Goal: Information Seeking & Learning: Learn about a topic

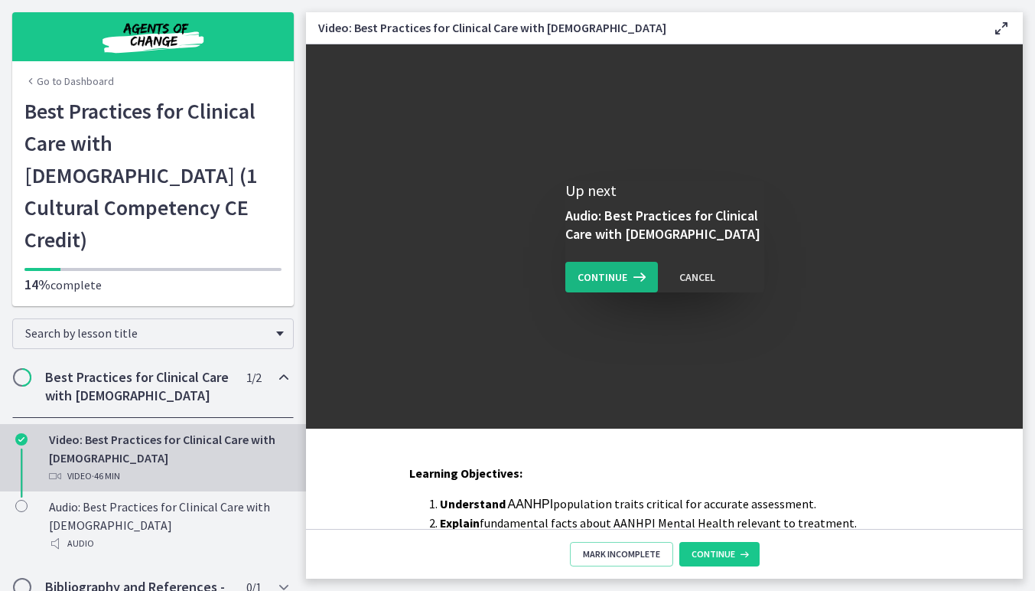
click at [627, 285] on icon at bounding box center [637, 277] width 21 height 18
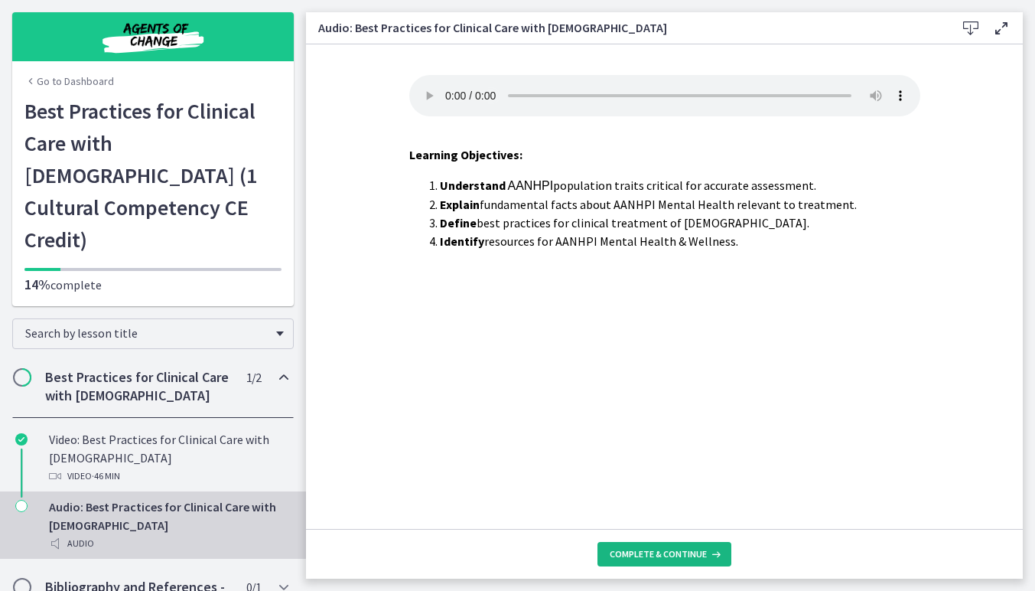
click at [656, 555] on span "Complete & continue" at bounding box center [658, 554] width 97 height 12
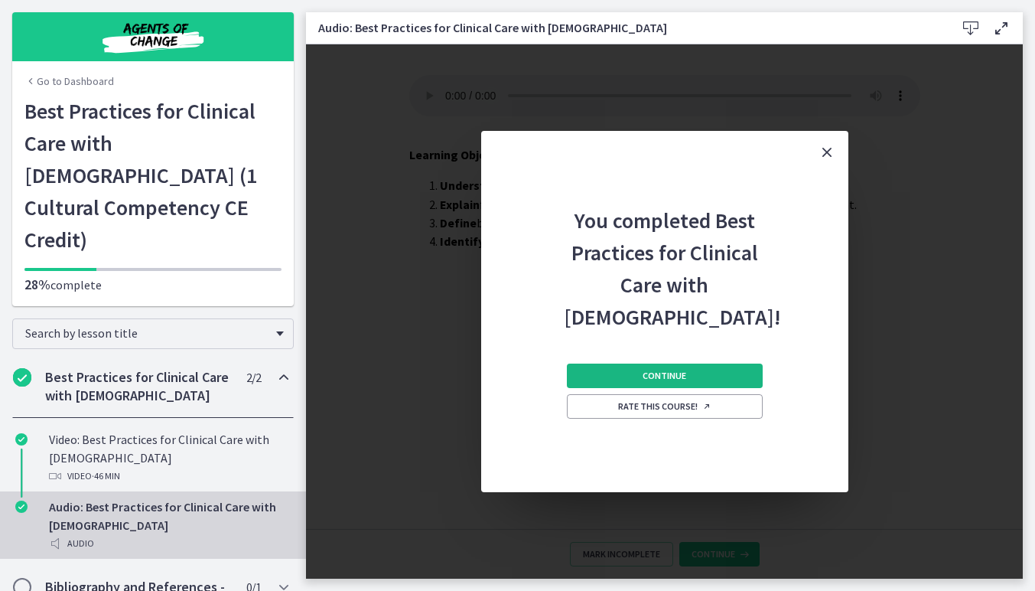
click at [691, 366] on button "Continue" at bounding box center [665, 375] width 196 height 24
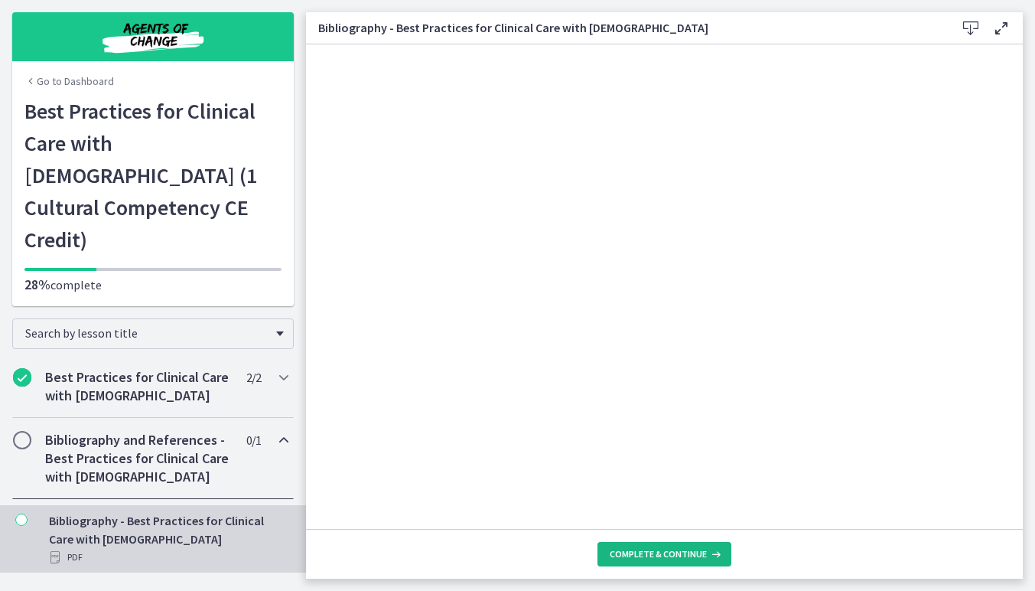
click at [653, 542] on button "Complete & continue" at bounding box center [664, 554] width 134 height 24
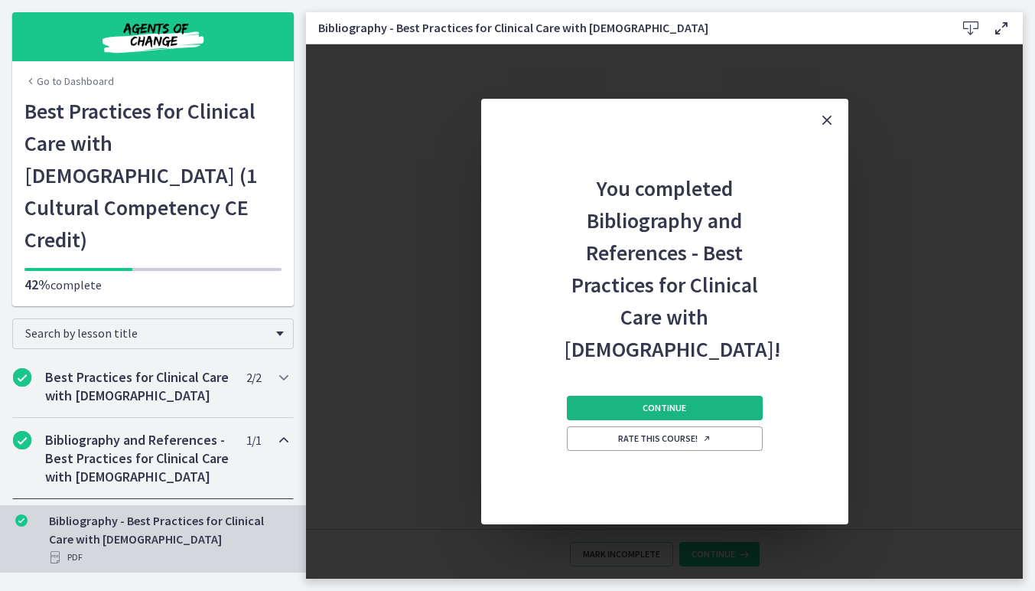
click at [689, 398] on button "Continue" at bounding box center [665, 408] width 196 height 24
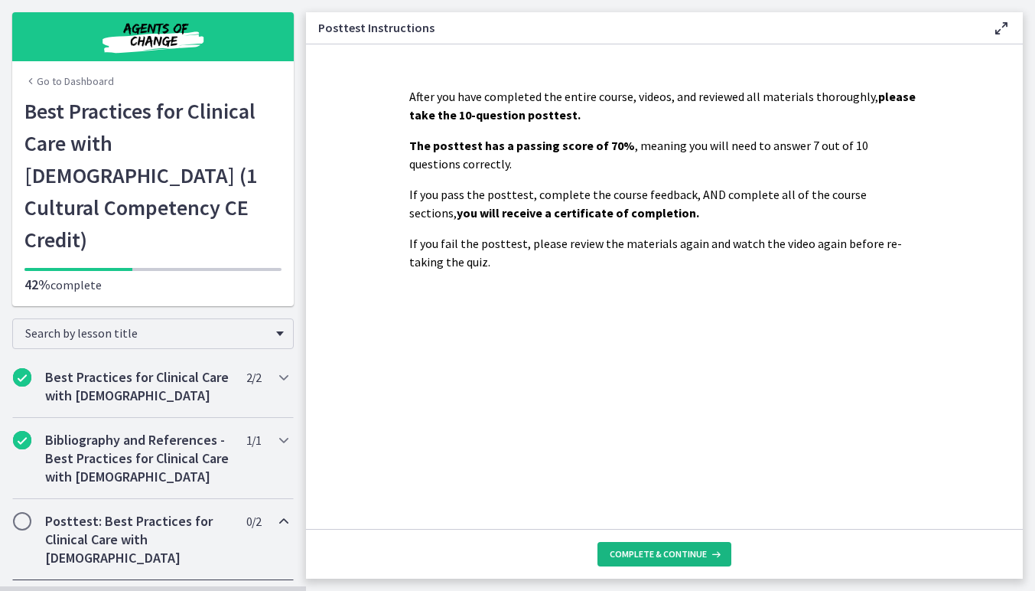
click at [653, 548] on span "Complete & continue" at bounding box center [658, 554] width 97 height 12
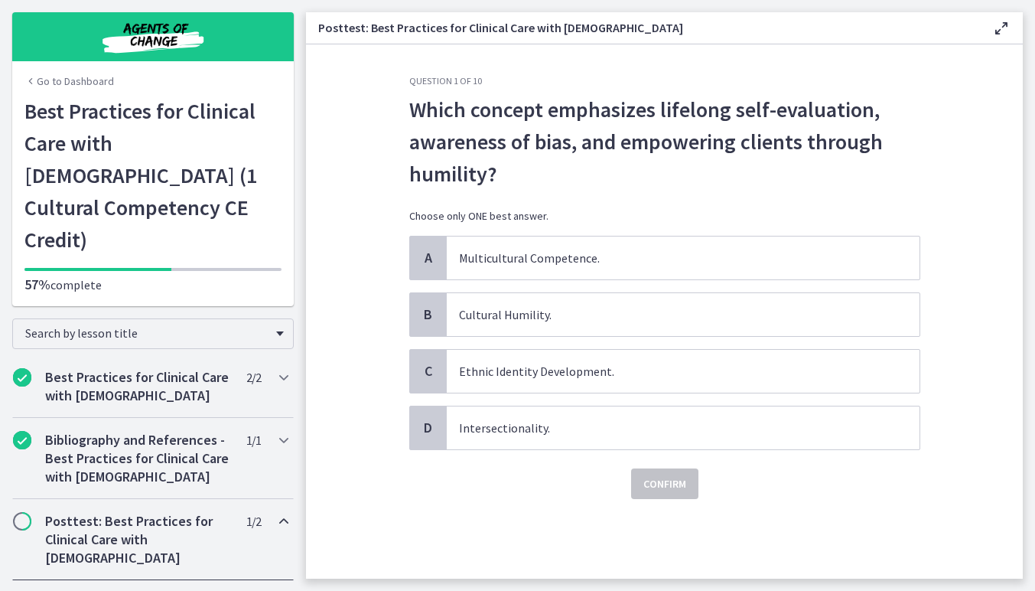
click at [176, 512] on h2 "Posttest: Best Practices for Clinical Care with Asian Americans" at bounding box center [138, 539] width 187 height 55
click at [503, 268] on span "Multicultural Competence." at bounding box center [683, 257] width 473 height 43
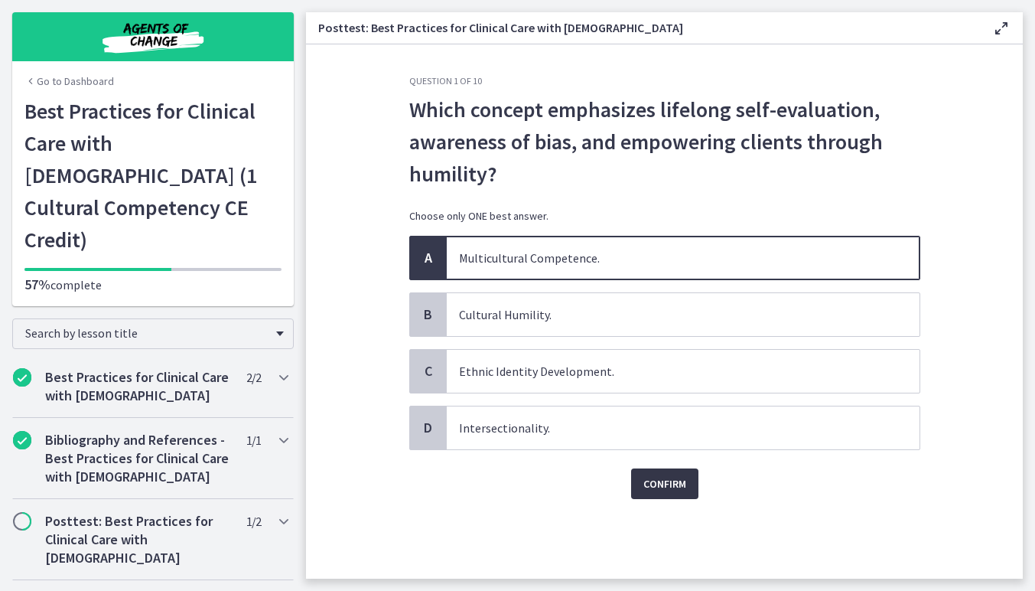
click at [653, 494] on button "Confirm" at bounding box center [664, 483] width 67 height 31
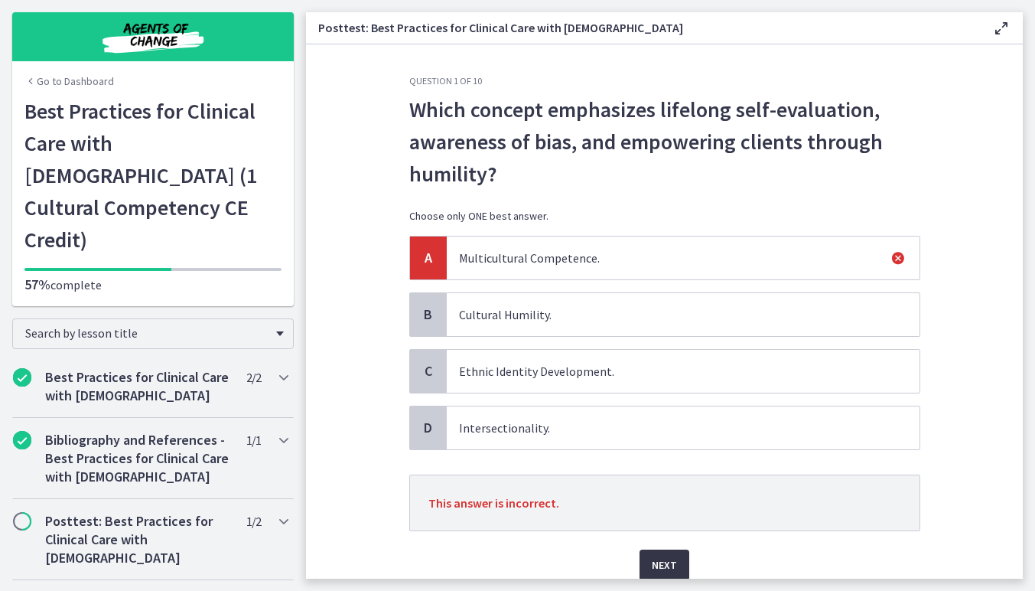
click at [664, 550] on button "Next" at bounding box center [665, 564] width 50 height 31
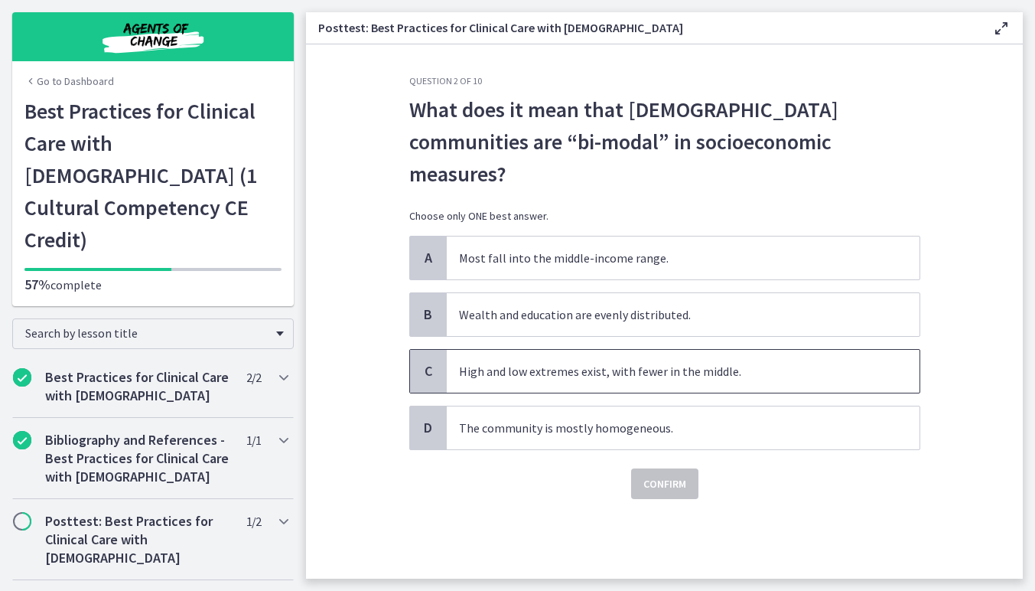
click at [695, 350] on span "High and low extremes exist, with fewer in the middle." at bounding box center [683, 371] width 473 height 43
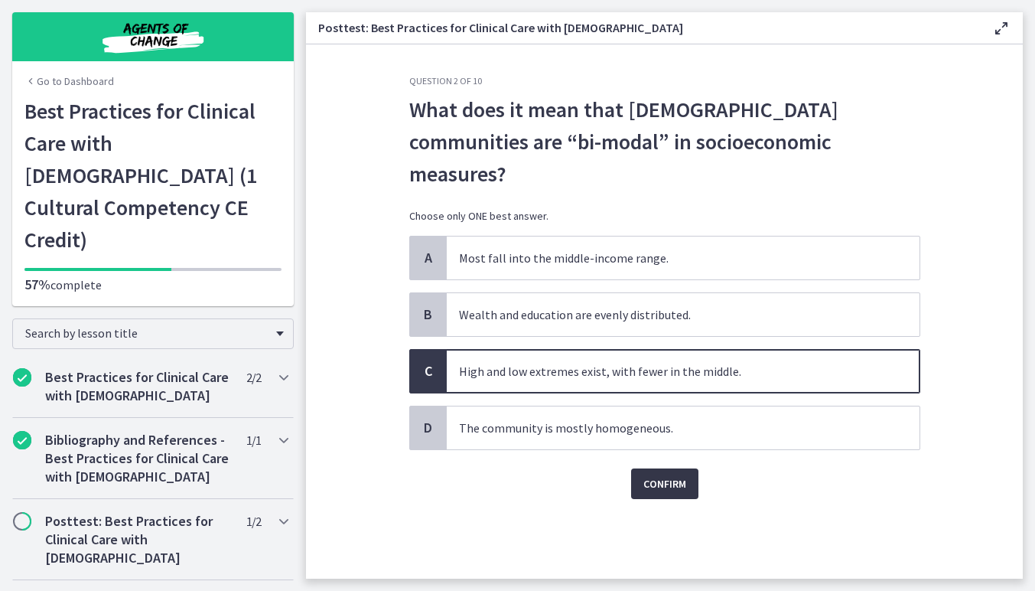
click at [675, 474] on span "Confirm" at bounding box center [664, 483] width 43 height 18
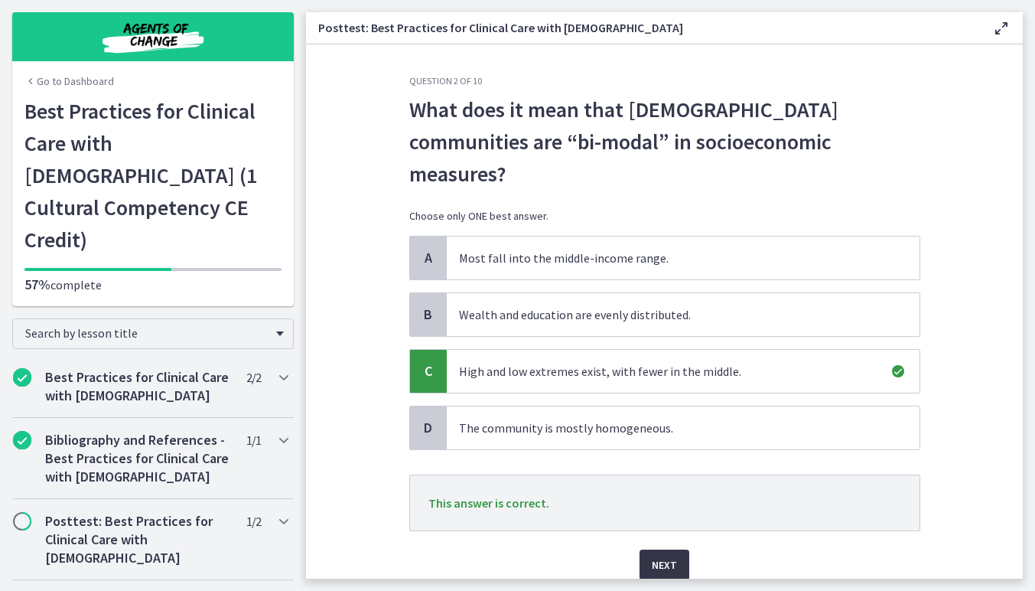
click at [669, 555] on span "Next" at bounding box center [664, 564] width 25 height 18
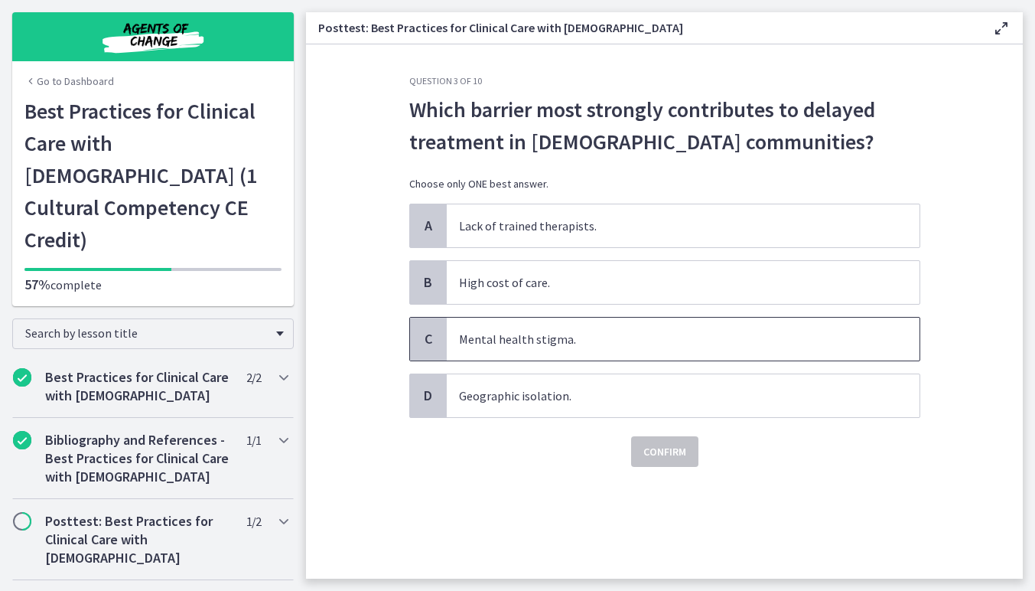
click at [682, 360] on span "Mental health stigma." at bounding box center [683, 338] width 473 height 43
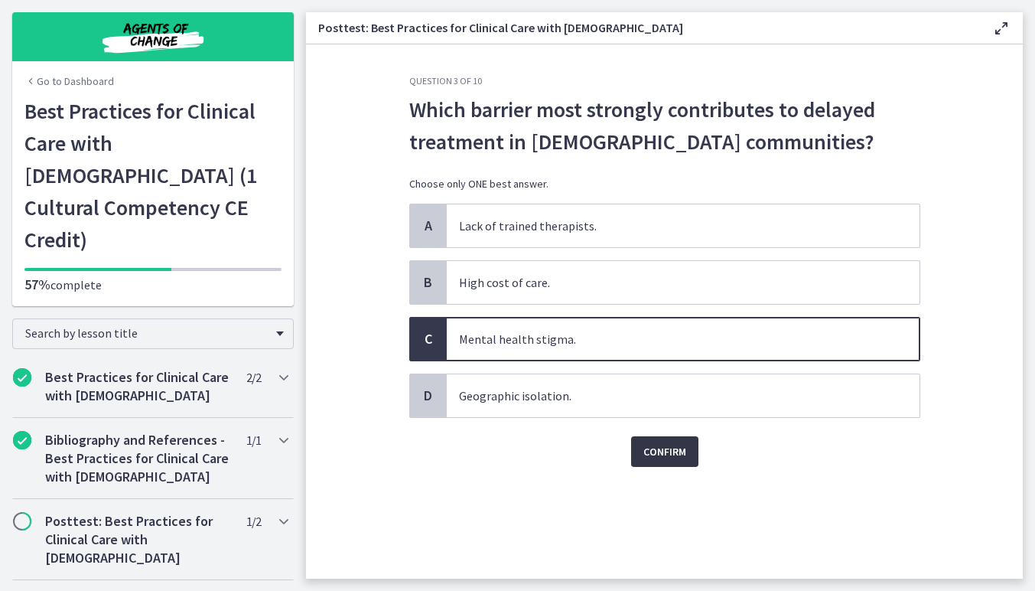
click at [671, 439] on button "Confirm" at bounding box center [664, 451] width 67 height 31
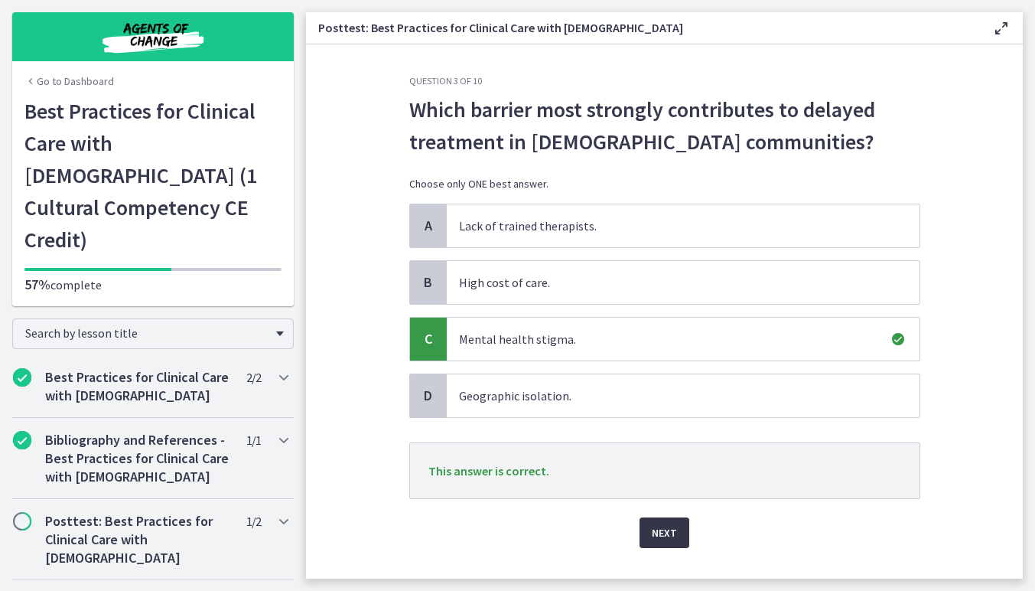
click at [667, 531] on span "Next" at bounding box center [664, 532] width 25 height 18
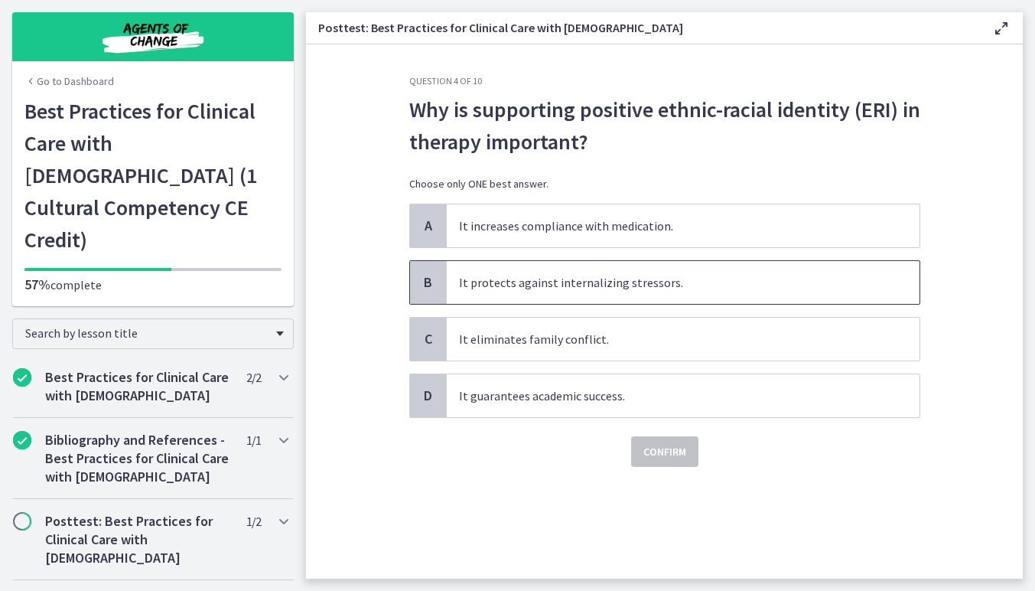
click at [684, 283] on span "It protects against internalizing stressors." at bounding box center [683, 282] width 473 height 43
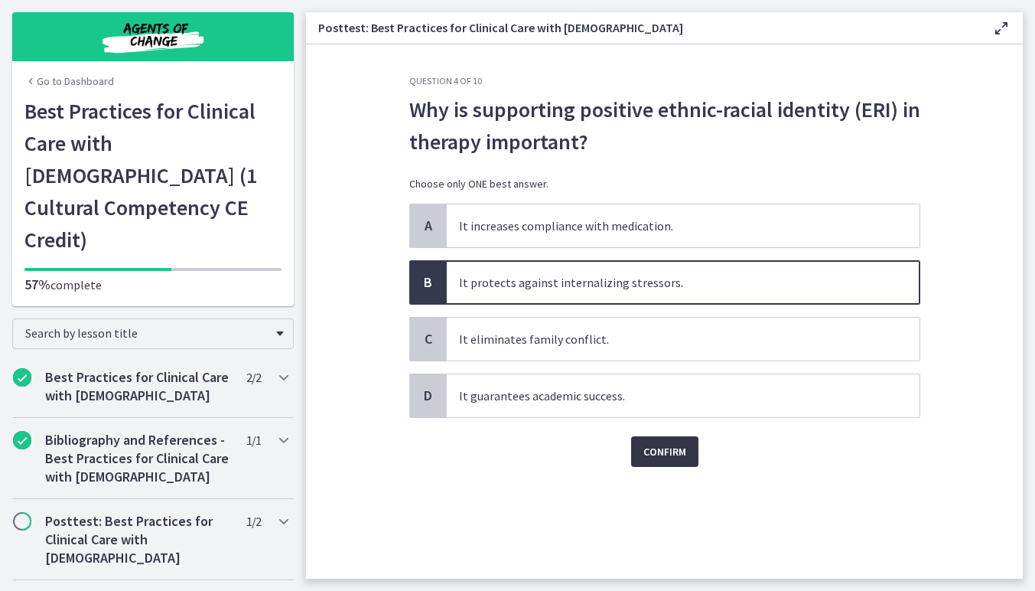
click at [676, 451] on span "Confirm" at bounding box center [664, 451] width 43 height 18
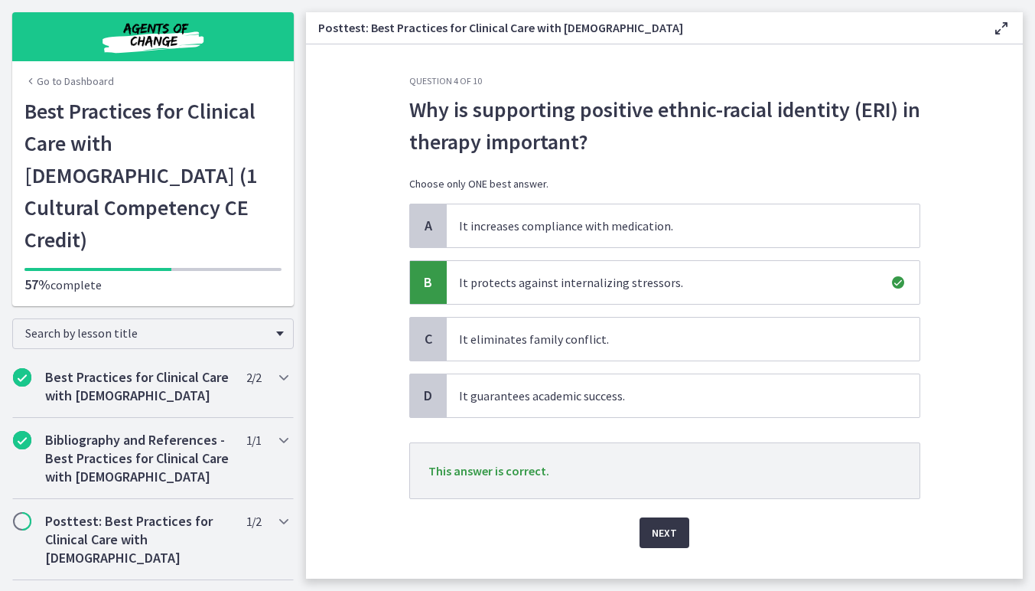
click at [671, 528] on span "Next" at bounding box center [664, 532] width 25 height 18
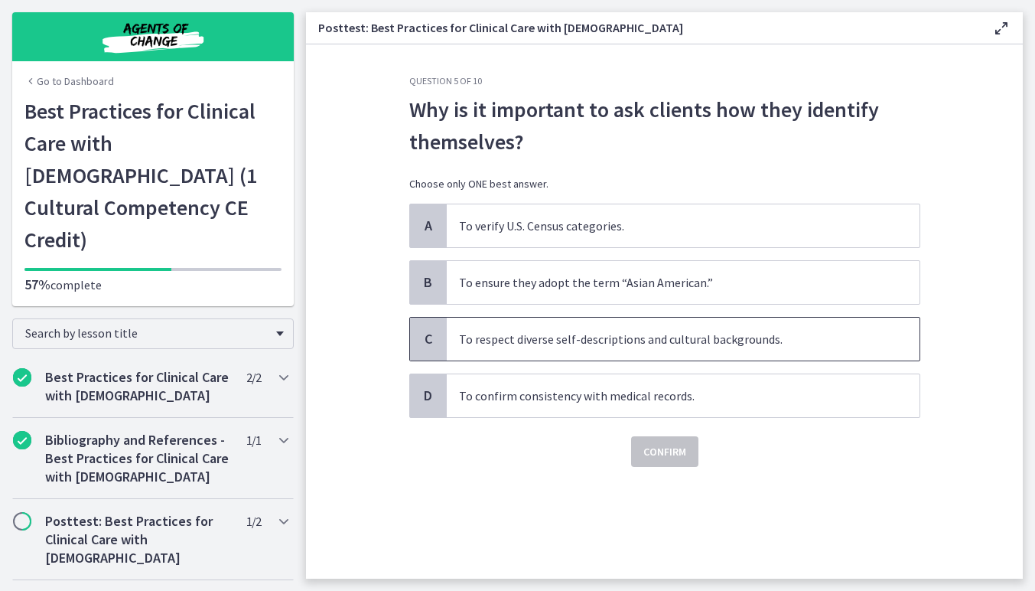
click at [668, 343] on span "To respect diverse self-descriptions and cultural backgrounds." at bounding box center [683, 338] width 473 height 43
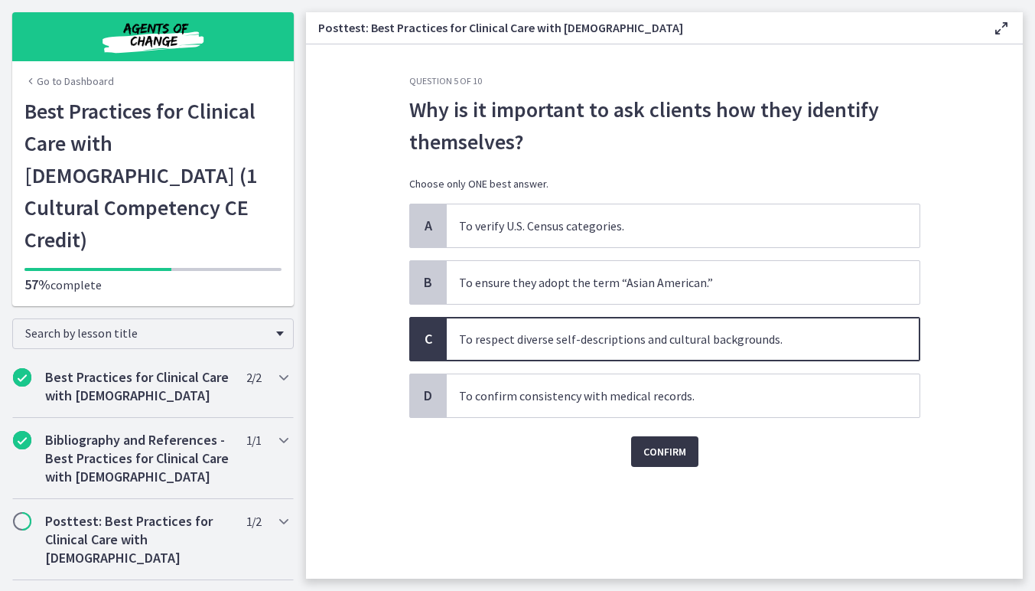
click at [670, 461] on button "Confirm" at bounding box center [664, 451] width 67 height 31
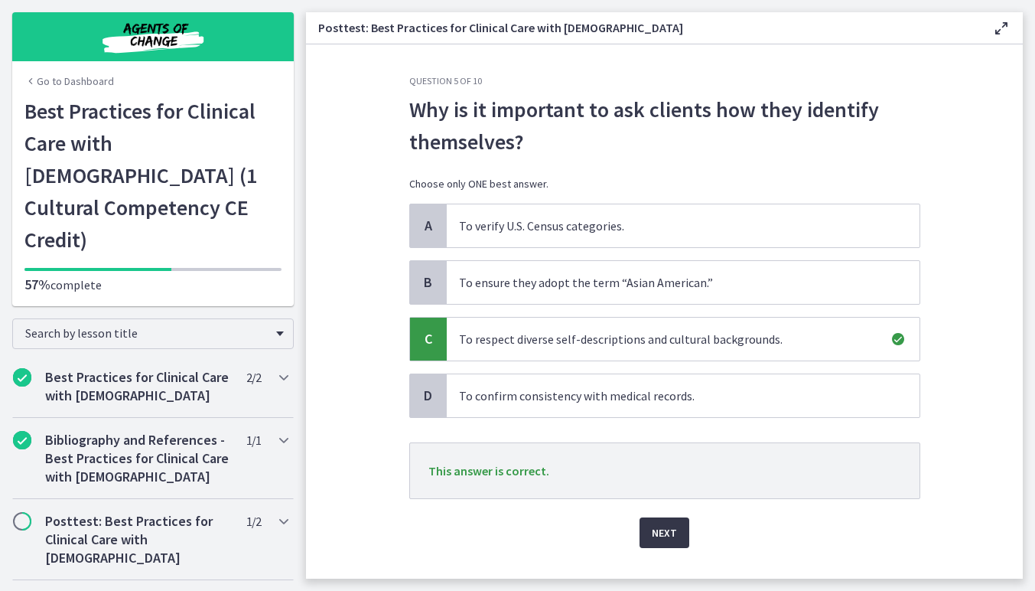
click at [671, 522] on button "Next" at bounding box center [665, 532] width 50 height 31
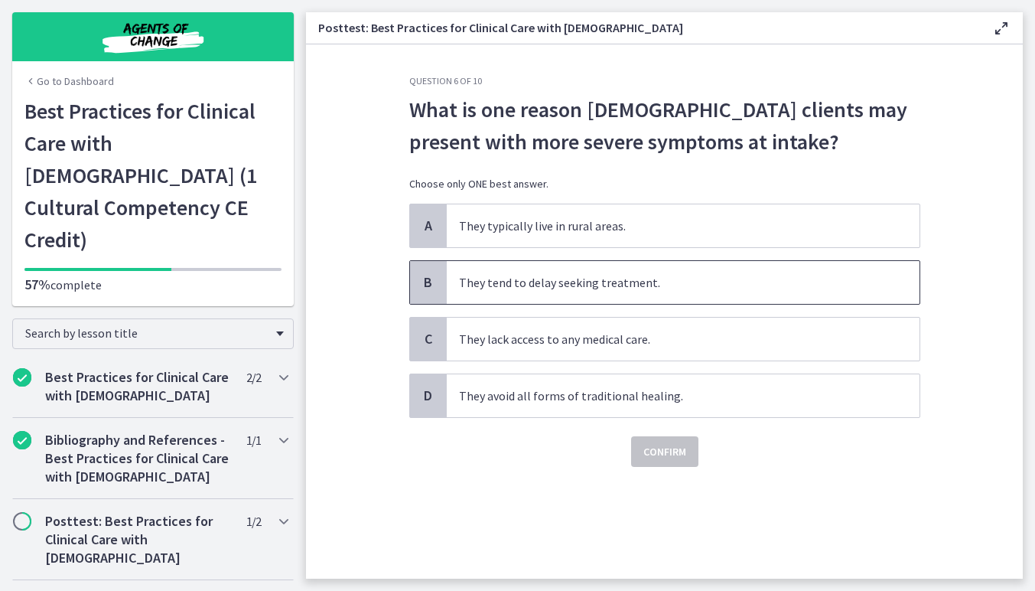
click at [692, 294] on span "They tend to delay seeking treatment." at bounding box center [683, 282] width 473 height 43
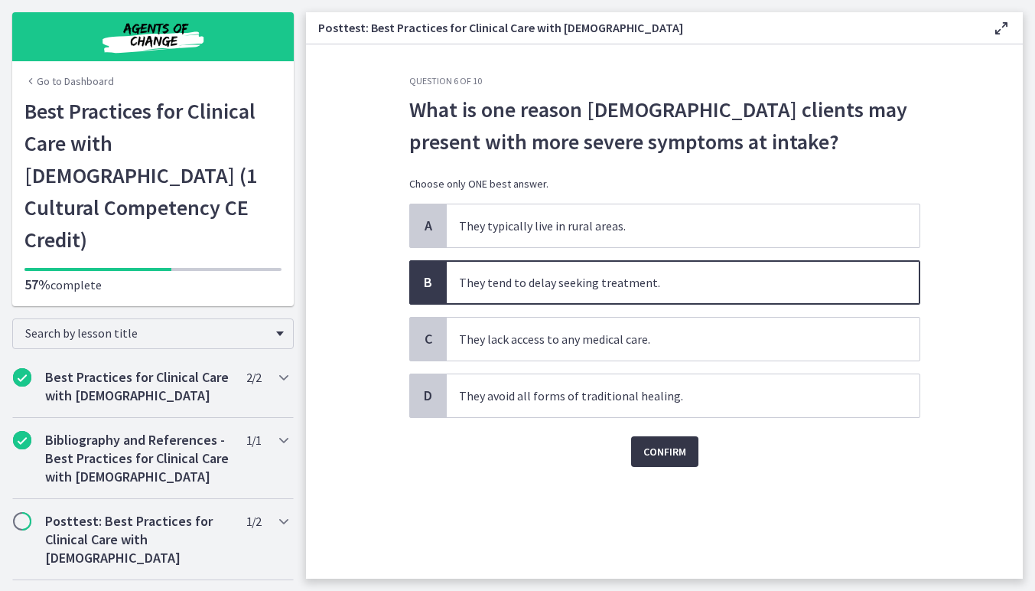
click at [666, 455] on span "Confirm" at bounding box center [664, 451] width 43 height 18
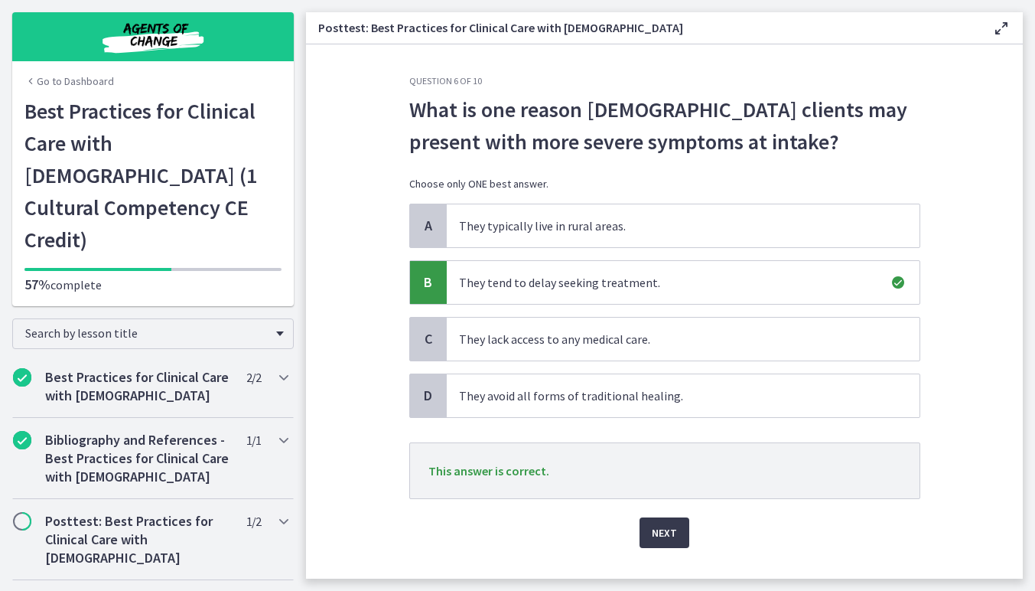
click at [662, 516] on div "Next" at bounding box center [664, 523] width 511 height 49
click at [663, 522] on button "Next" at bounding box center [665, 532] width 50 height 31
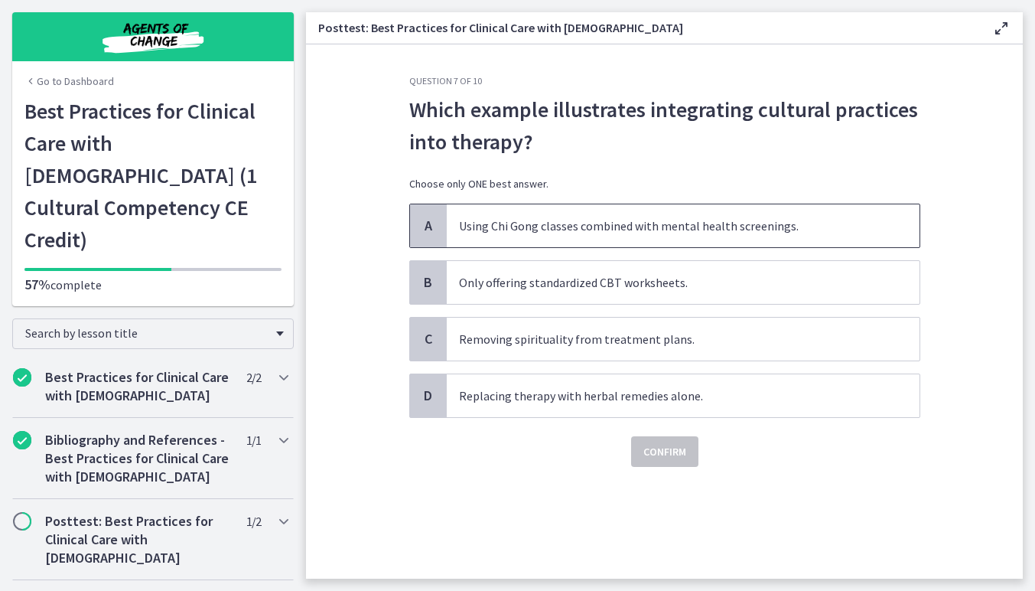
click at [730, 228] on span "Using Chi Gong classes combined with mental health screenings." at bounding box center [683, 225] width 473 height 43
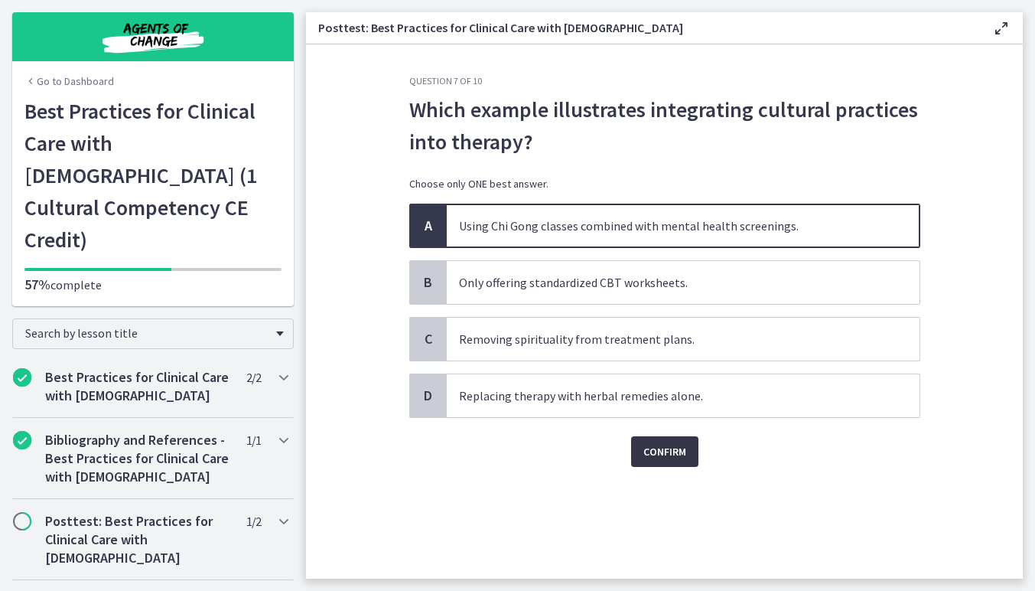
click at [680, 449] on span "Confirm" at bounding box center [664, 451] width 43 height 18
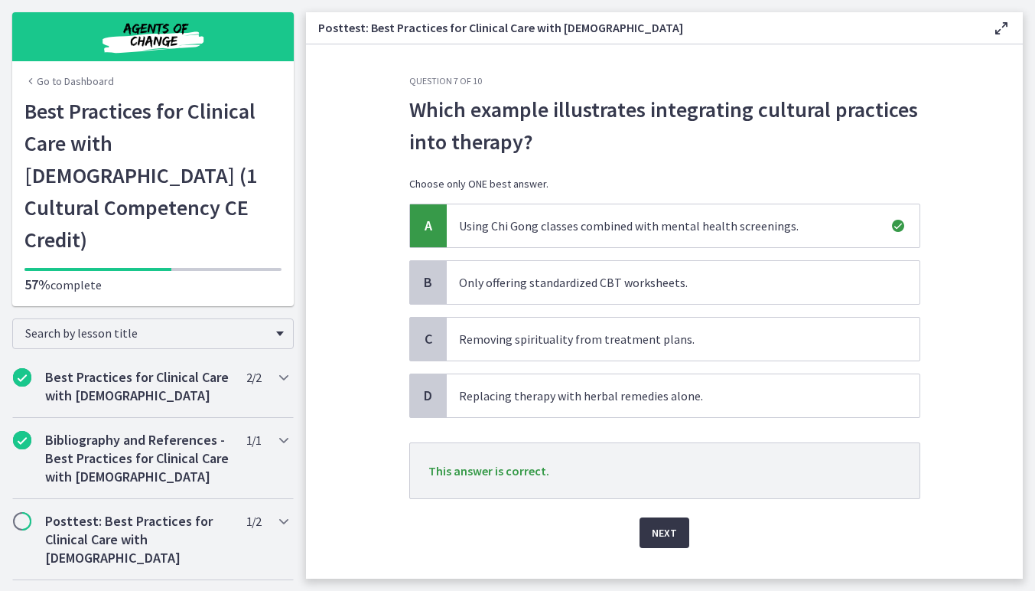
click at [669, 523] on span "Next" at bounding box center [664, 532] width 25 height 18
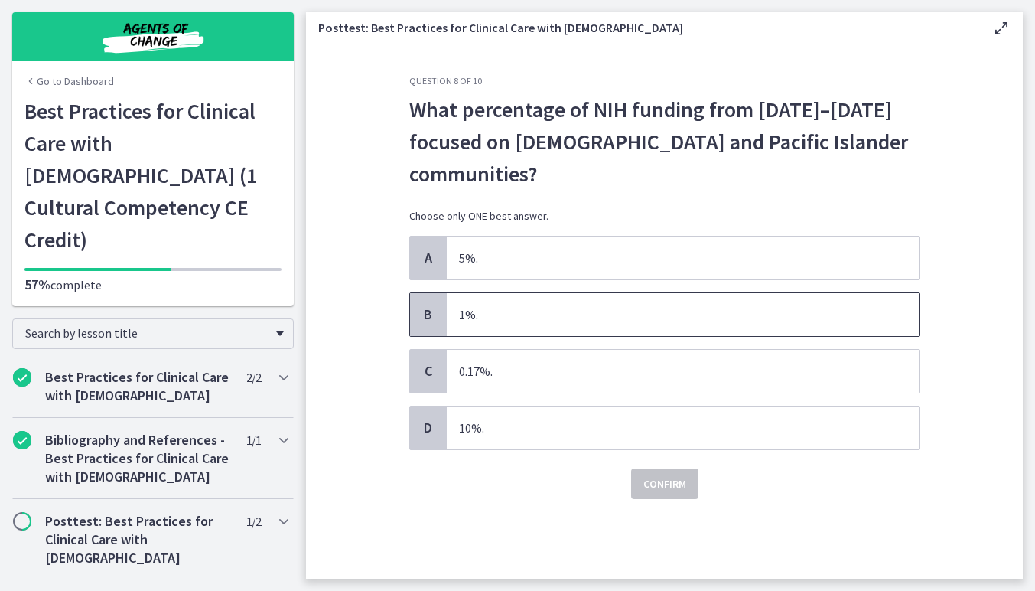
click at [638, 317] on span "1%." at bounding box center [683, 314] width 473 height 43
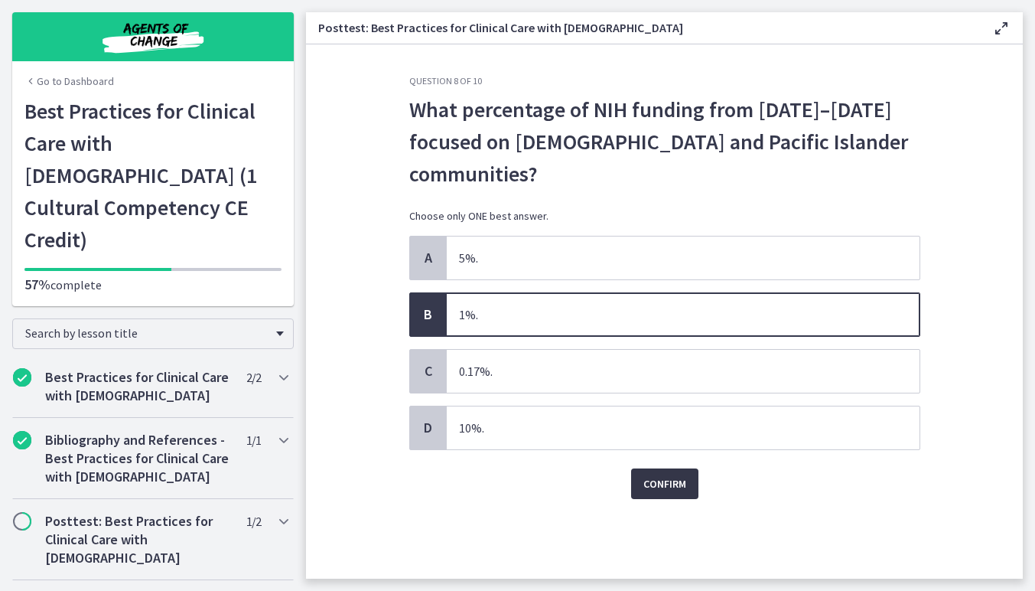
click at [667, 477] on span "Confirm" at bounding box center [664, 483] width 43 height 18
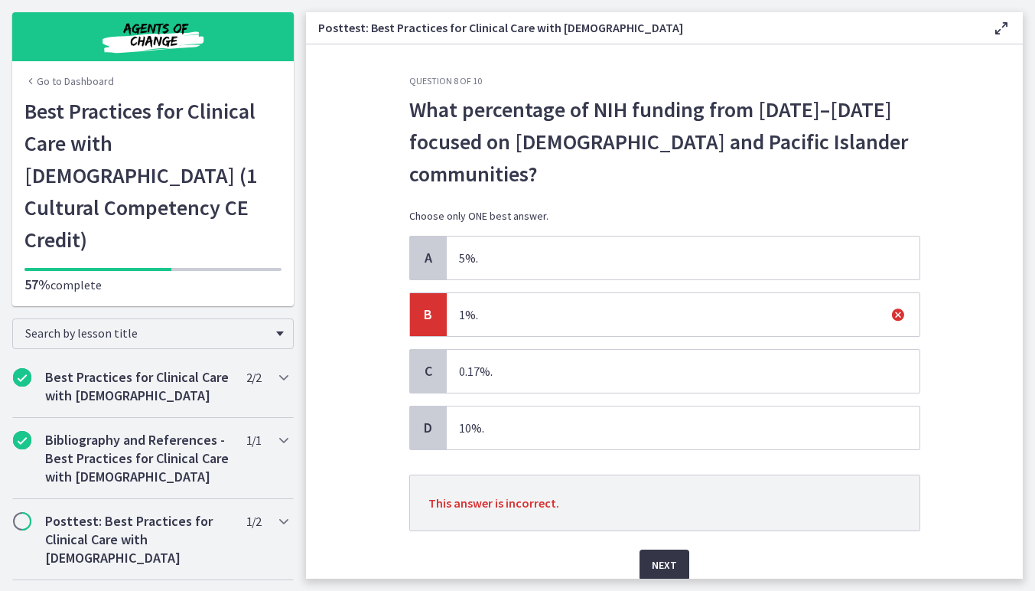
click at [676, 558] on button "Next" at bounding box center [665, 564] width 50 height 31
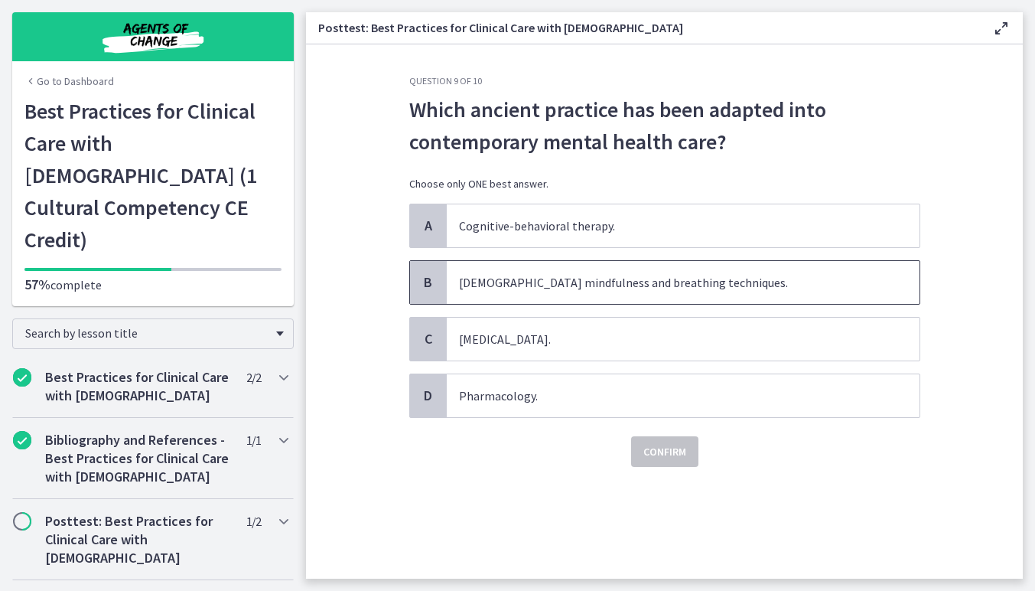
click at [684, 297] on span "Buddhist mindfulness and breathing techniques." at bounding box center [683, 282] width 473 height 43
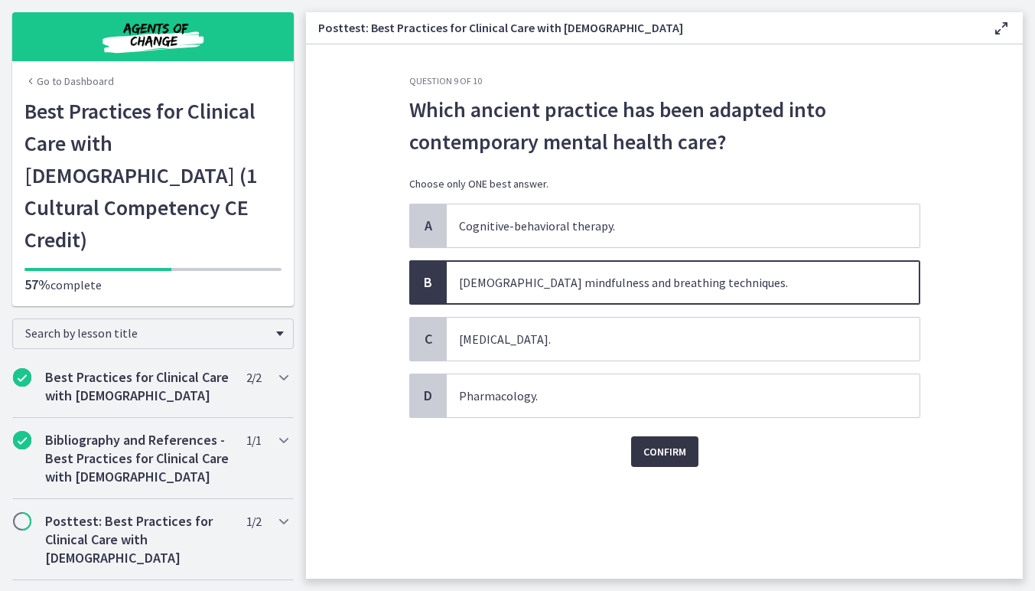
click at [674, 441] on button "Confirm" at bounding box center [664, 451] width 67 height 31
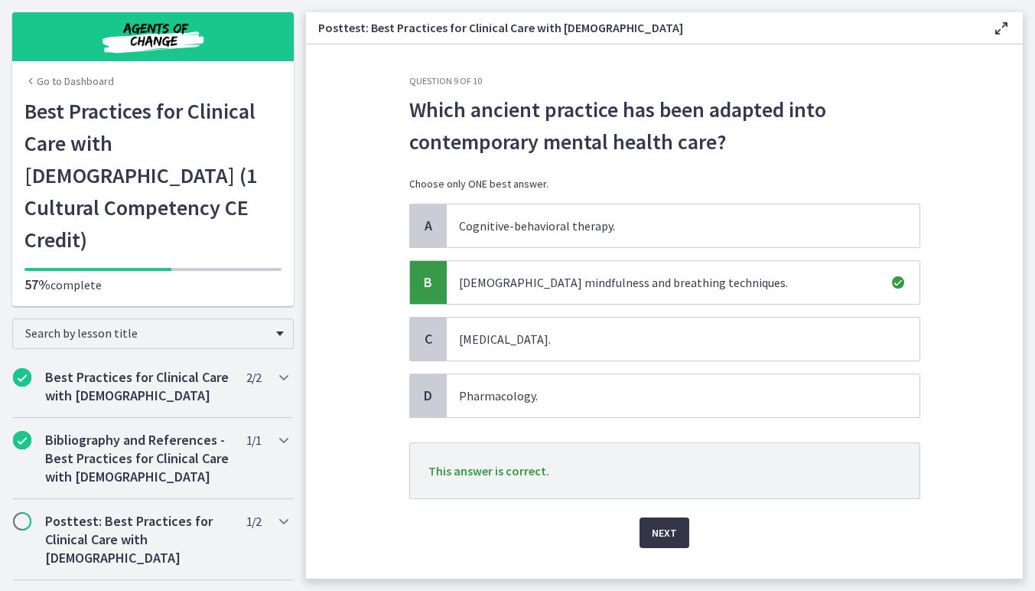
click at [663, 529] on span "Next" at bounding box center [664, 532] width 25 height 18
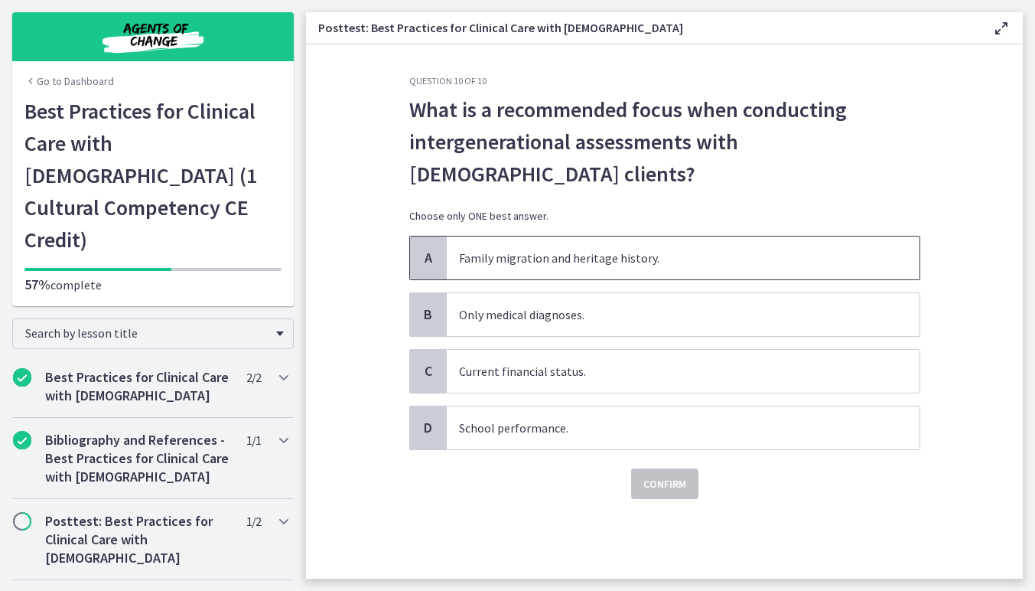
click at [617, 278] on span "Family migration and heritage history." at bounding box center [683, 257] width 473 height 43
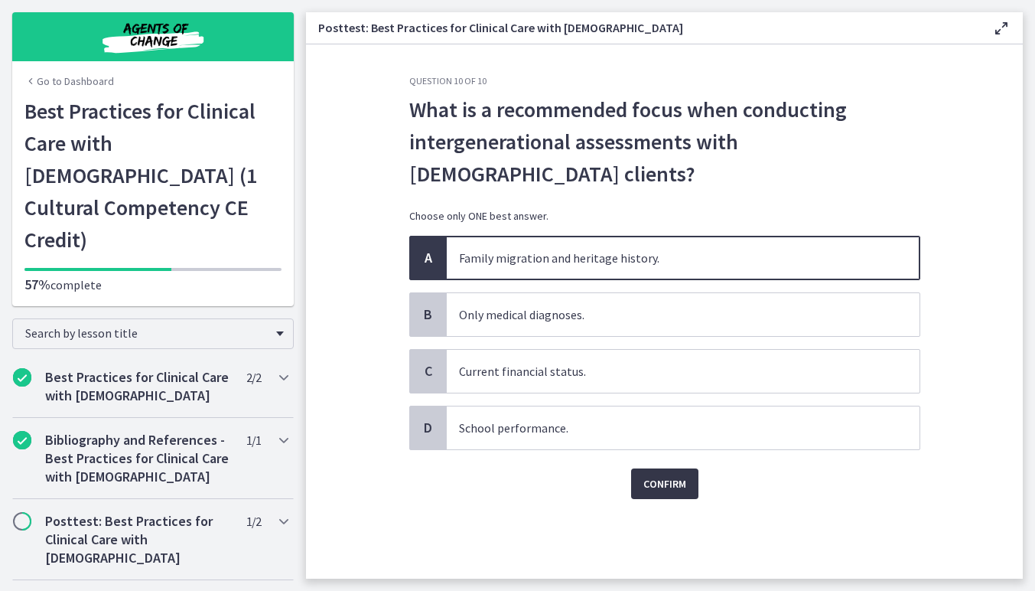
click at [657, 477] on span "Confirm" at bounding box center [664, 483] width 43 height 18
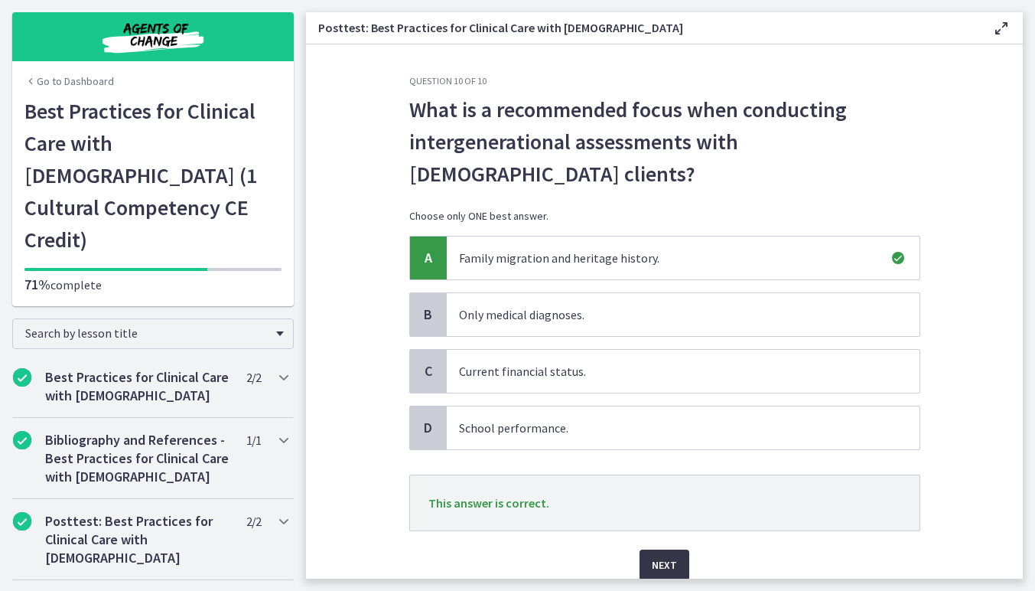
click at [656, 562] on span "Next" at bounding box center [664, 564] width 25 height 18
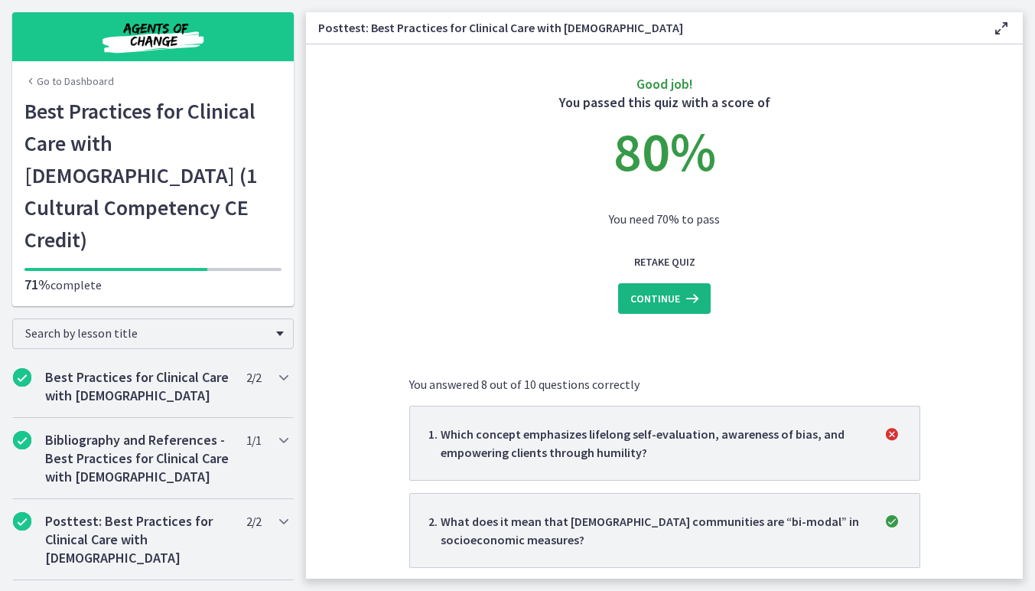
click at [674, 306] on span "Continue" at bounding box center [655, 298] width 50 height 18
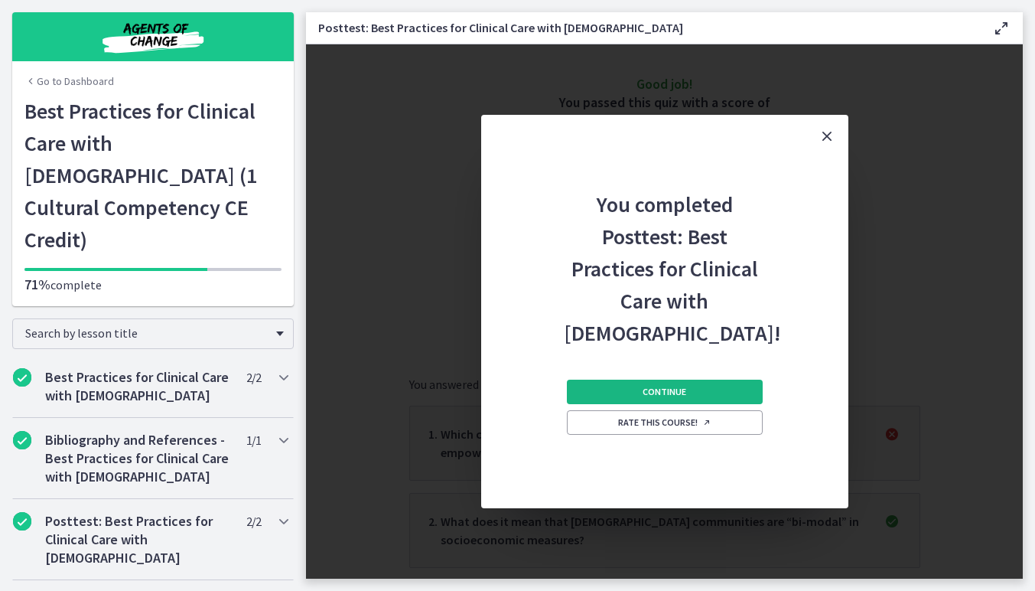
click at [687, 385] on button "Continue" at bounding box center [665, 391] width 196 height 24
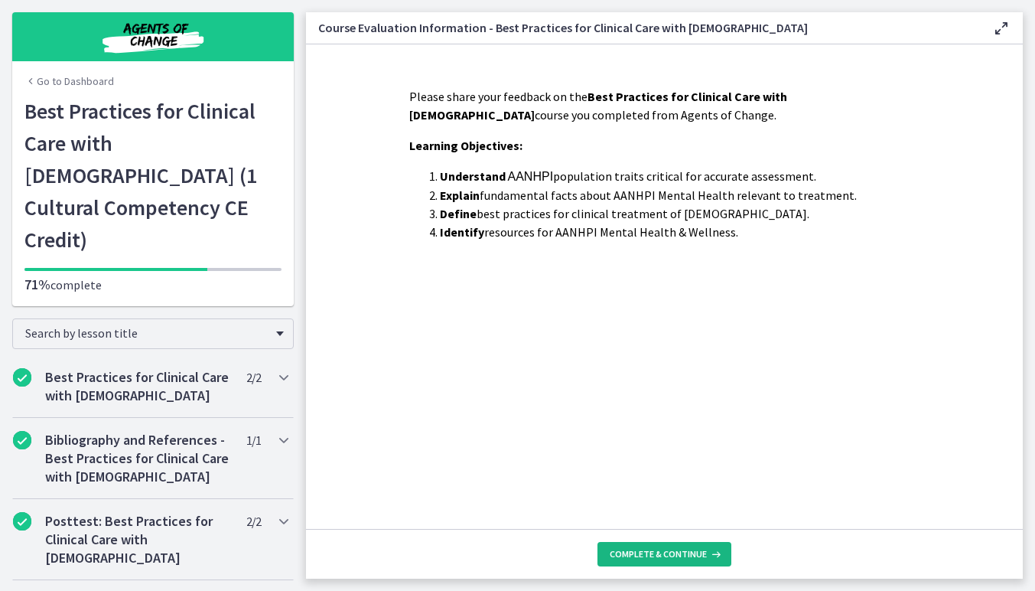
click at [676, 555] on span "Complete & continue" at bounding box center [658, 554] width 97 height 12
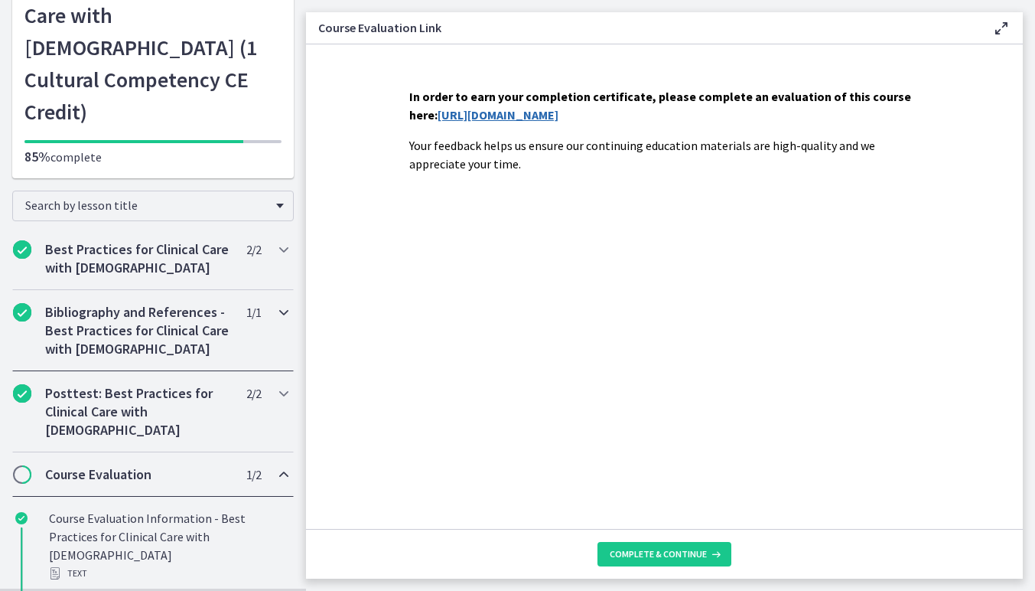
scroll to position [130, 0]
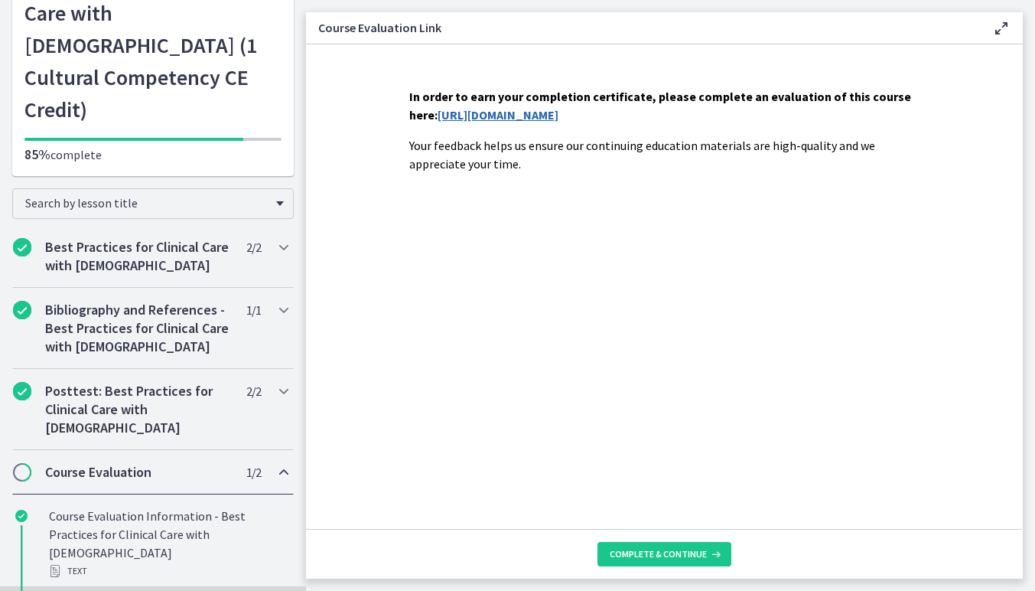
click at [256, 463] on span "1 / 2 Completed" at bounding box center [253, 472] width 15 height 18
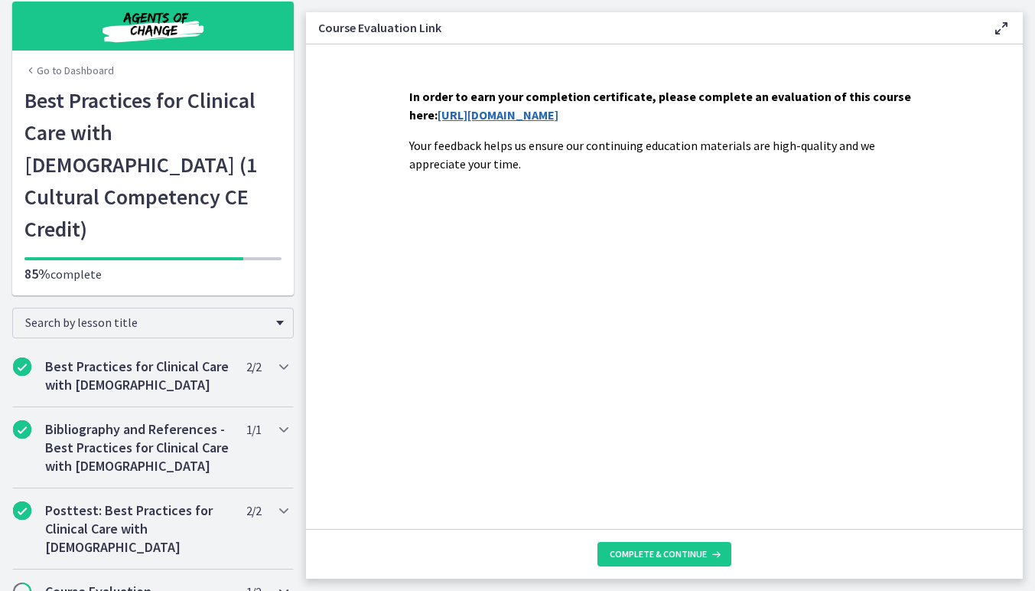
scroll to position [2, 0]
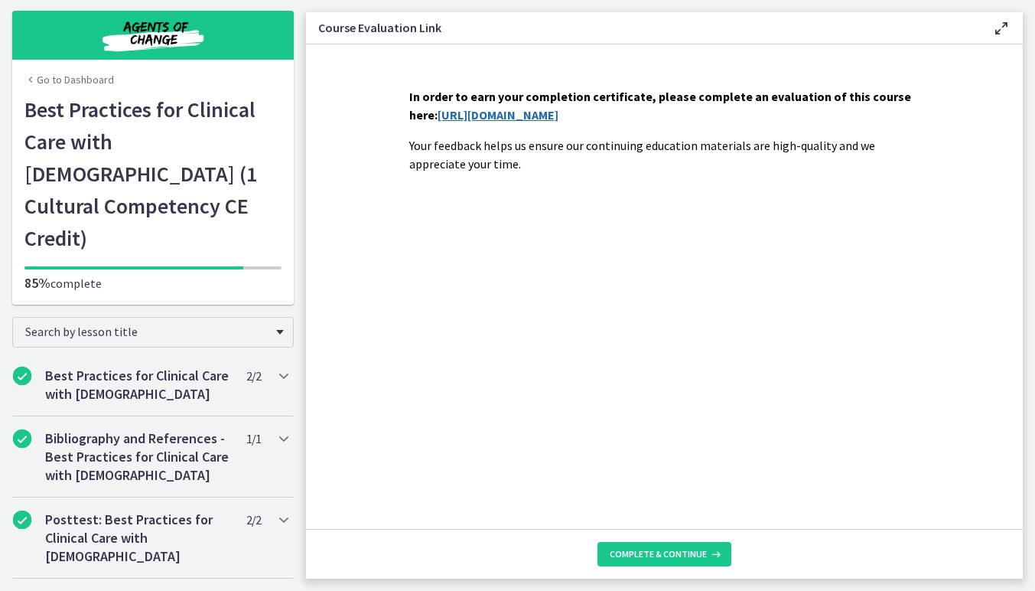
click at [470, 121] on link "https://forms.gle/n6wgfjYerNQ2wjSW8" at bounding box center [498, 114] width 121 height 15
click at [644, 548] on span "Complete & continue" at bounding box center [658, 554] width 97 height 12
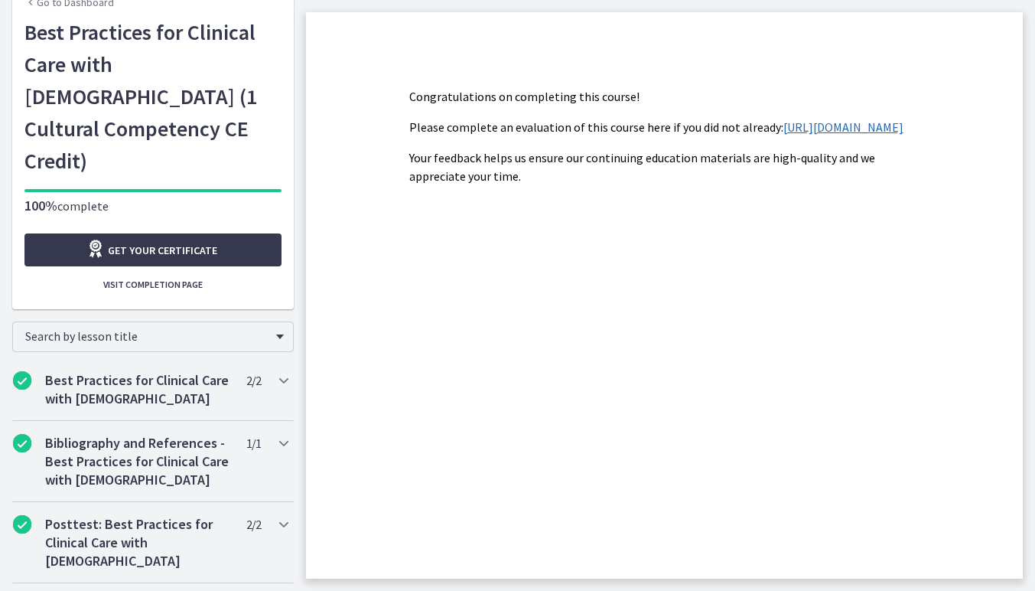
scroll to position [84, 0]
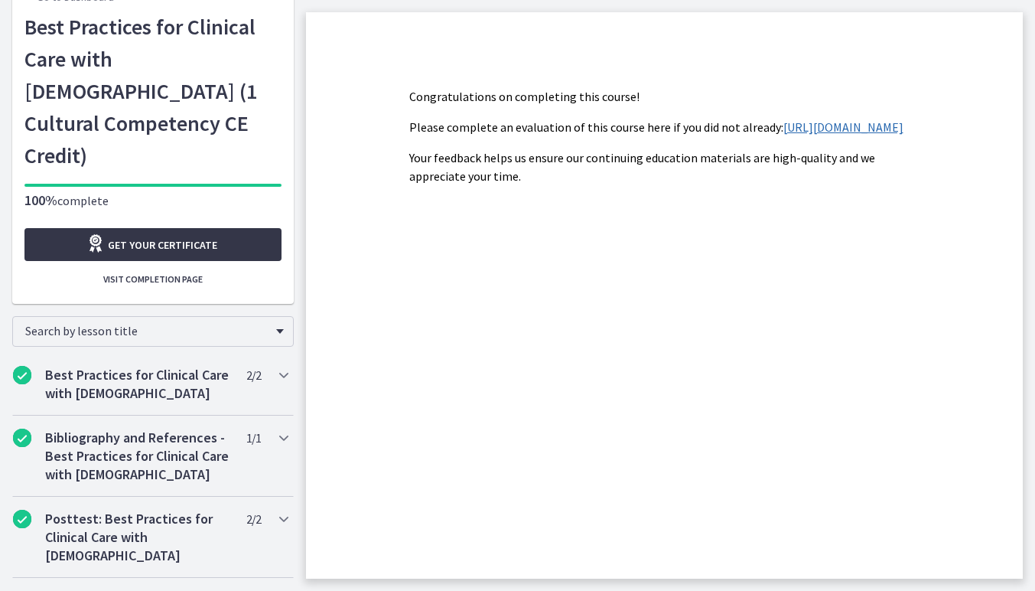
click at [223, 228] on link "Get your certificate" at bounding box center [152, 244] width 257 height 33
click at [201, 366] on h2 "Best Practices for Clinical Care with Asian Americans" at bounding box center [138, 384] width 187 height 37
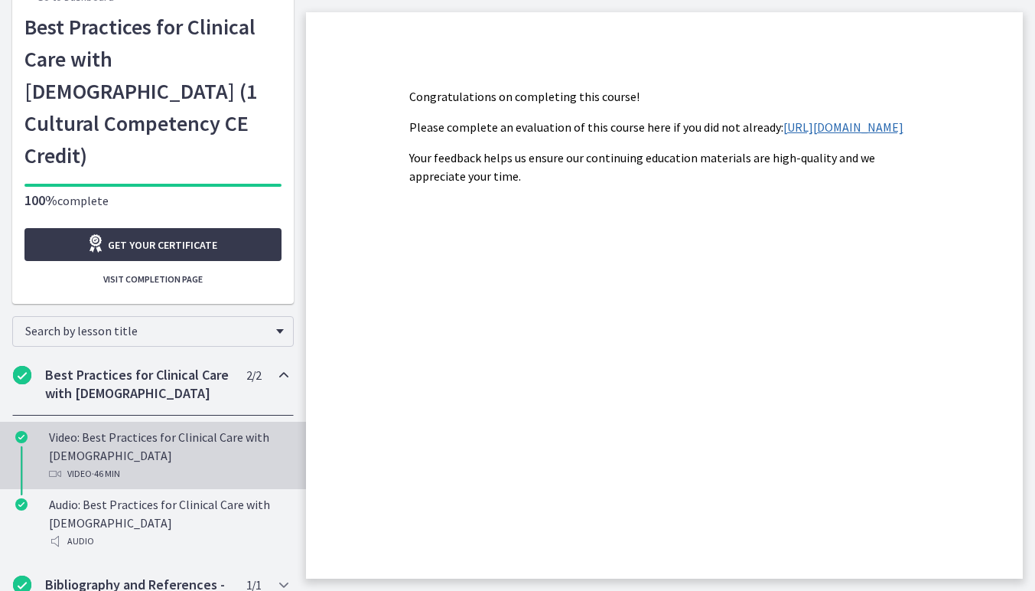
click at [202, 428] on div "Video: Best Practices for Clinical Care with Asian Americans Video · 46 min" at bounding box center [168, 455] width 239 height 55
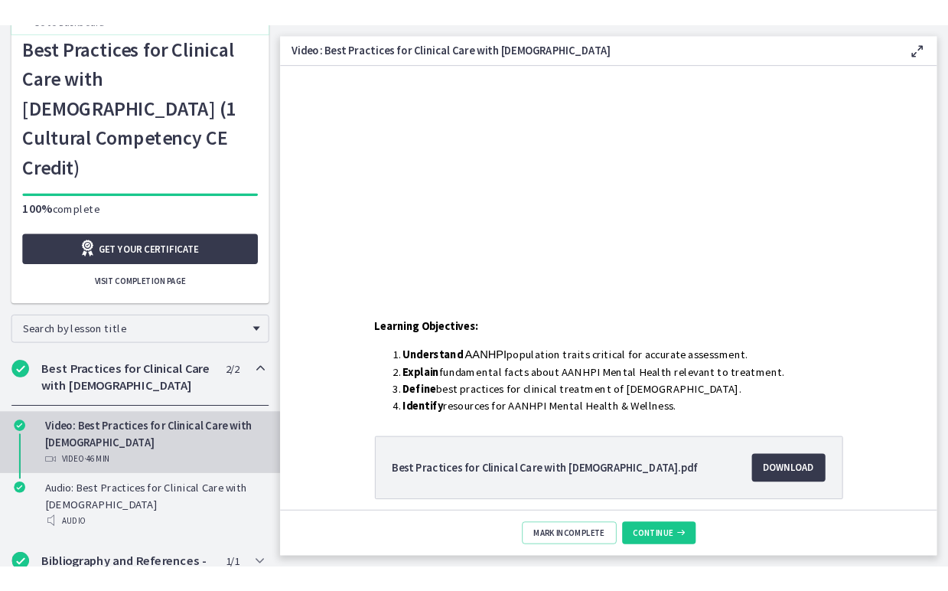
scroll to position [167, 0]
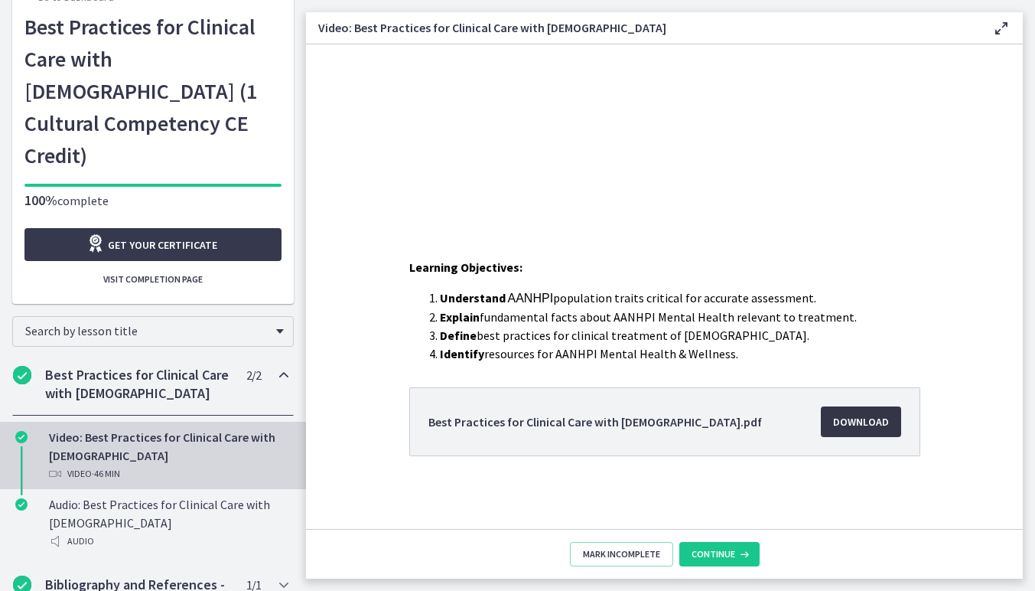
click at [835, 427] on span "Download Opens in a new window" at bounding box center [861, 421] width 56 height 18
click at [484, 360] on li "Identify resources for AANHPI Mental Health & Wellness." at bounding box center [680, 353] width 480 height 18
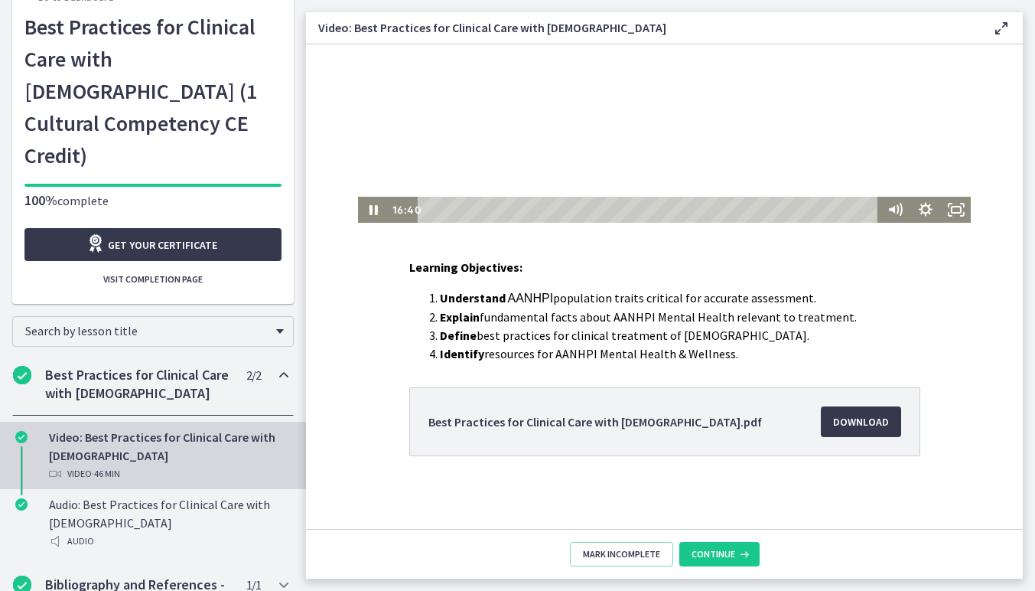
click at [500, 169] on div at bounding box center [665, 50] width 614 height 345
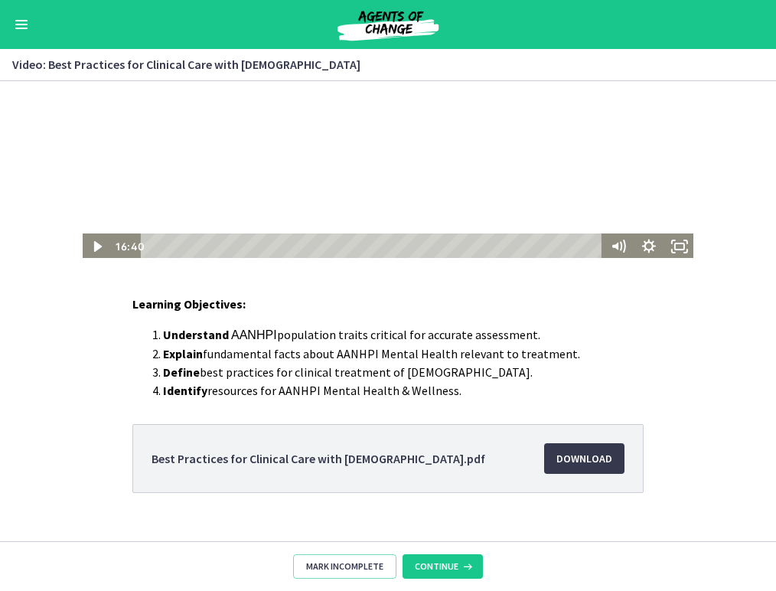
click at [31, 22] on div "Go to Dashboard" at bounding box center [388, 24] width 776 height 49
click at [25, 22] on button "Enable menu" at bounding box center [21, 24] width 18 height 18
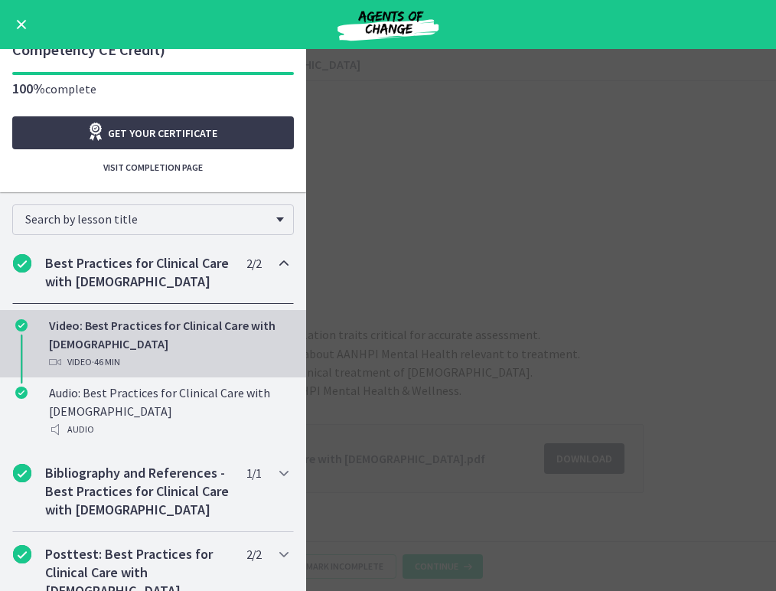
click at [331, 12] on img at bounding box center [388, 24] width 184 height 37
click at [359, 18] on img at bounding box center [388, 24] width 184 height 37
click at [366, 31] on img at bounding box center [388, 24] width 184 height 37
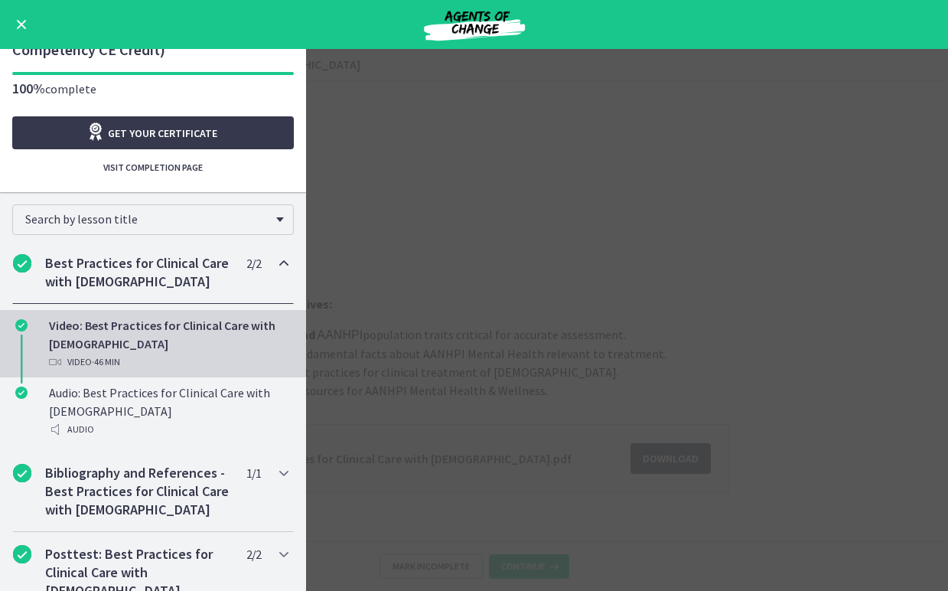
click at [431, 119] on main "Video: Best Practices for Clinical Care with Asian Americans Enable fullscreen …" at bounding box center [474, 320] width 948 height 542
click at [19, 34] on div "Go to Dashboard" at bounding box center [474, 24] width 948 height 49
click at [20, 26] on span "Enable menu" at bounding box center [22, 25] width 10 height 10
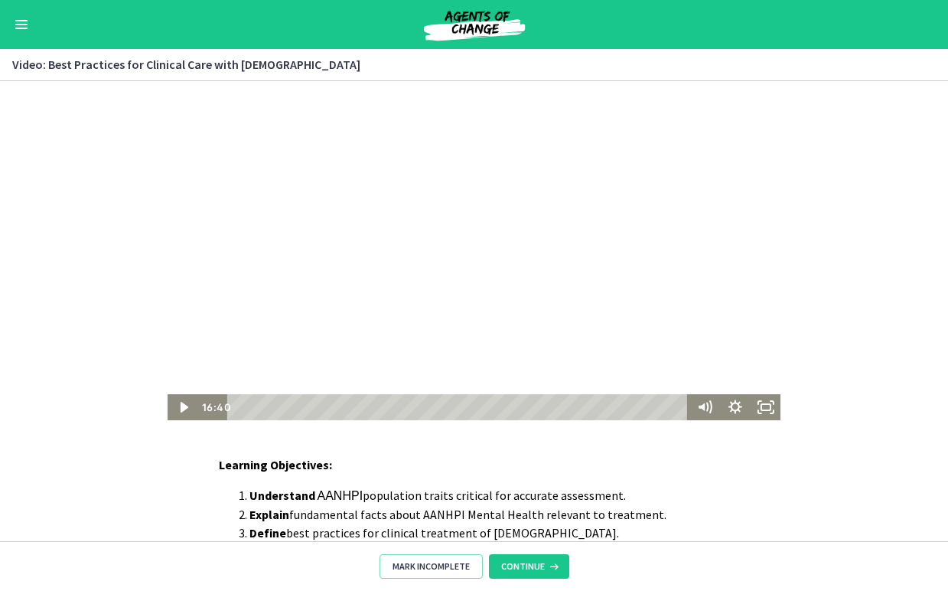
scroll to position [0, 0]
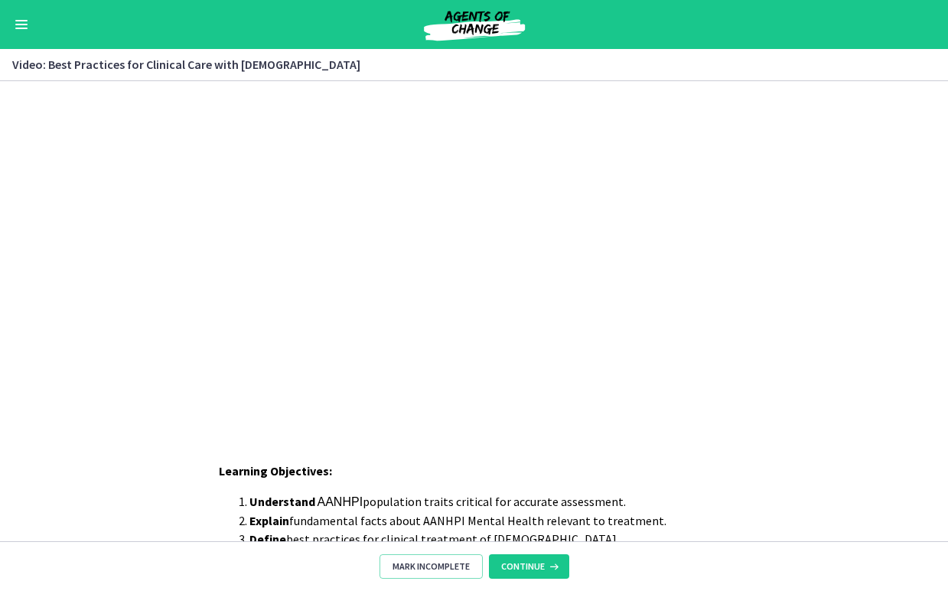
click at [435, 12] on img at bounding box center [475, 24] width 184 height 37
click at [471, 22] on img at bounding box center [475, 24] width 184 height 37
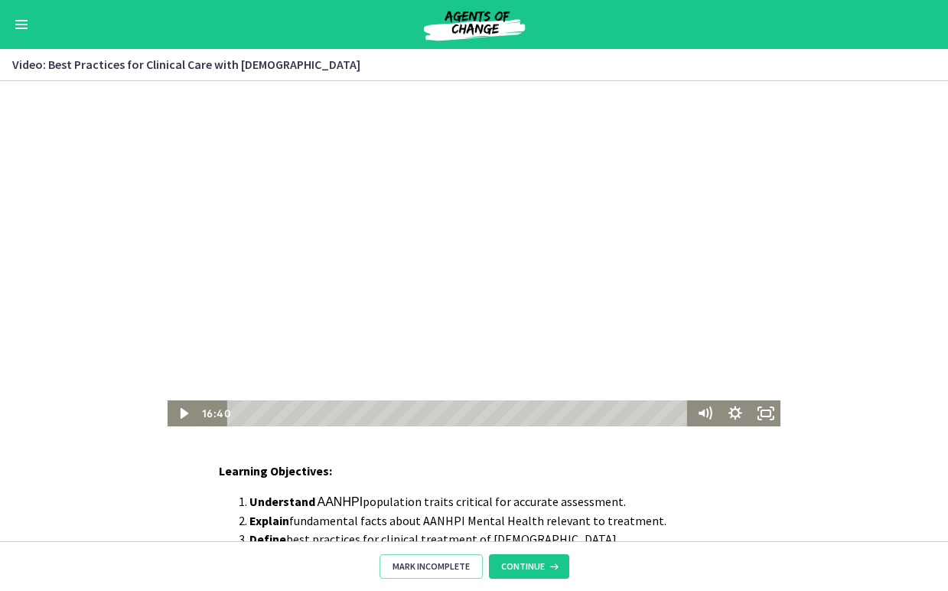
scroll to position [191, 0]
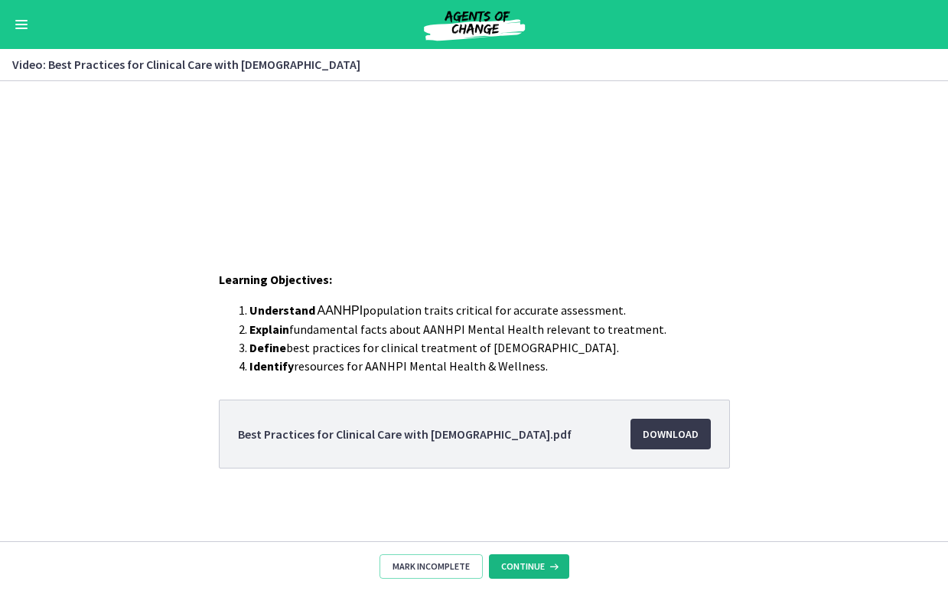
click at [530, 554] on button "Continue" at bounding box center [529, 566] width 80 height 24
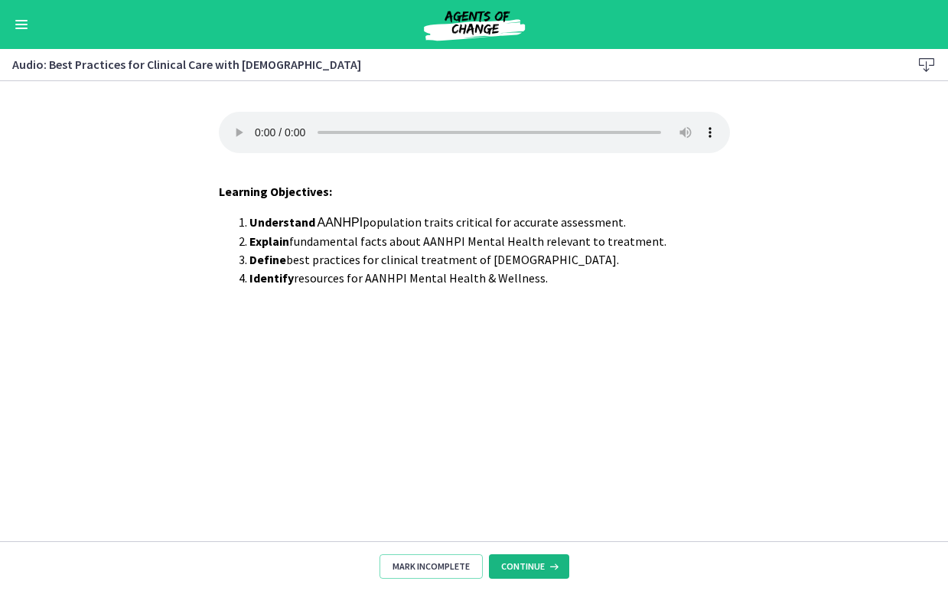
click at [526, 554] on button "Continue" at bounding box center [529, 566] width 80 height 24
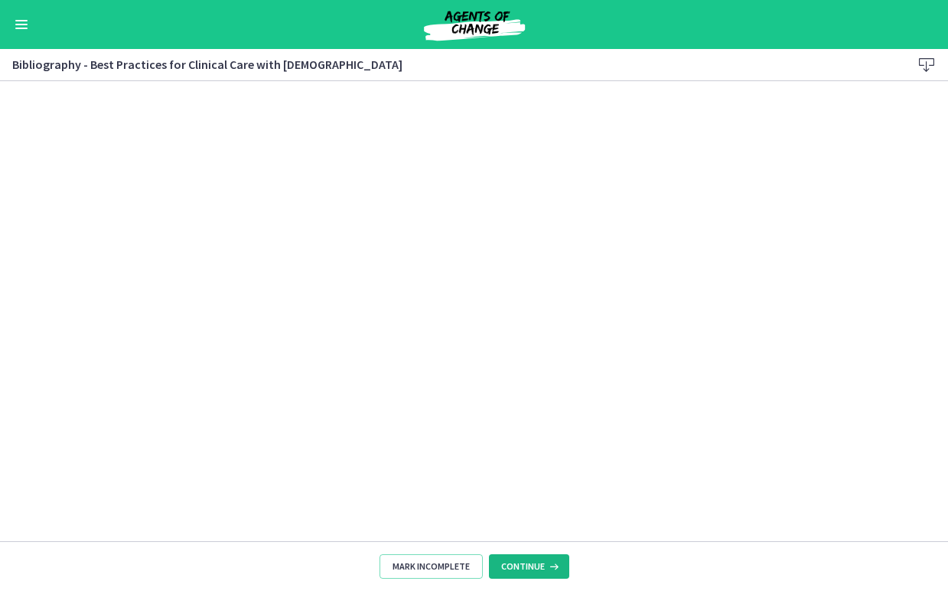
click at [526, 554] on button "Continue" at bounding box center [529, 566] width 80 height 24
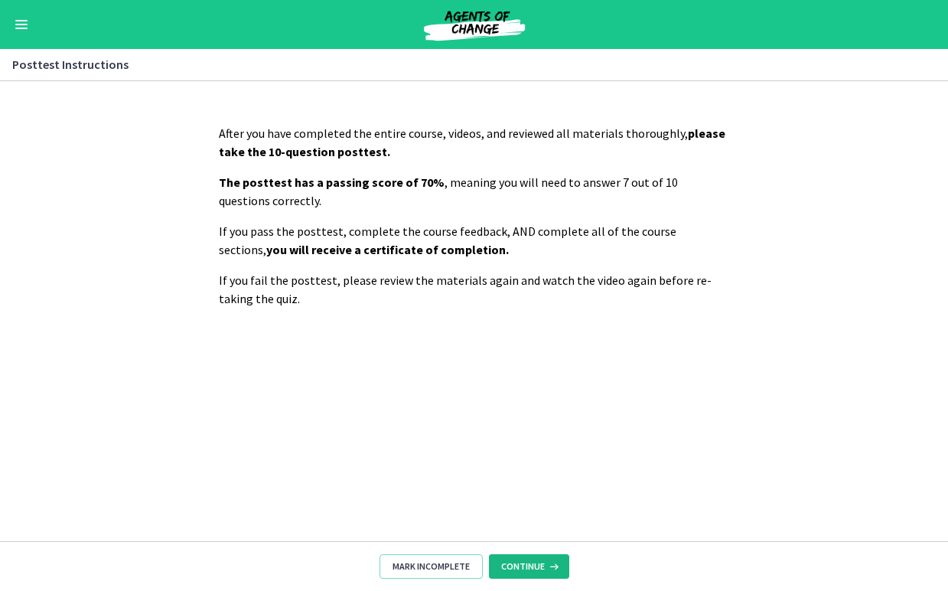
scroll to position [84, 0]
click at [526, 554] on button "Continue" at bounding box center [529, 566] width 80 height 24
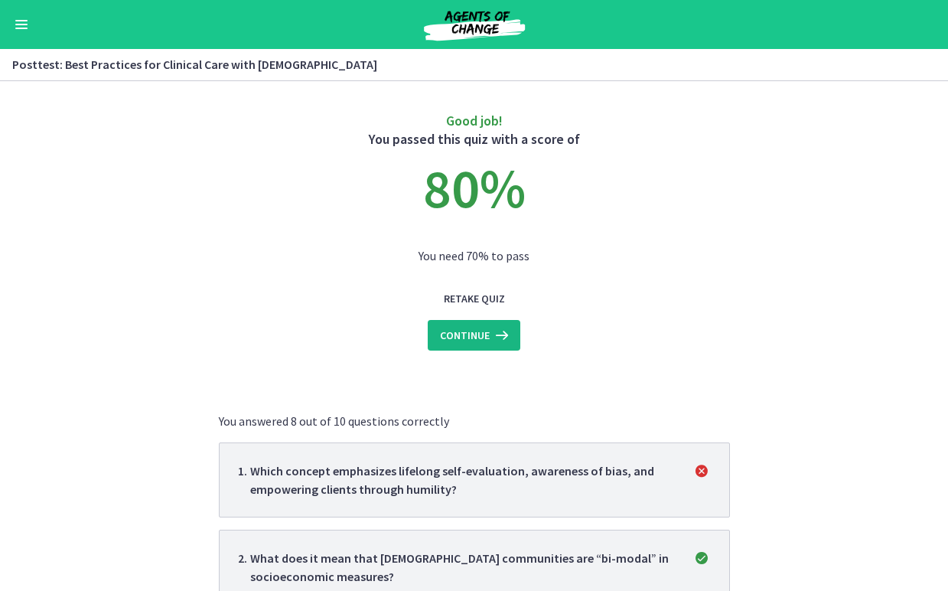
click at [487, 344] on span "Continue" at bounding box center [465, 335] width 50 height 18
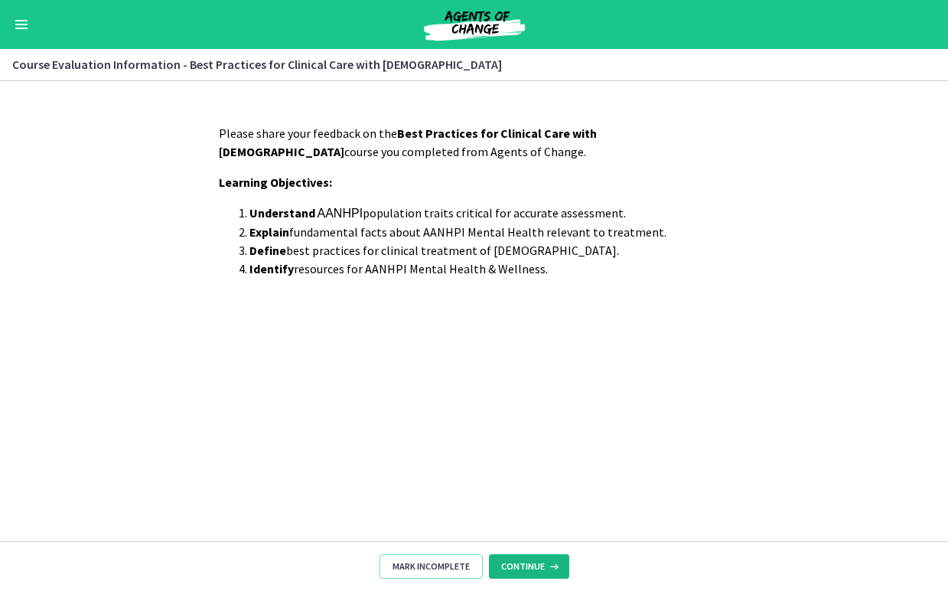
click at [529, 569] on span "Continue" at bounding box center [523, 566] width 44 height 12
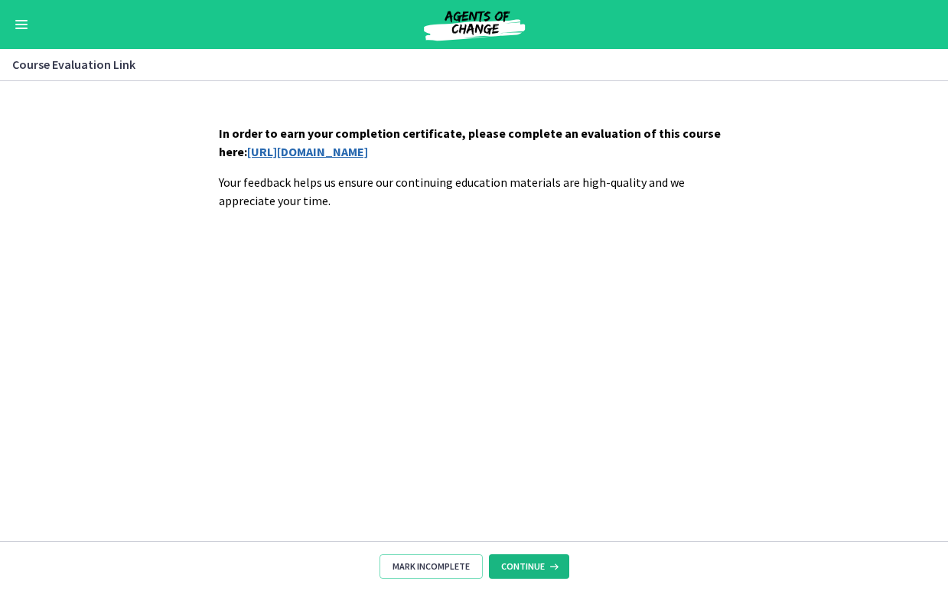
click at [529, 569] on span "Continue" at bounding box center [523, 566] width 44 height 12
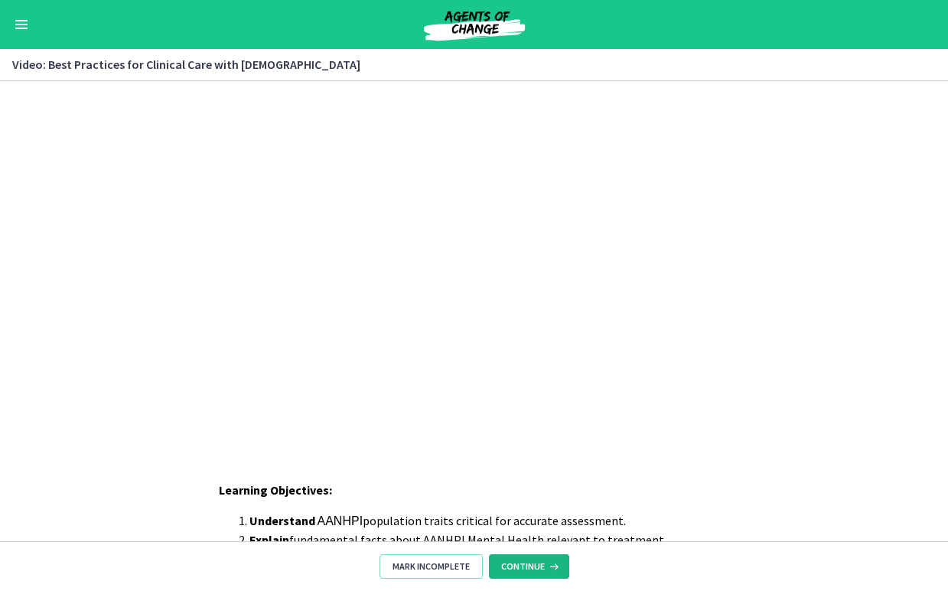
click at [558, 563] on icon at bounding box center [552, 566] width 15 height 12
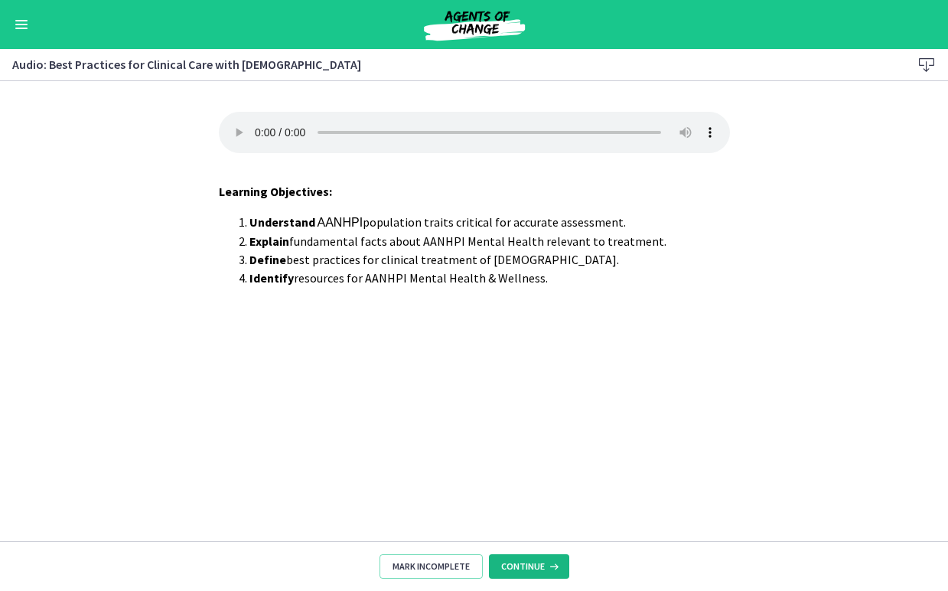
click at [541, 565] on span "Continue" at bounding box center [523, 566] width 44 height 12
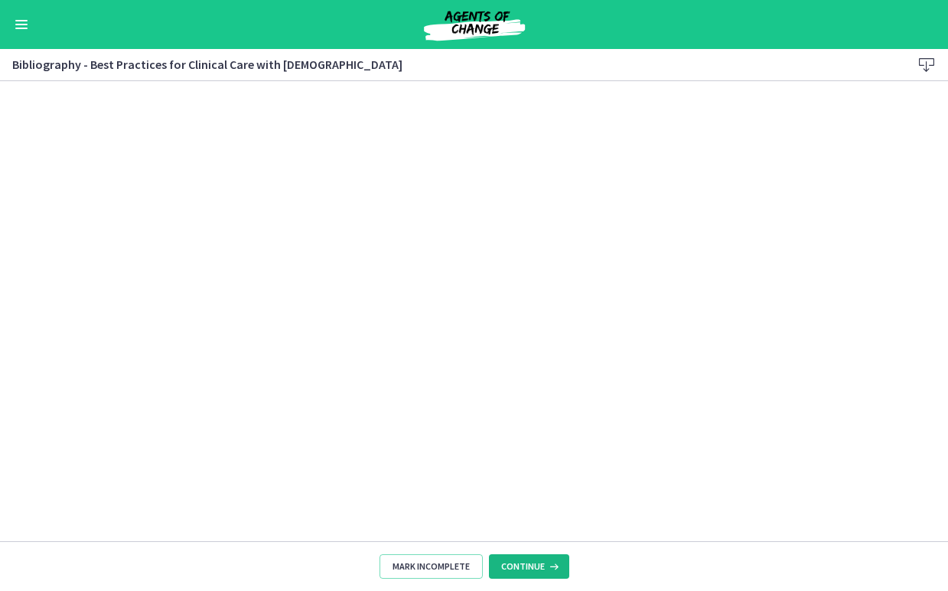
click at [541, 565] on span "Continue" at bounding box center [523, 566] width 44 height 12
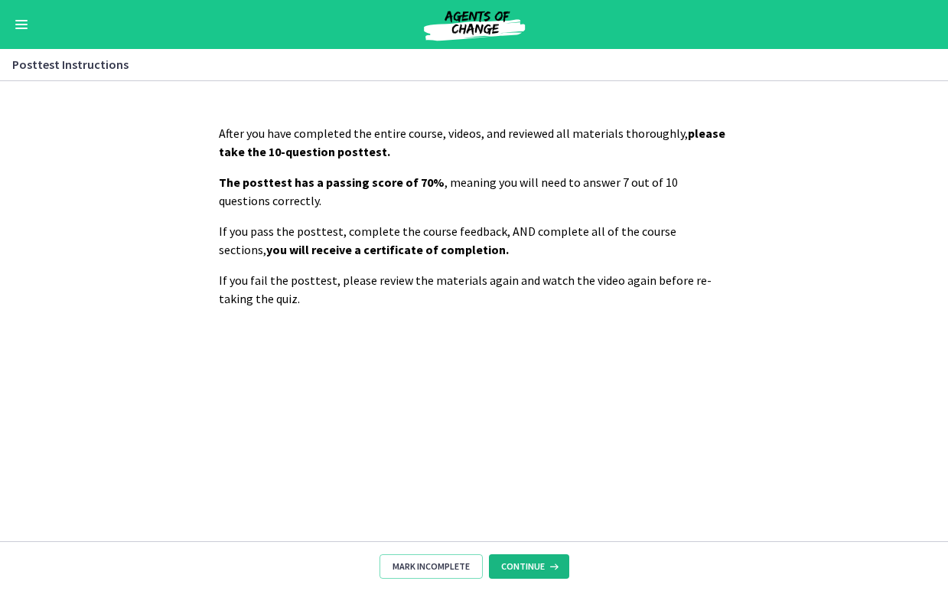
click at [541, 565] on span "Continue" at bounding box center [523, 566] width 44 height 12
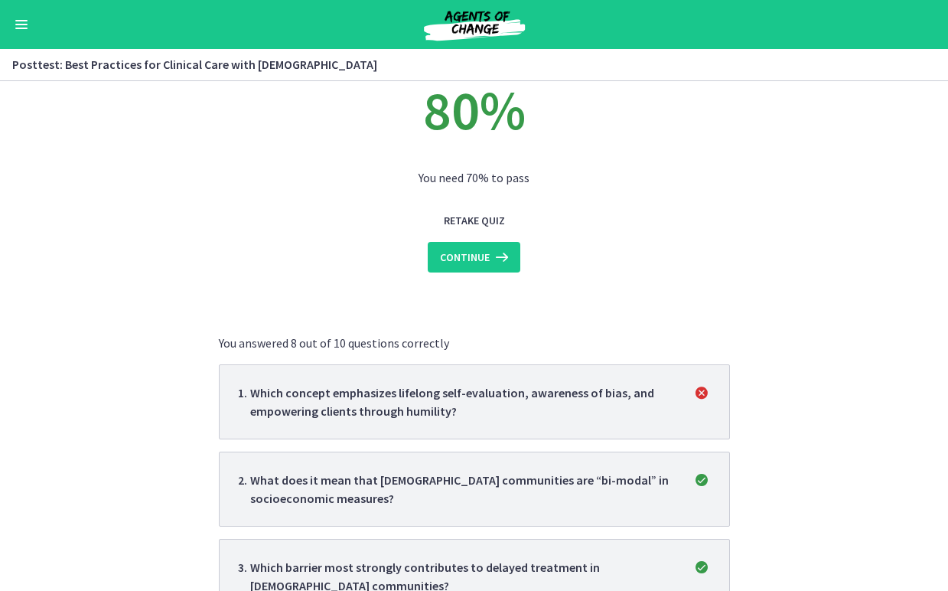
scroll to position [46, 0]
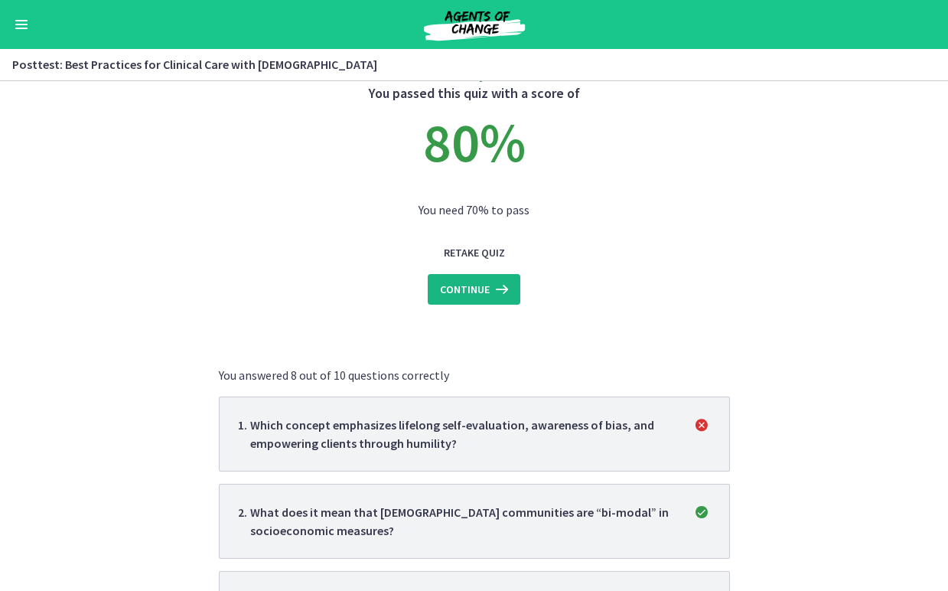
click at [501, 274] on button "Continue" at bounding box center [474, 289] width 93 height 31
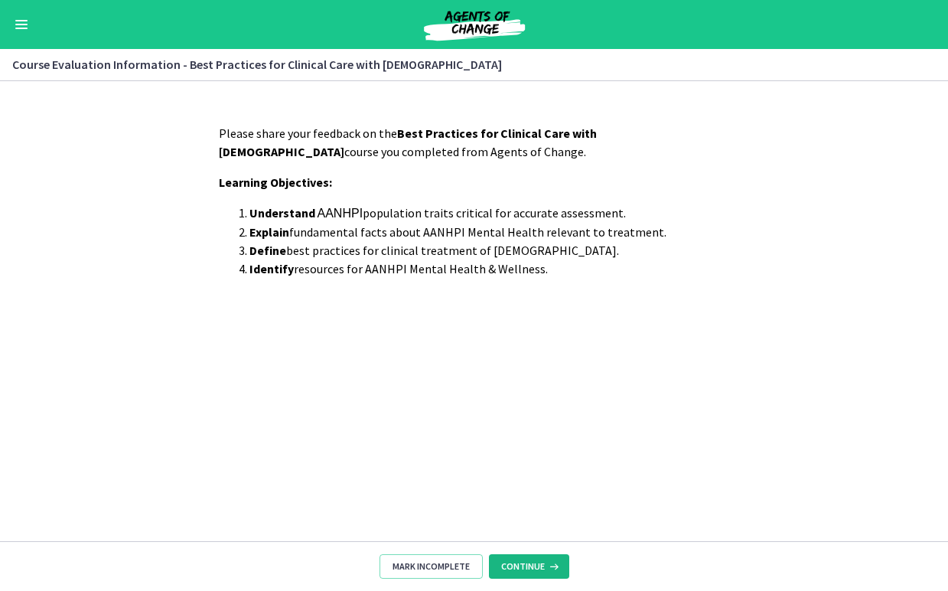
click at [549, 568] on icon at bounding box center [552, 566] width 15 height 12
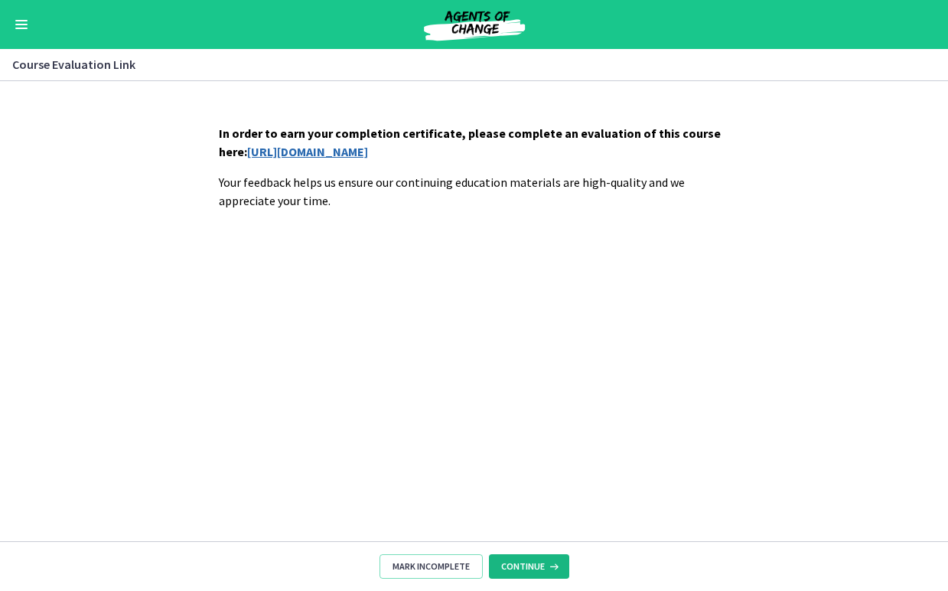
click at [549, 568] on icon at bounding box center [552, 566] width 15 height 12
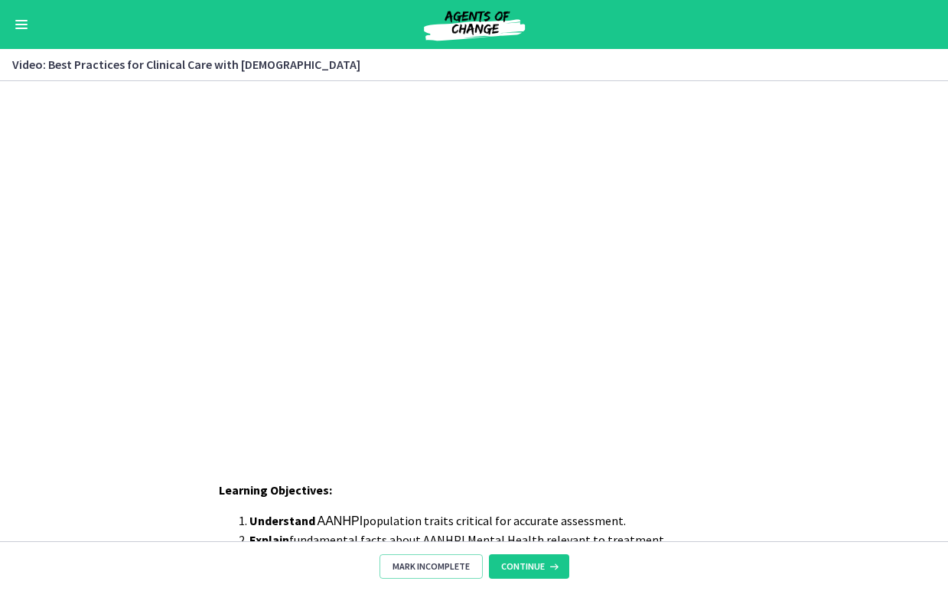
click at [23, 41] on div "Go to Dashboard" at bounding box center [474, 24] width 948 height 49
click at [19, 25] on button "Enable menu" at bounding box center [21, 24] width 18 height 18
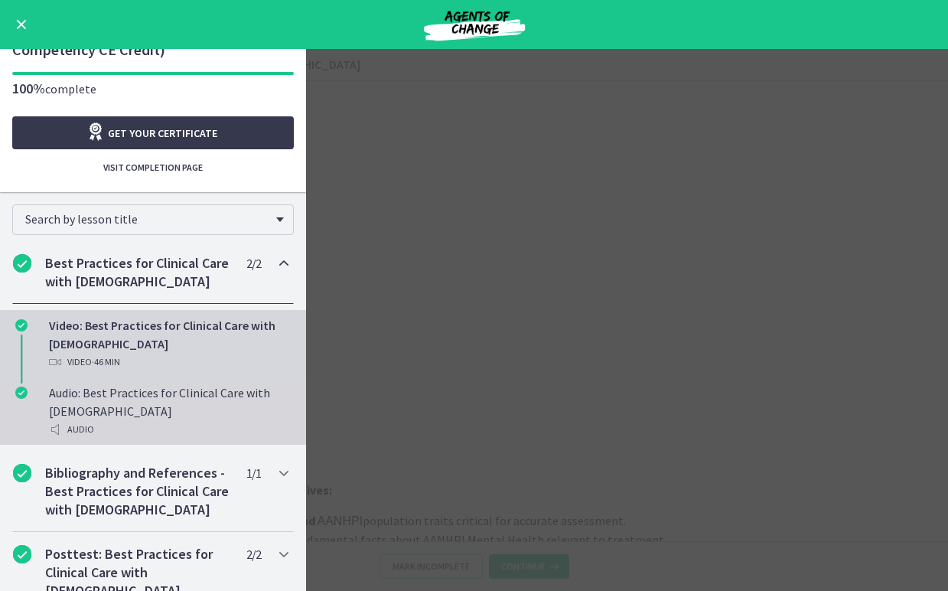
scroll to position [151, 0]
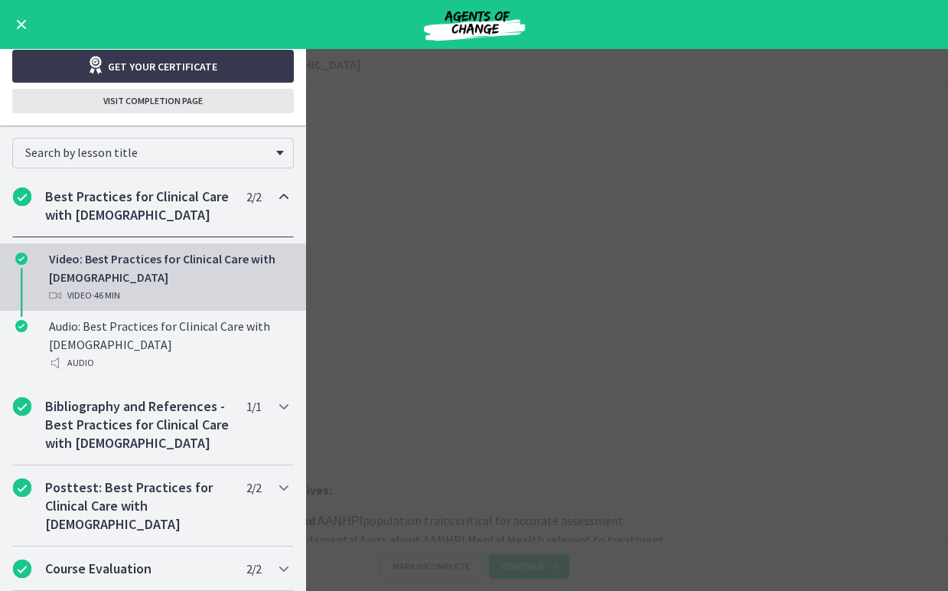
click at [172, 96] on span "Visit completion page" at bounding box center [152, 101] width 99 height 12
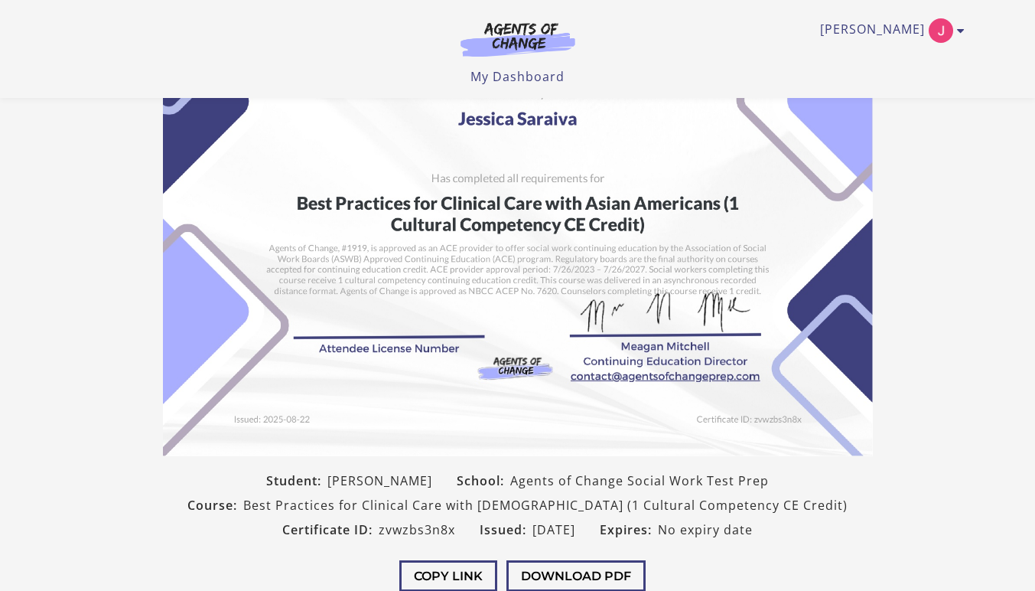
scroll to position [301, 0]
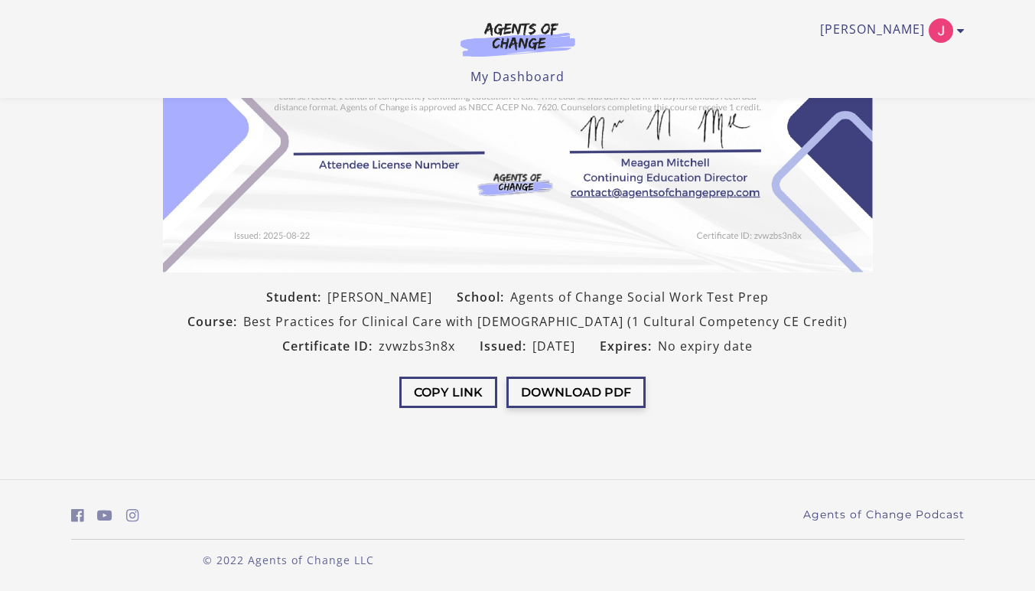
click at [633, 386] on button "Download PDF" at bounding box center [575, 391] width 139 height 31
click at [834, 297] on div "Student: Jessica Saraiva School: Agents of Change Social Work Test Prep Course:…" at bounding box center [518, 321] width 734 height 73
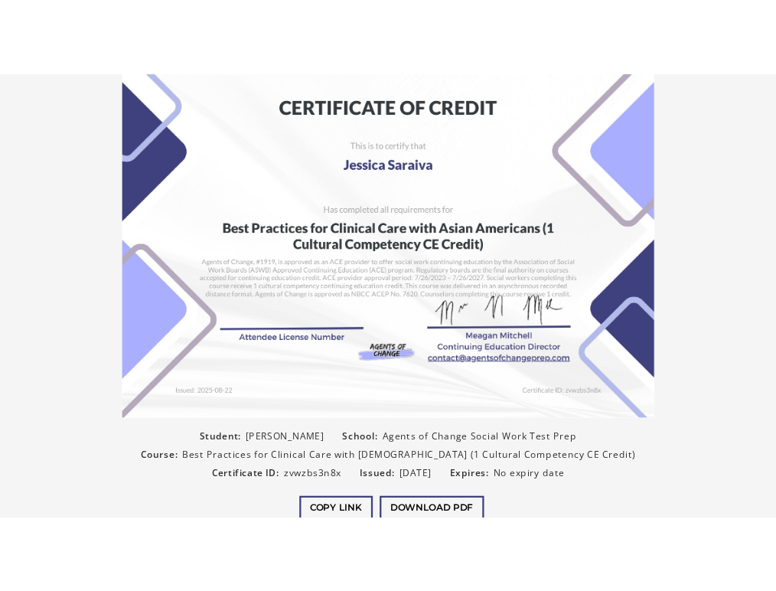
scroll to position [0, 0]
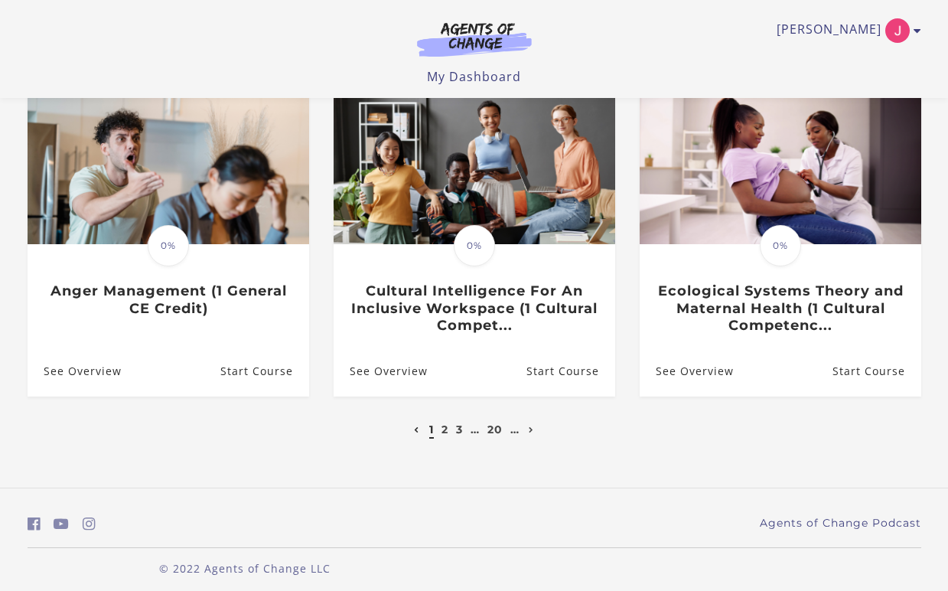
scroll to position [476, 0]
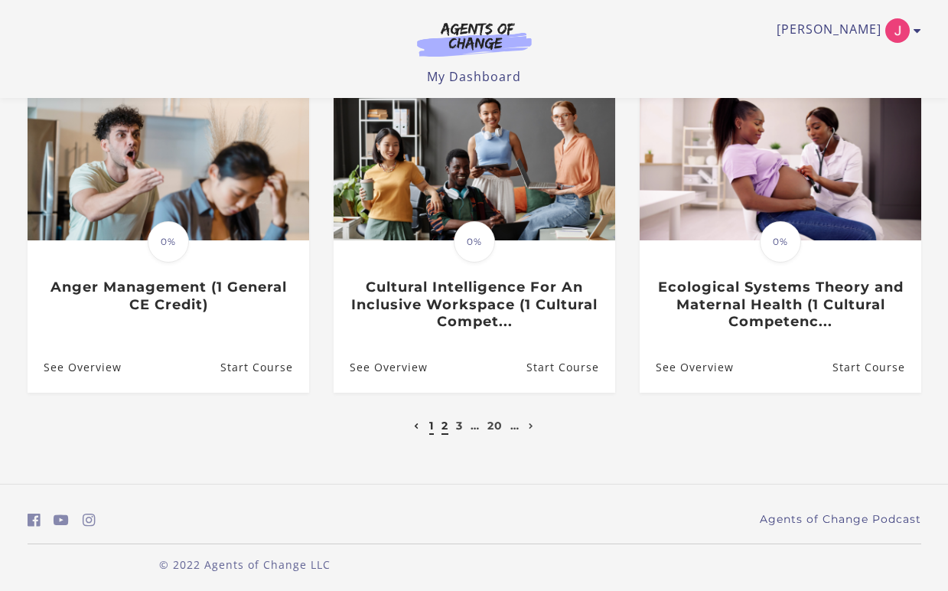
click at [444, 428] on link "2" at bounding box center [444, 425] width 7 height 14
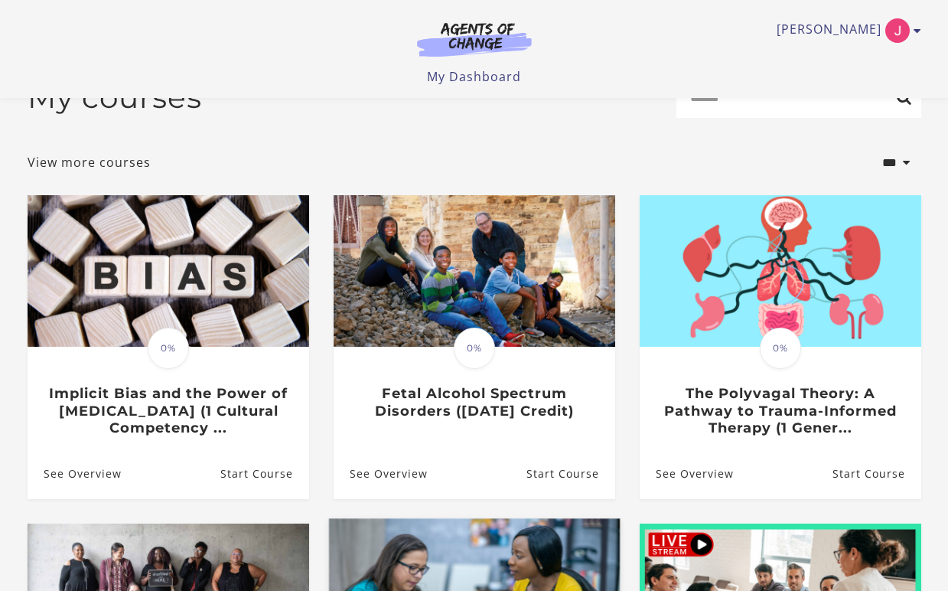
scroll to position [60, 0]
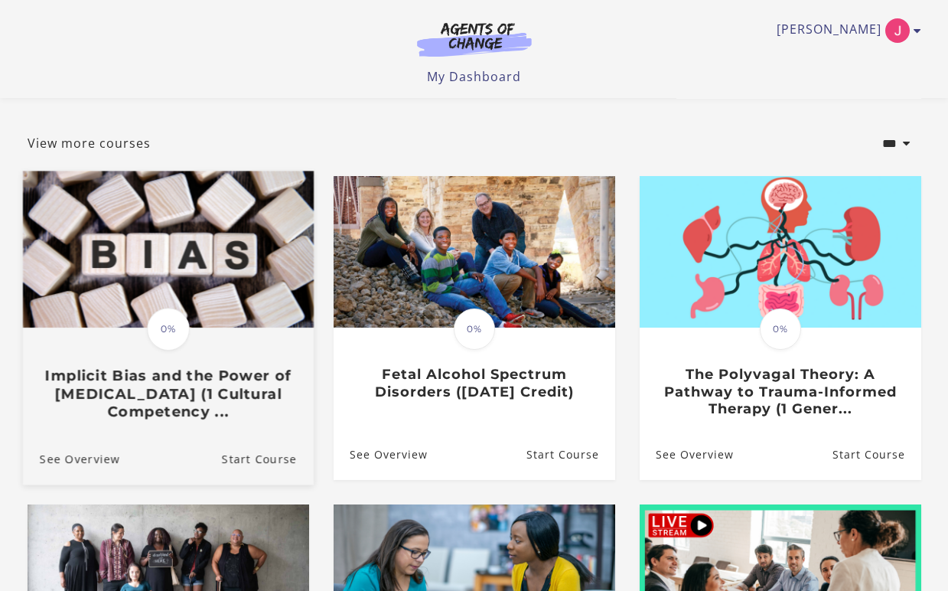
click at [242, 261] on img at bounding box center [167, 249] width 291 height 157
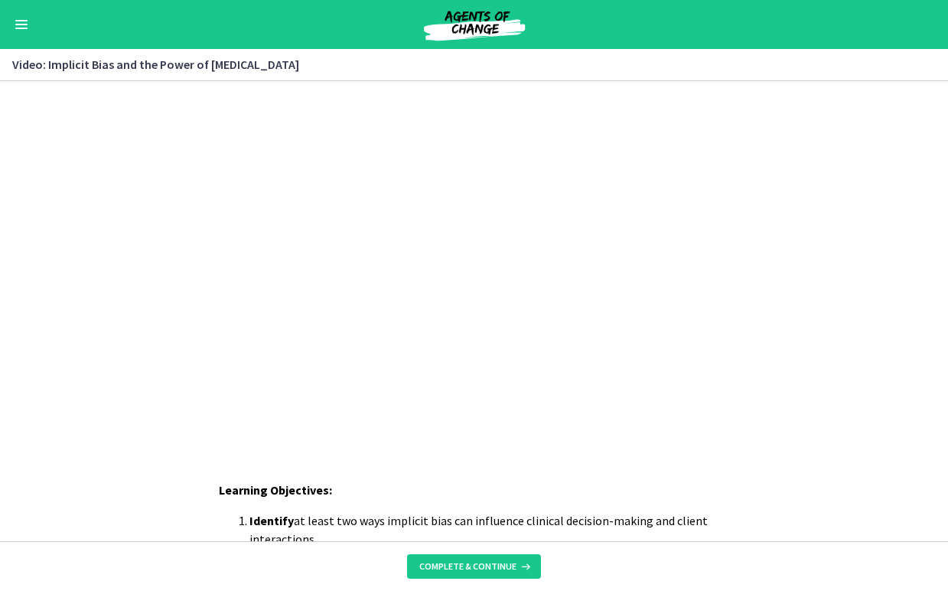
click at [24, 22] on button "Enable menu" at bounding box center [21, 24] width 18 height 18
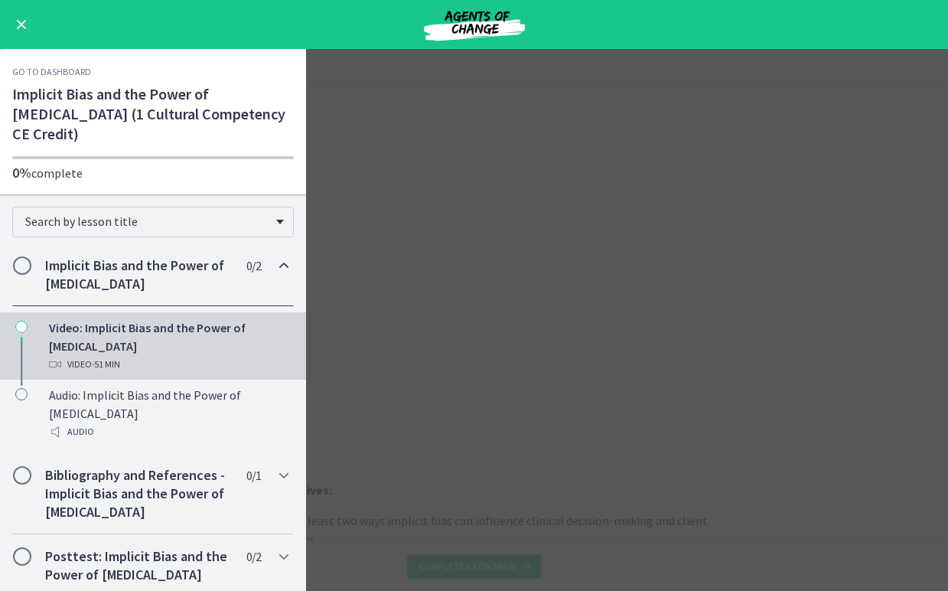
click at [450, 251] on main "Video: Implicit Bias and the Power of Peer Support Enable fullscreen Learning O…" at bounding box center [474, 320] width 948 height 542
click at [419, 369] on main "Video: Implicit Bias and the Power of Peer Support Enable fullscreen Learning O…" at bounding box center [474, 320] width 948 height 542
click at [28, 29] on button "Enable menu" at bounding box center [21, 24] width 18 height 18
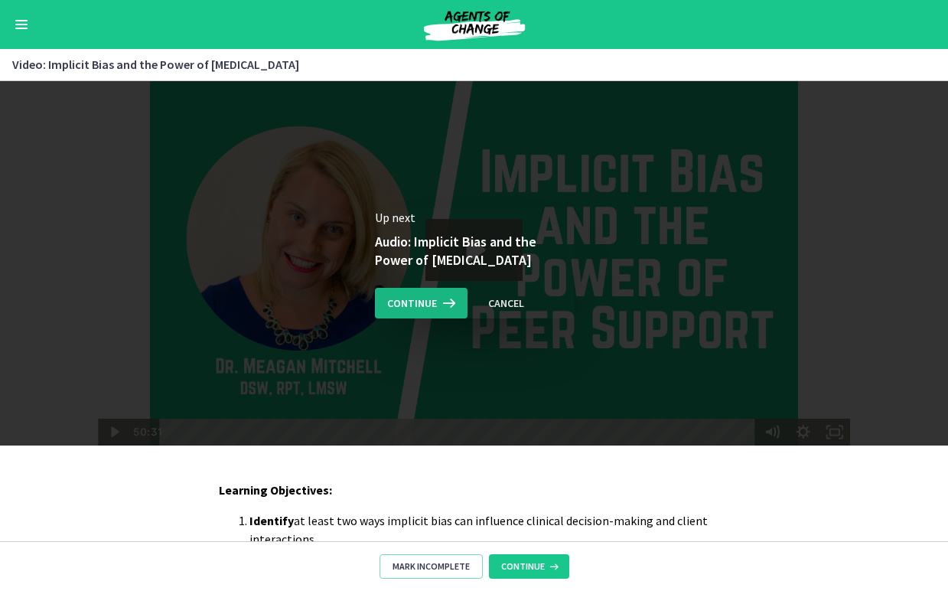
click at [428, 304] on span "Continue" at bounding box center [412, 303] width 50 height 18
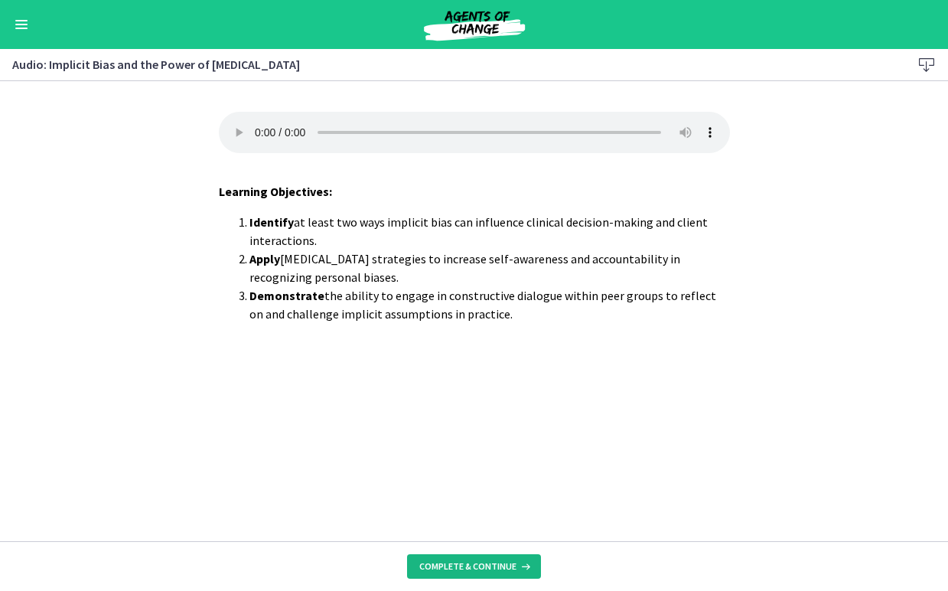
click at [474, 558] on button "Complete & continue" at bounding box center [474, 566] width 134 height 24
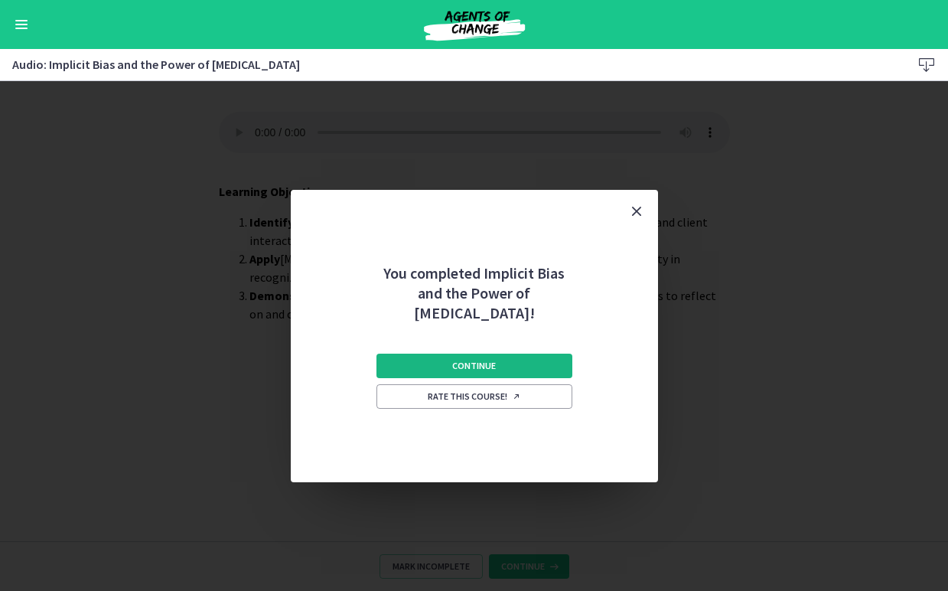
click at [540, 360] on button "Continue" at bounding box center [474, 365] width 196 height 24
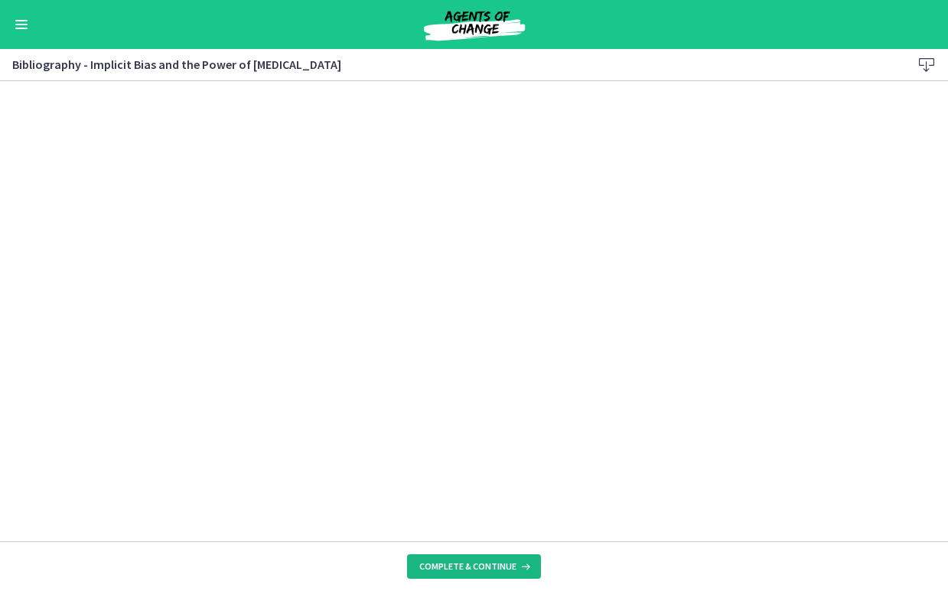
click at [448, 557] on button "Complete & continue" at bounding box center [474, 566] width 134 height 24
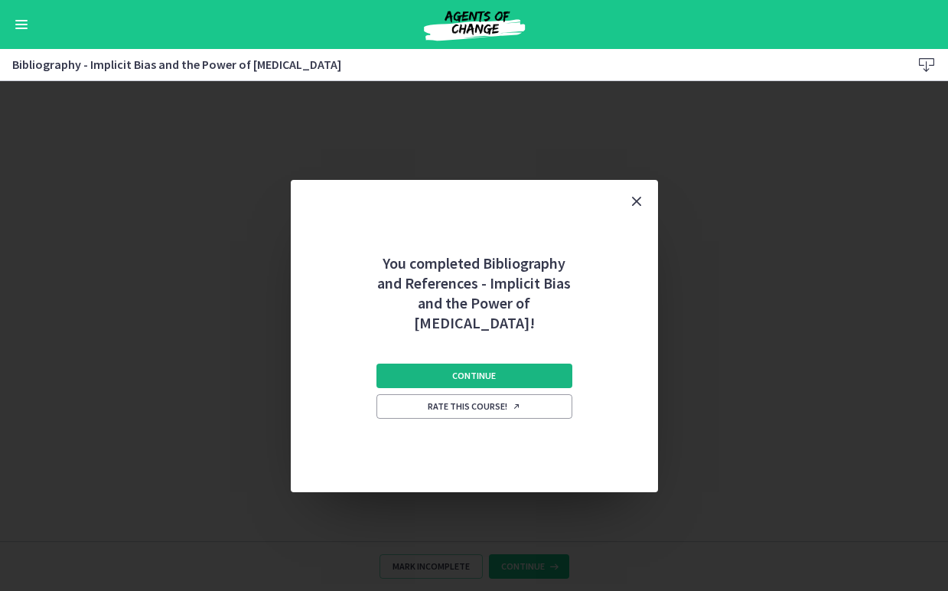
click at [484, 377] on span "Continue" at bounding box center [474, 376] width 44 height 12
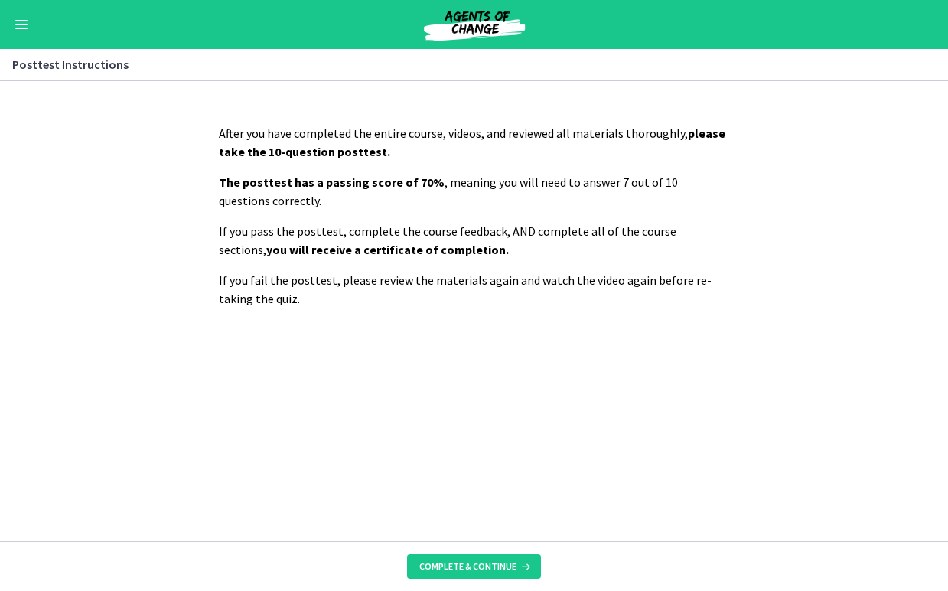
click at [513, 550] on footer "Complete & continue" at bounding box center [474, 566] width 948 height 50
click at [516, 572] on button "Complete & continue" at bounding box center [474, 566] width 134 height 24
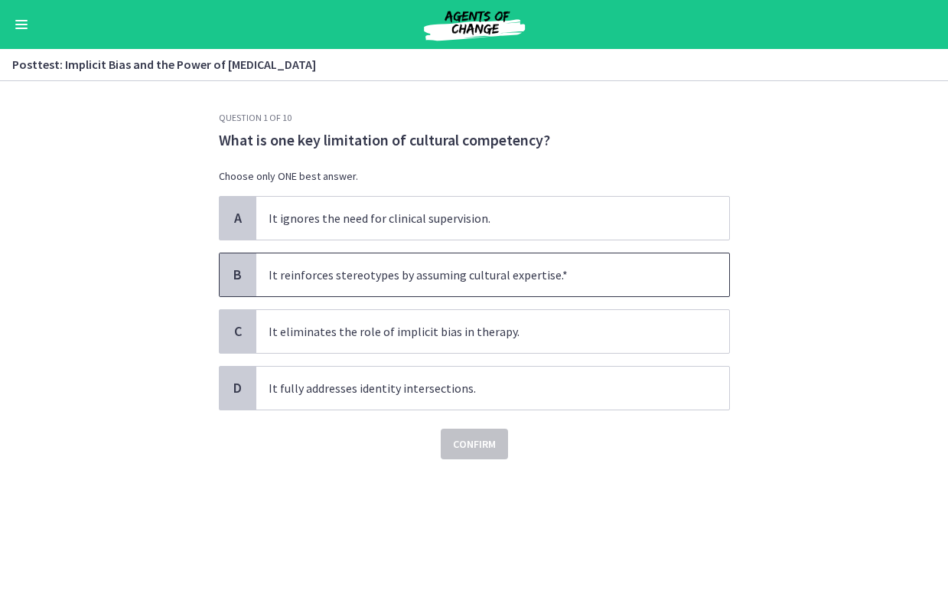
click at [545, 285] on span "It reinforces stereotypes by assuming cultural expertise.*" at bounding box center [492, 274] width 473 height 43
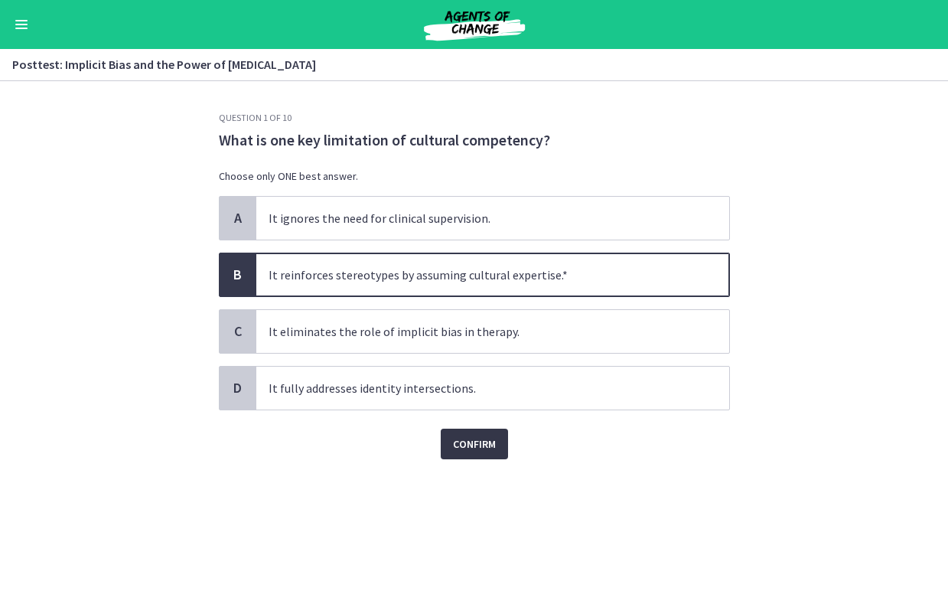
click at [486, 438] on span "Confirm" at bounding box center [474, 444] width 43 height 18
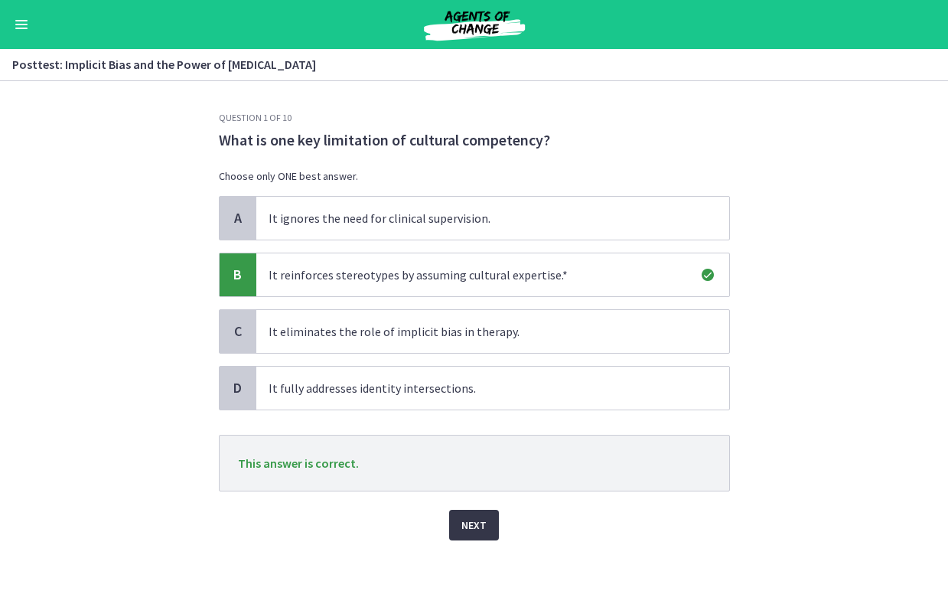
click at [486, 519] on button "Next" at bounding box center [474, 525] width 50 height 31
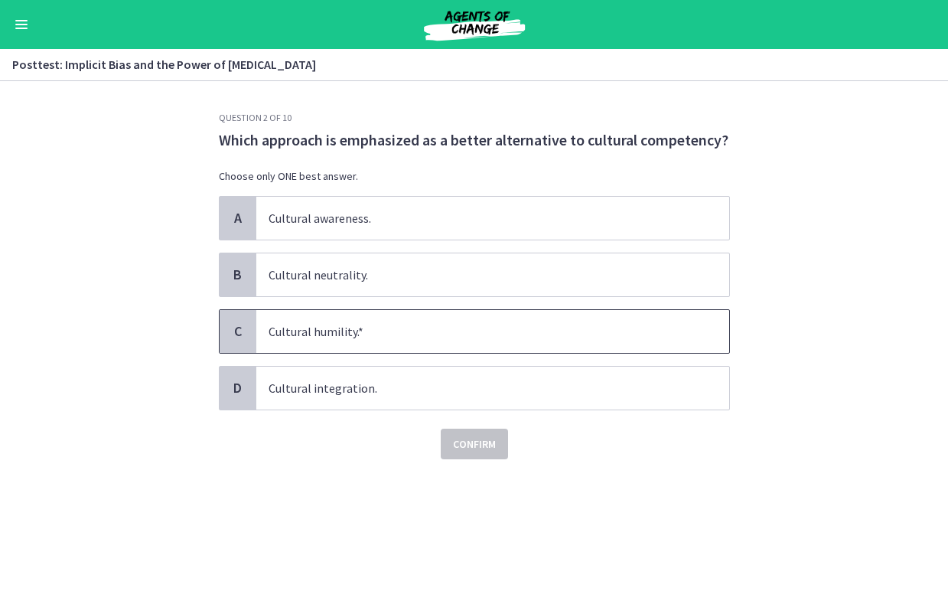
click at [415, 332] on span "Cultural humility.*" at bounding box center [492, 331] width 473 height 43
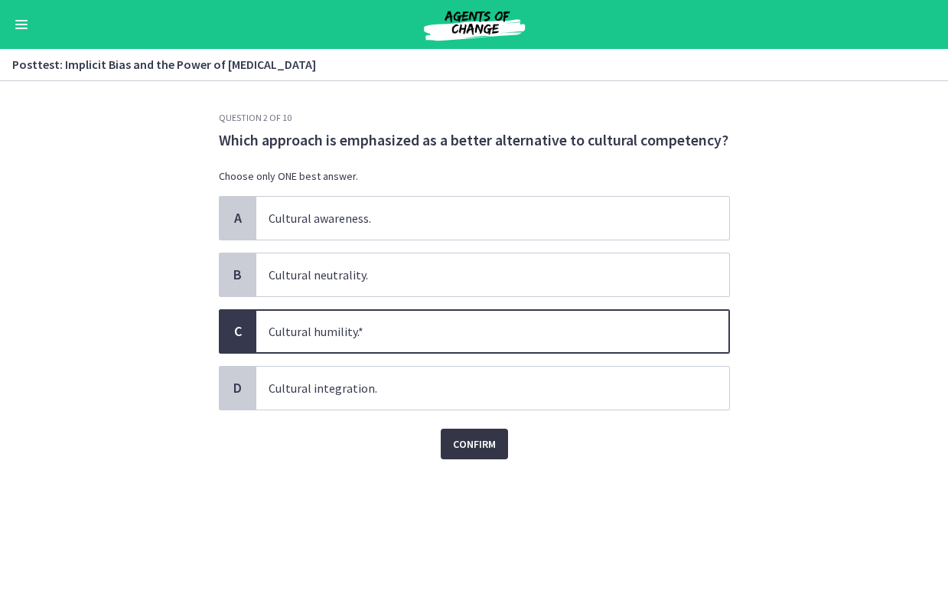
click at [461, 450] on span "Confirm" at bounding box center [474, 444] width 43 height 18
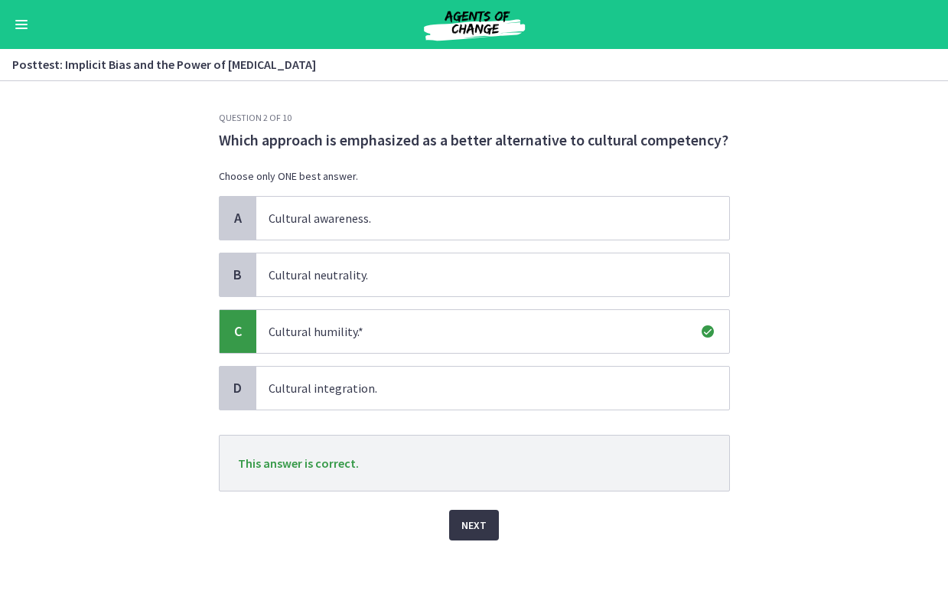
click at [474, 530] on span "Next" at bounding box center [473, 525] width 25 height 18
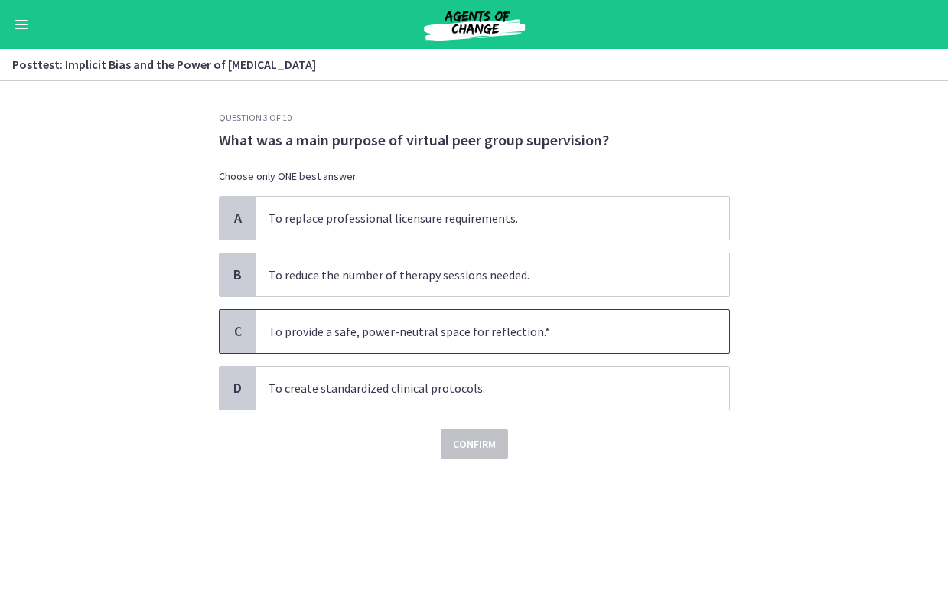
click at [425, 337] on span "To provide a safe, power-neutral space for reflection.*" at bounding box center [492, 331] width 473 height 43
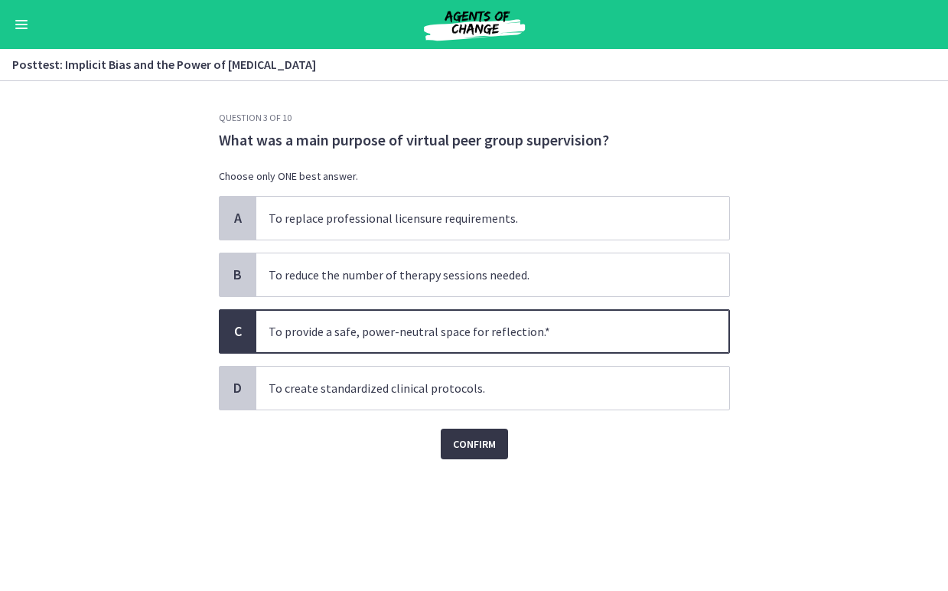
click at [464, 441] on span "Confirm" at bounding box center [474, 444] width 43 height 18
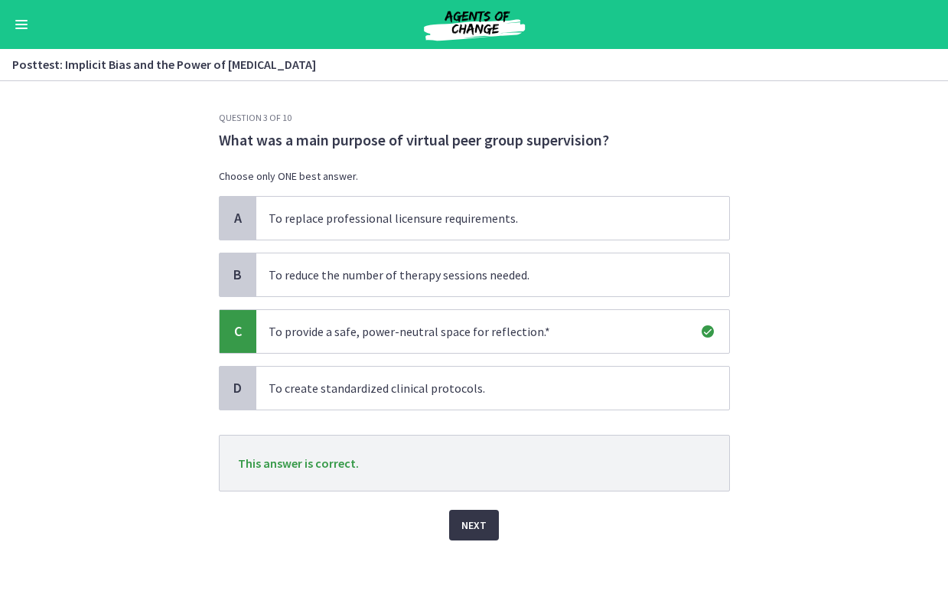
click at [477, 520] on span "Next" at bounding box center [473, 525] width 25 height 18
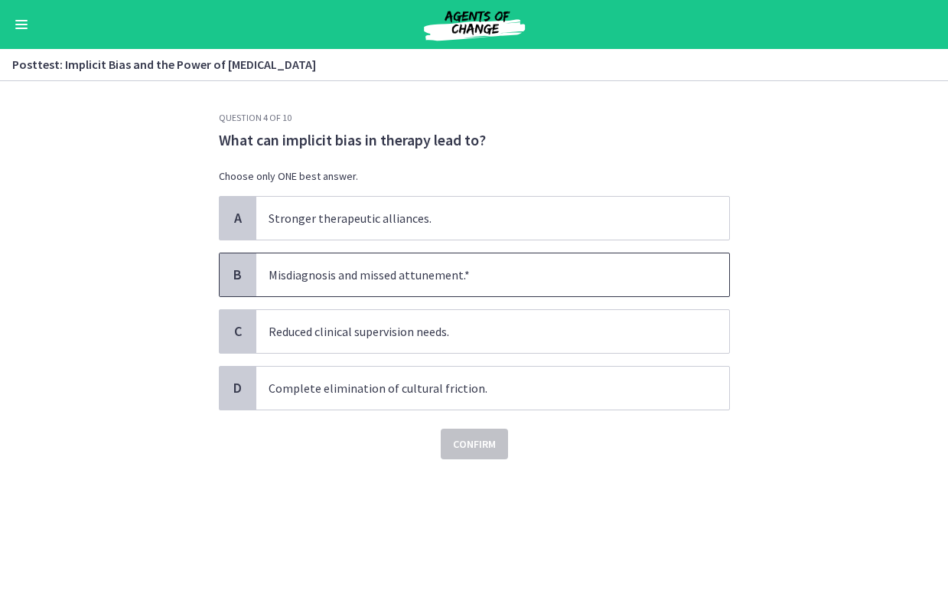
click at [481, 270] on span "Misdiagnosis and missed attunement.*" at bounding box center [492, 274] width 473 height 43
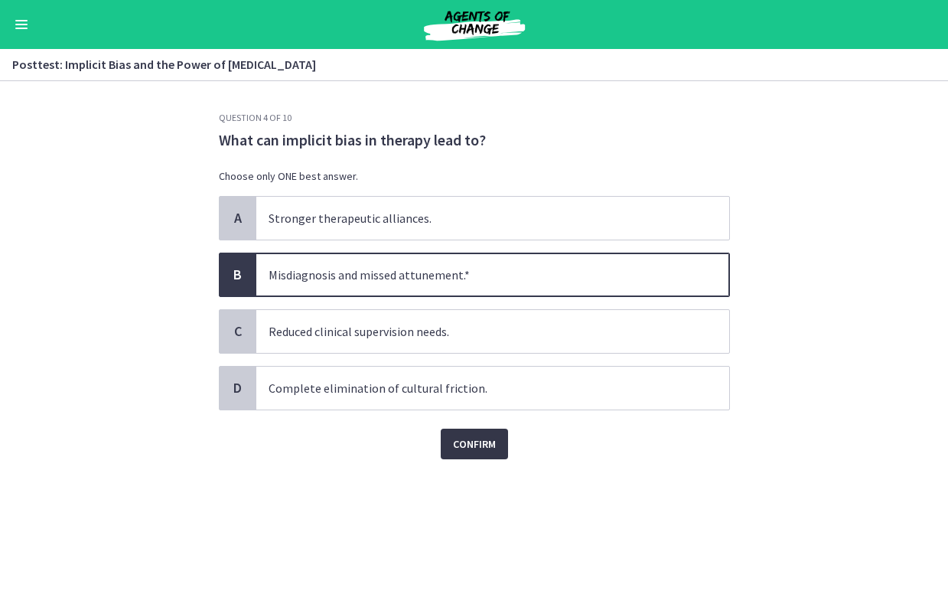
click at [466, 439] on span "Confirm" at bounding box center [474, 444] width 43 height 18
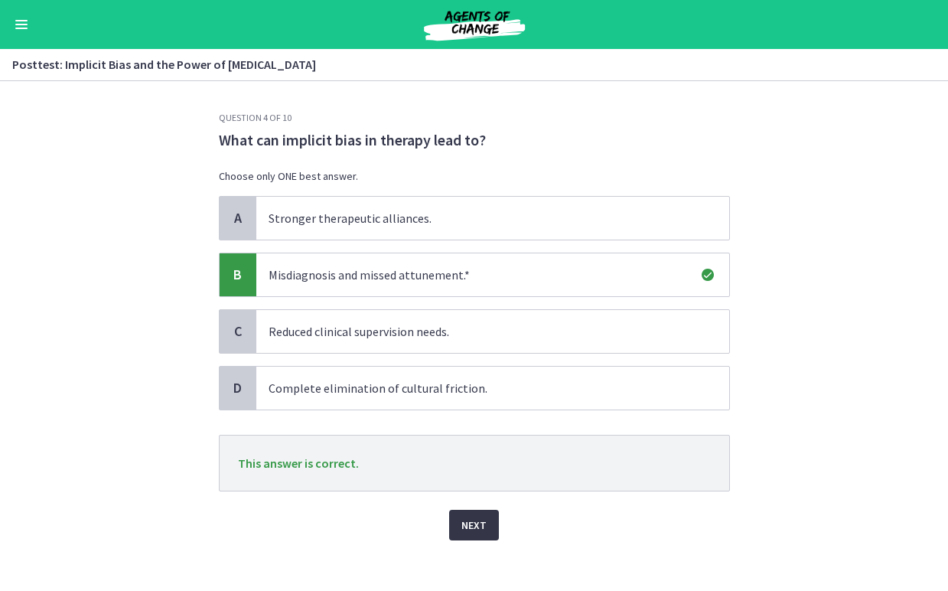
click at [470, 529] on span "Next" at bounding box center [473, 525] width 25 height 18
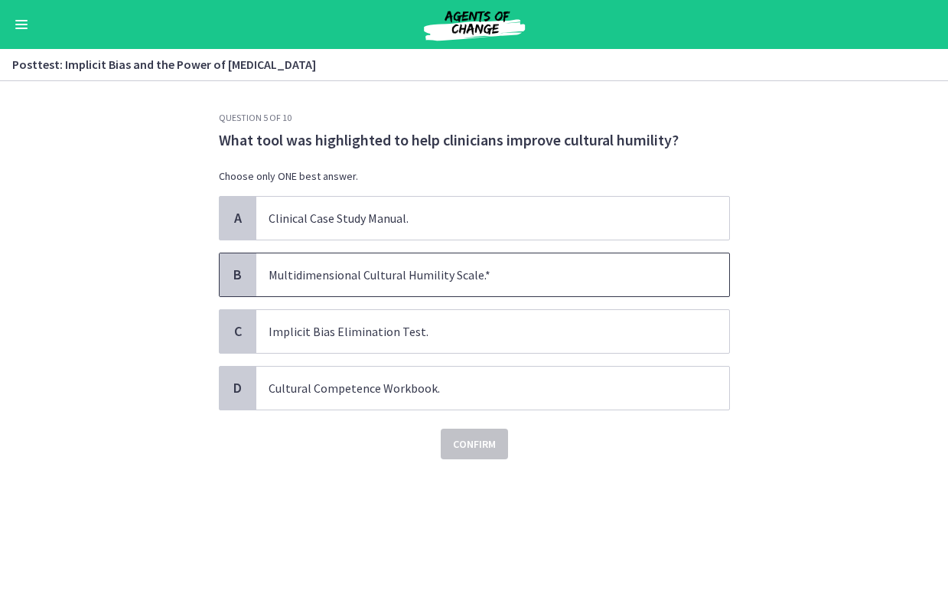
click at [474, 275] on span "Multidimensional Cultural Humility Scale.*" at bounding box center [492, 274] width 473 height 43
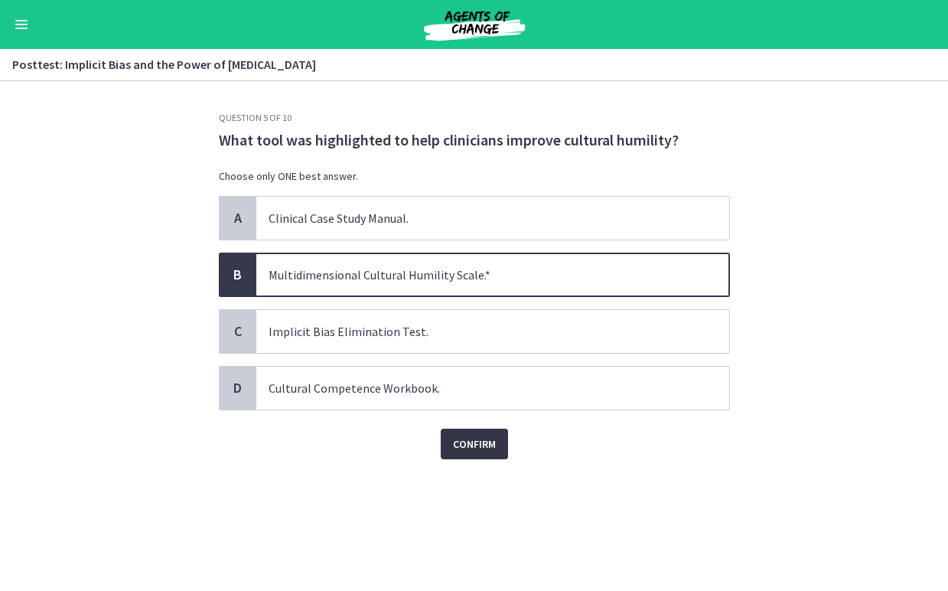
click at [464, 444] on span "Confirm" at bounding box center [474, 444] width 43 height 18
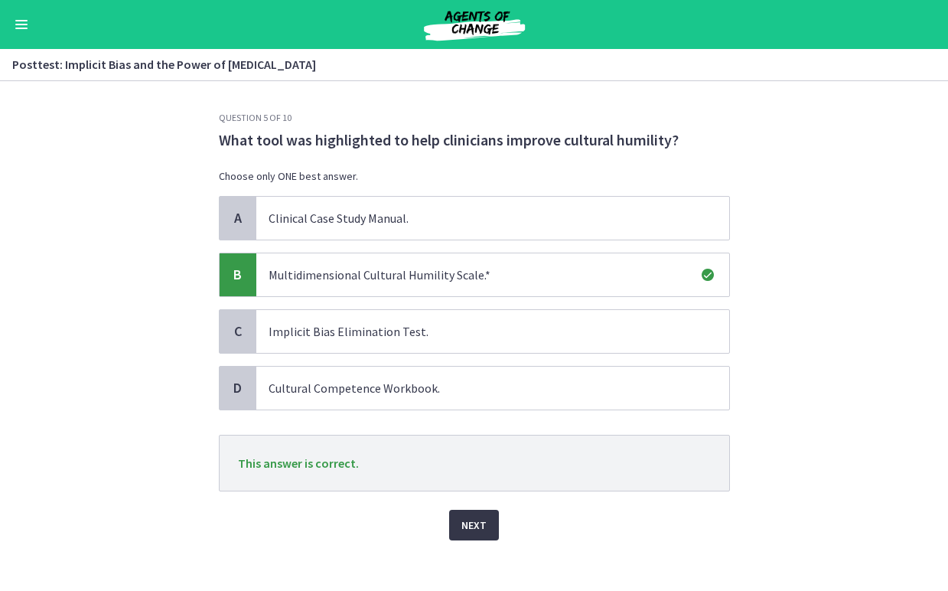
click at [481, 533] on span "Next" at bounding box center [473, 525] width 25 height 18
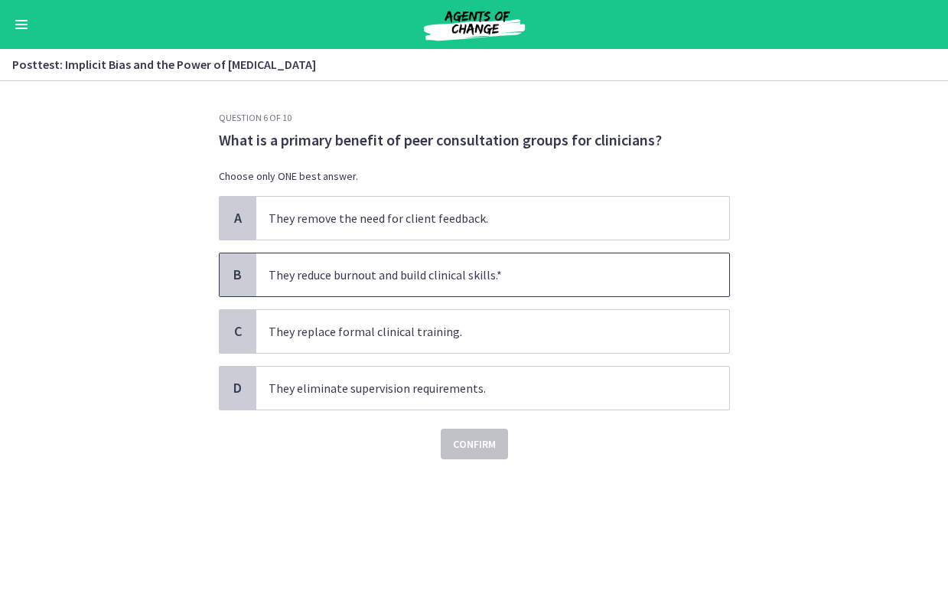
click at [466, 281] on span "They reduce burnout and build clinical skills.*" at bounding box center [492, 274] width 473 height 43
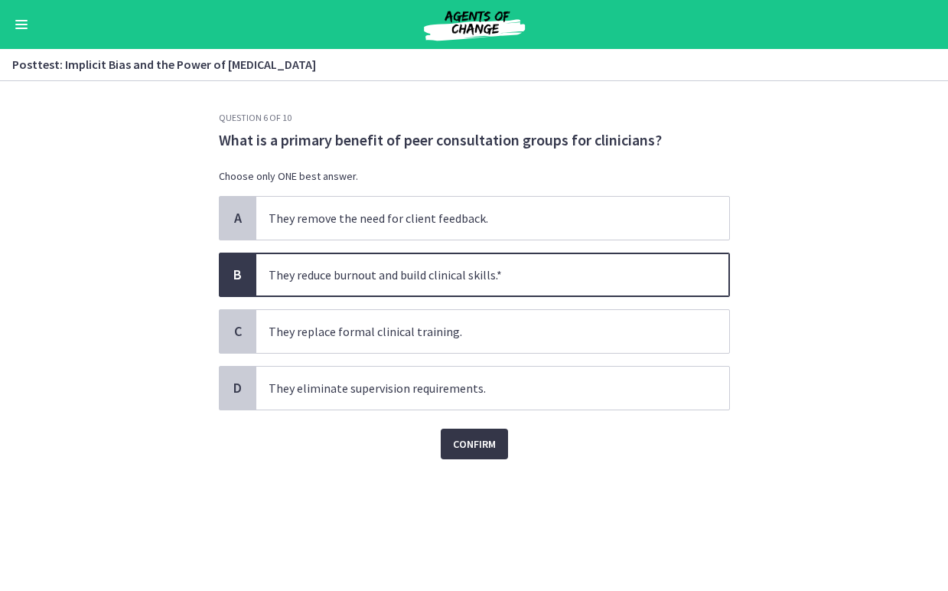
click at [469, 448] on span "Confirm" at bounding box center [474, 444] width 43 height 18
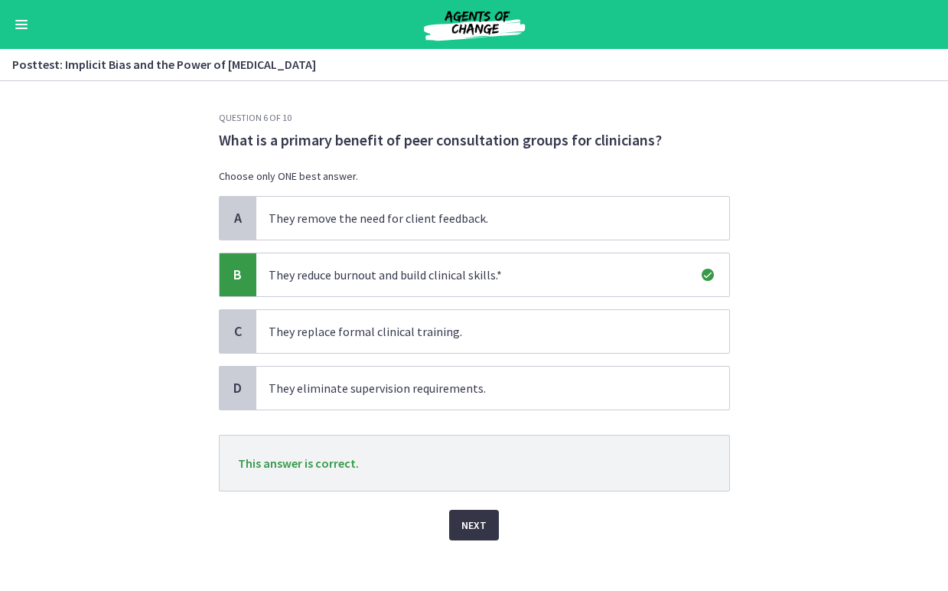
click at [473, 518] on span "Next" at bounding box center [473, 525] width 25 height 18
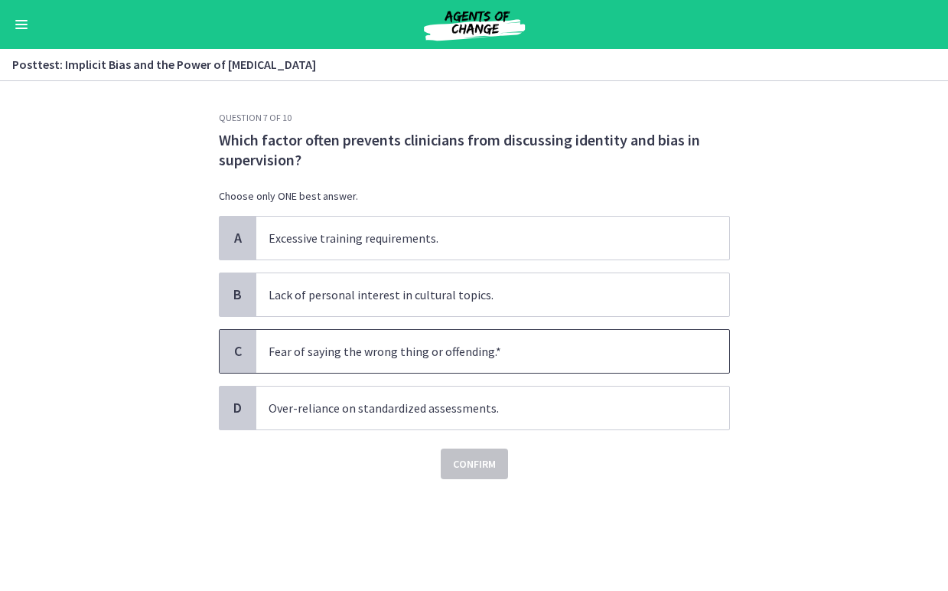
click at [477, 359] on span "Fear of saying the wrong thing or offending.*" at bounding box center [492, 351] width 473 height 43
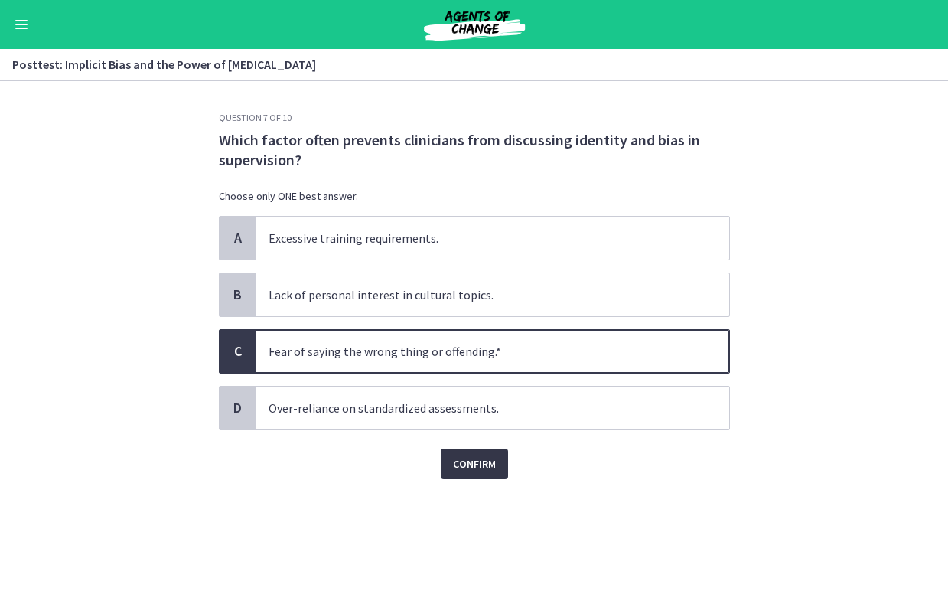
click at [474, 467] on span "Confirm" at bounding box center [474, 463] width 43 height 18
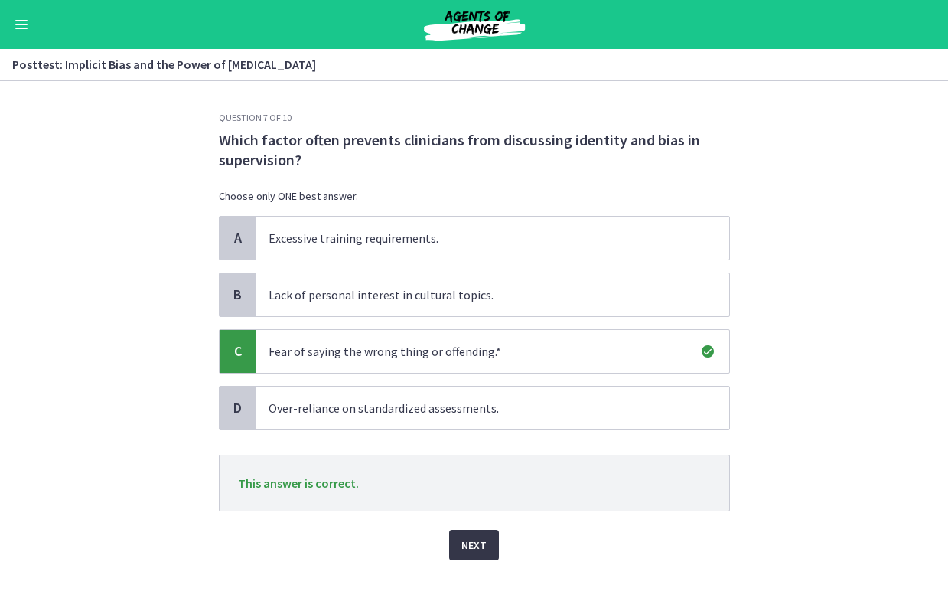
click at [488, 541] on button "Next" at bounding box center [474, 544] width 50 height 31
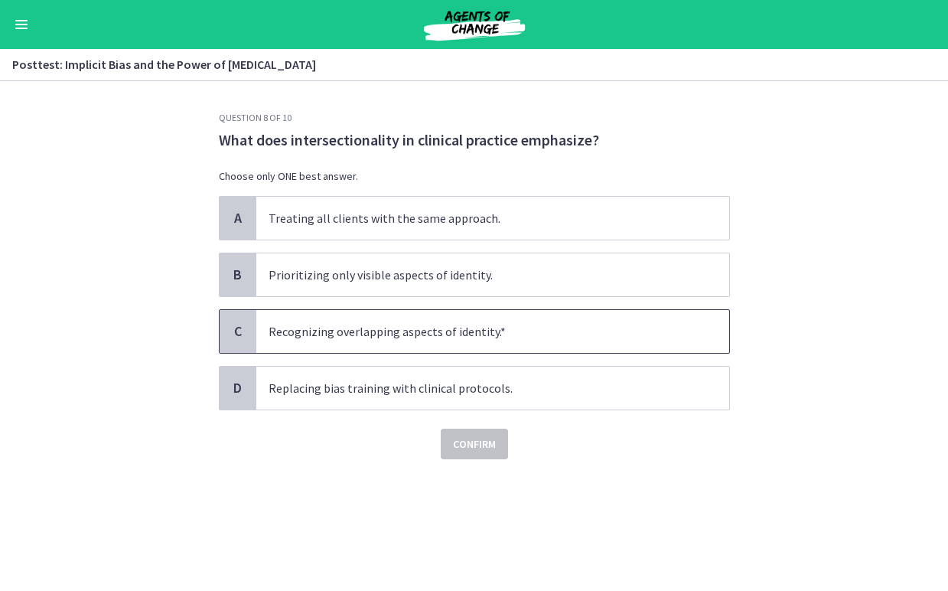
click at [478, 334] on span "Recognizing overlapping aspects of identity.*" at bounding box center [492, 331] width 473 height 43
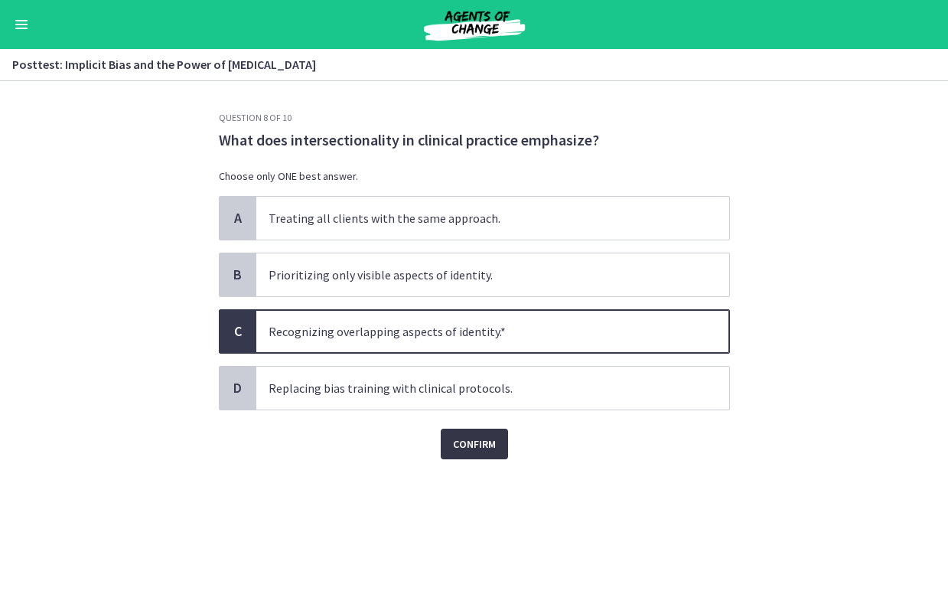
click at [475, 449] on span "Confirm" at bounding box center [474, 444] width 43 height 18
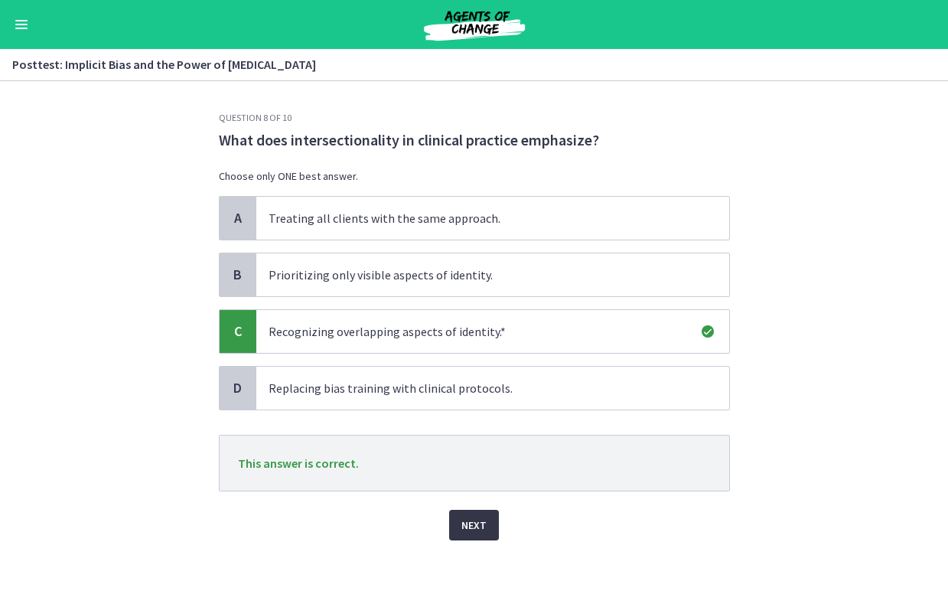
click at [476, 513] on button "Next" at bounding box center [474, 525] width 50 height 31
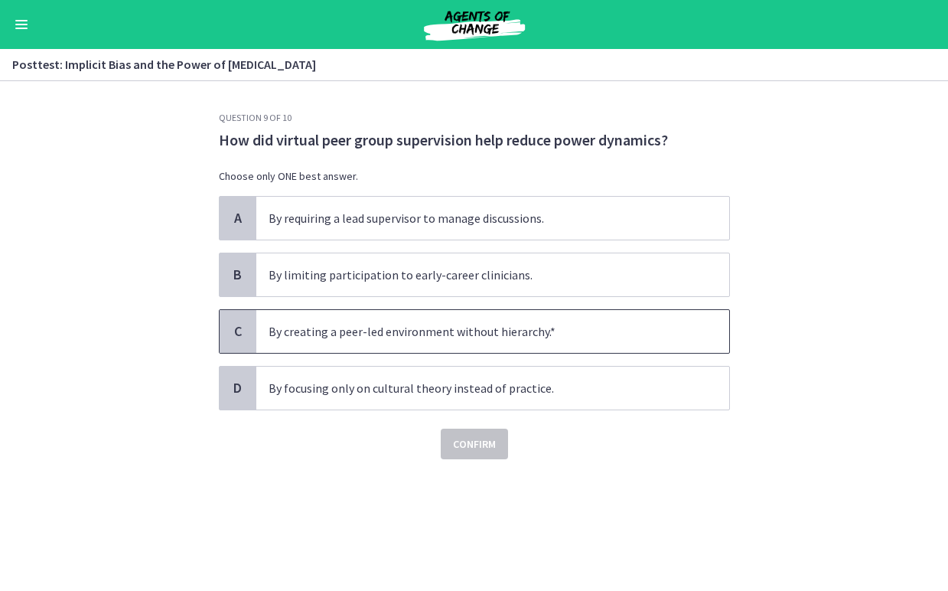
click at [481, 324] on span "By creating a peer-led environment without hierarchy.*" at bounding box center [492, 331] width 473 height 43
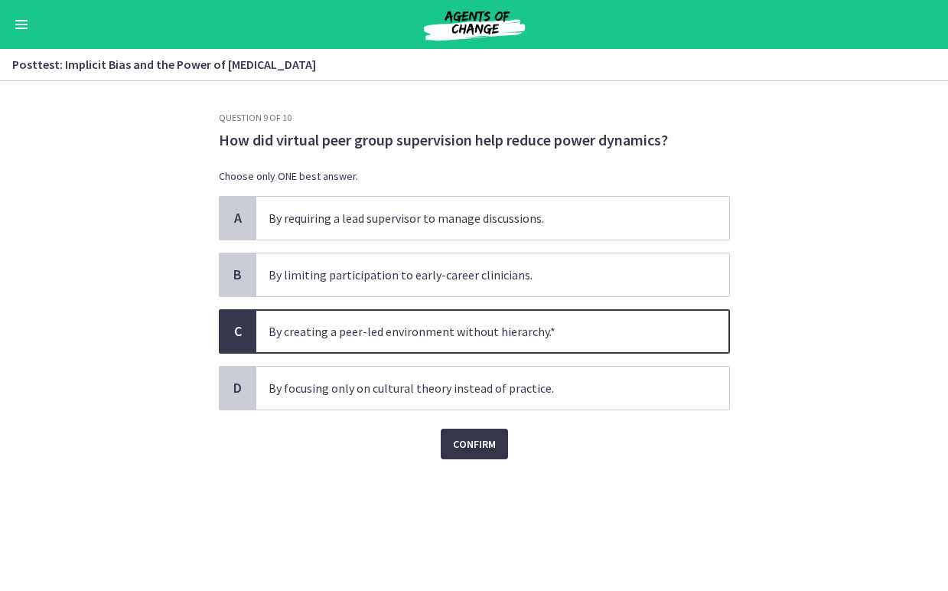
click at [482, 441] on span "Confirm" at bounding box center [474, 444] width 43 height 18
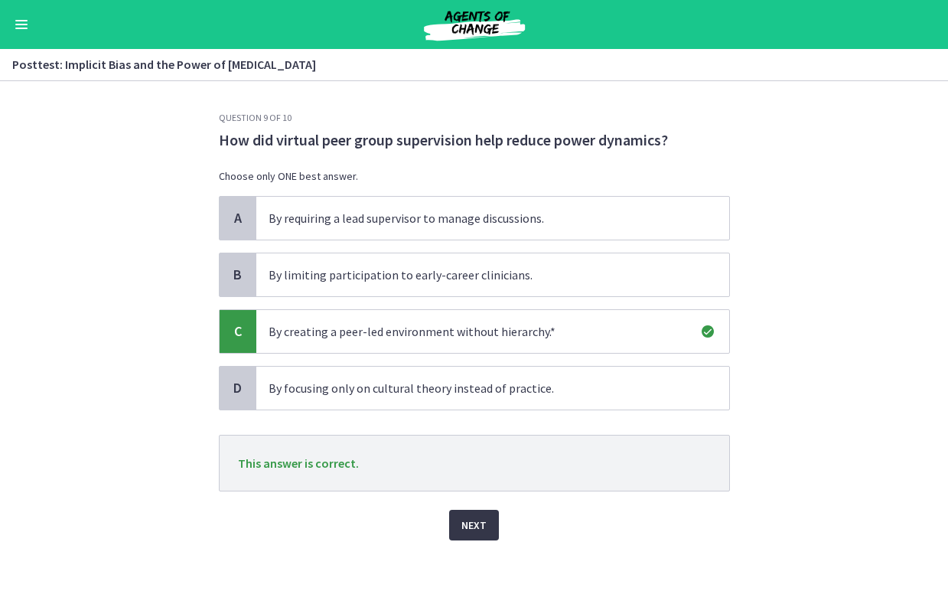
click at [480, 519] on span "Next" at bounding box center [473, 525] width 25 height 18
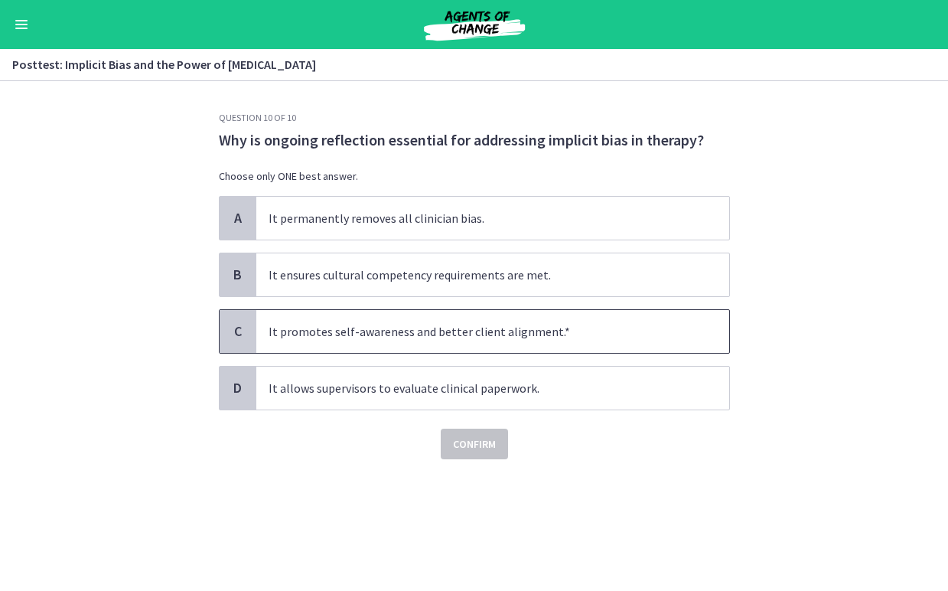
click at [488, 331] on span "It promotes self-awareness and better client alignment.*" at bounding box center [492, 331] width 473 height 43
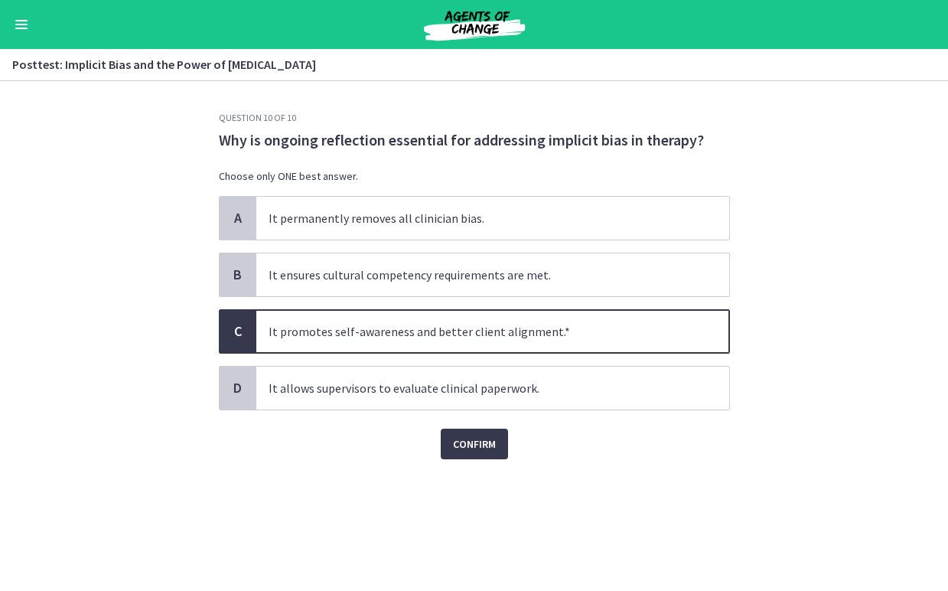
click at [483, 461] on div "Question 10 of 10 Why is ongoing reflection essential for addressing implicit b…" at bounding box center [475, 351] width 536 height 479
click at [477, 446] on span "Confirm" at bounding box center [474, 444] width 43 height 18
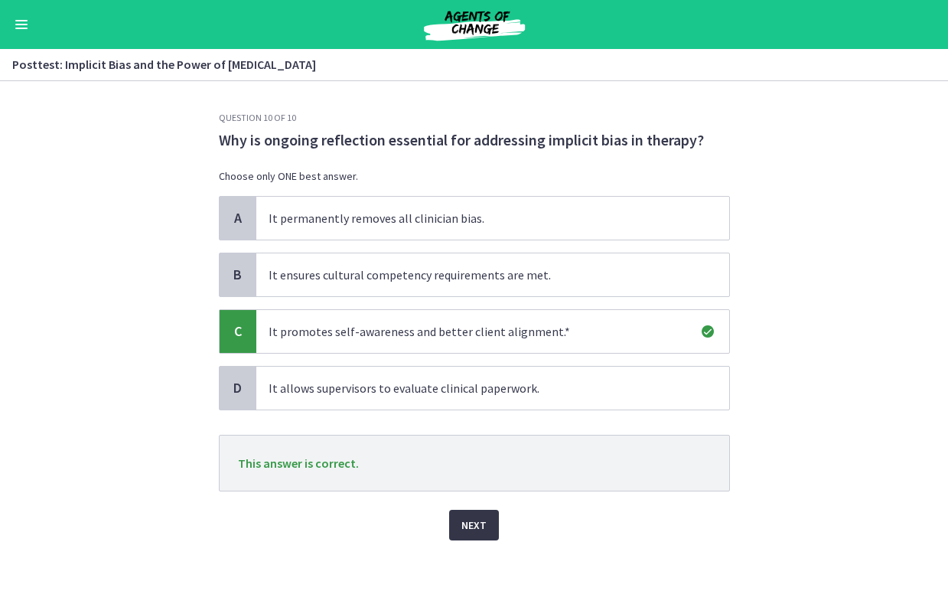
click at [466, 523] on span "Next" at bounding box center [473, 525] width 25 height 18
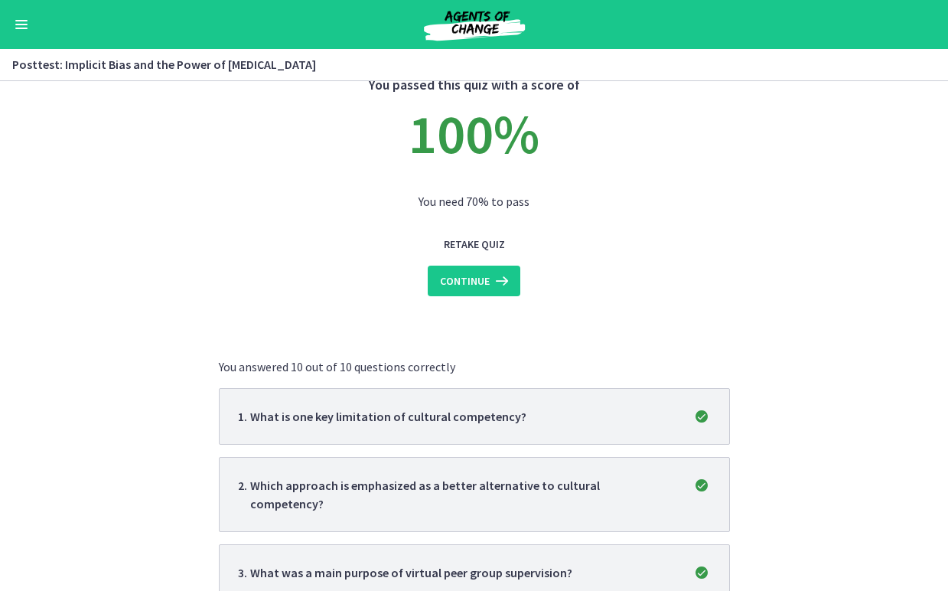
scroll to position [86, 0]
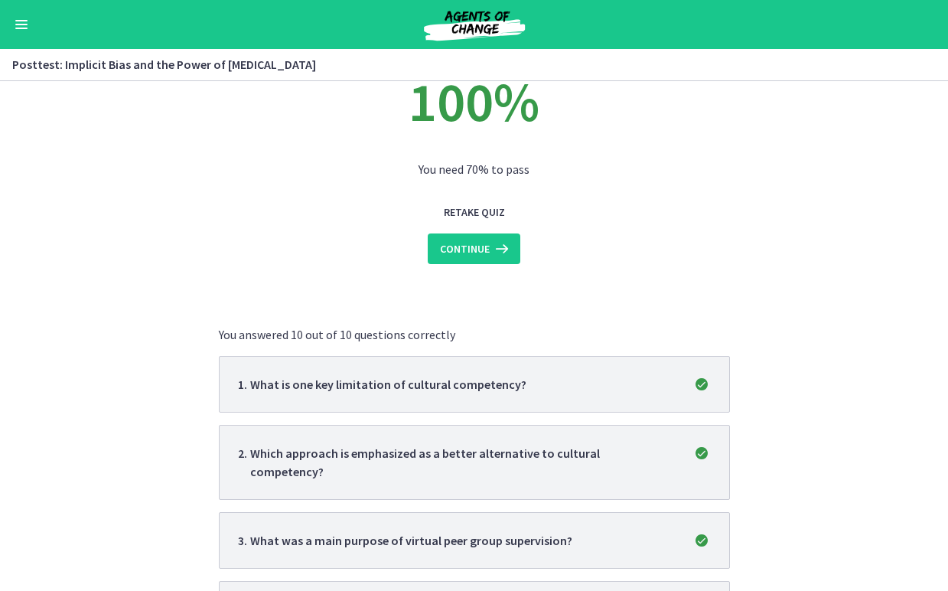
click at [506, 256] on icon at bounding box center [500, 248] width 21 height 18
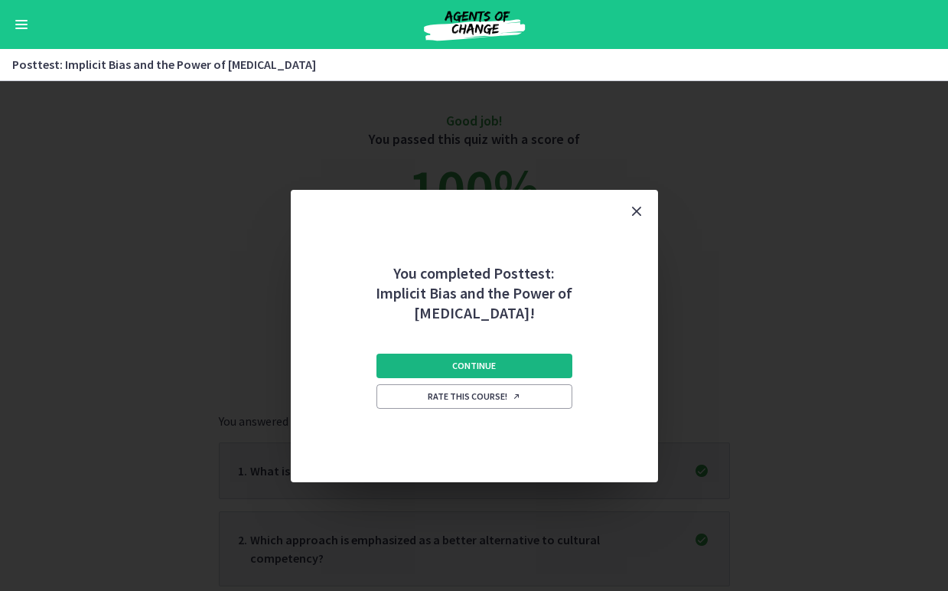
click at [479, 371] on span "Continue" at bounding box center [474, 366] width 44 height 12
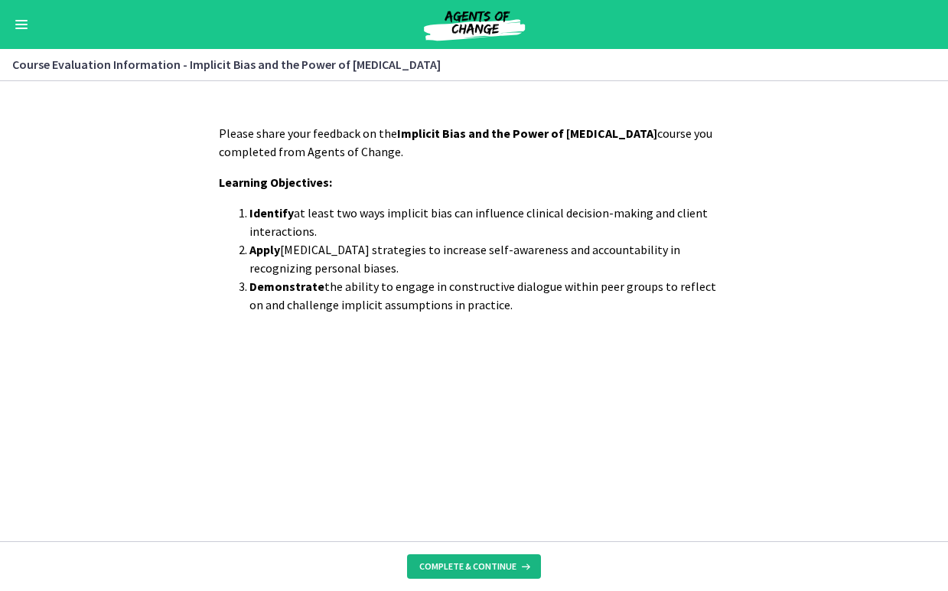
click at [464, 560] on span "Complete & continue" at bounding box center [467, 566] width 97 height 12
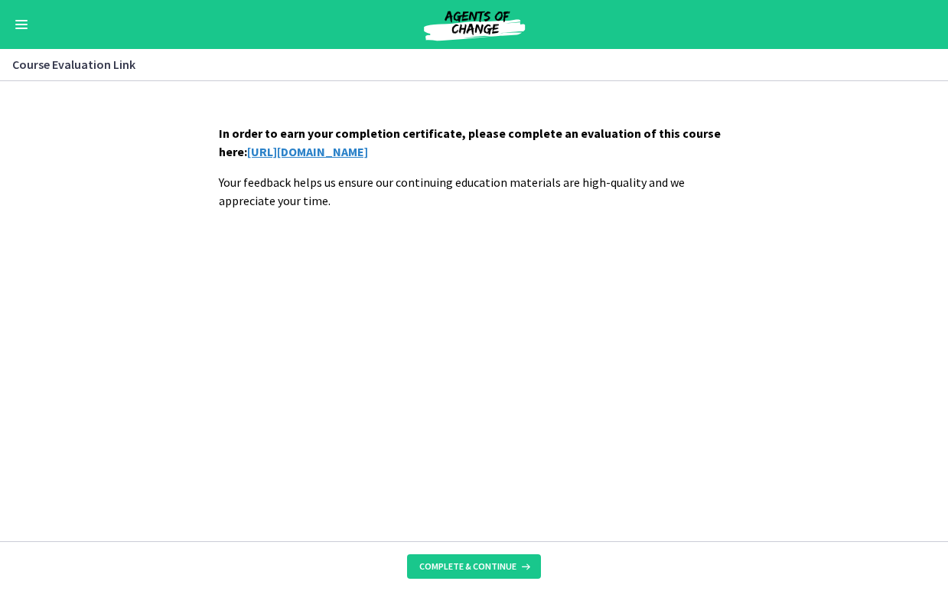
click at [368, 157] on link "https://forms.gle/qAqRm4tR5n1KGXee6" at bounding box center [307, 151] width 121 height 15
click at [441, 572] on button "Complete & continue" at bounding box center [474, 566] width 134 height 24
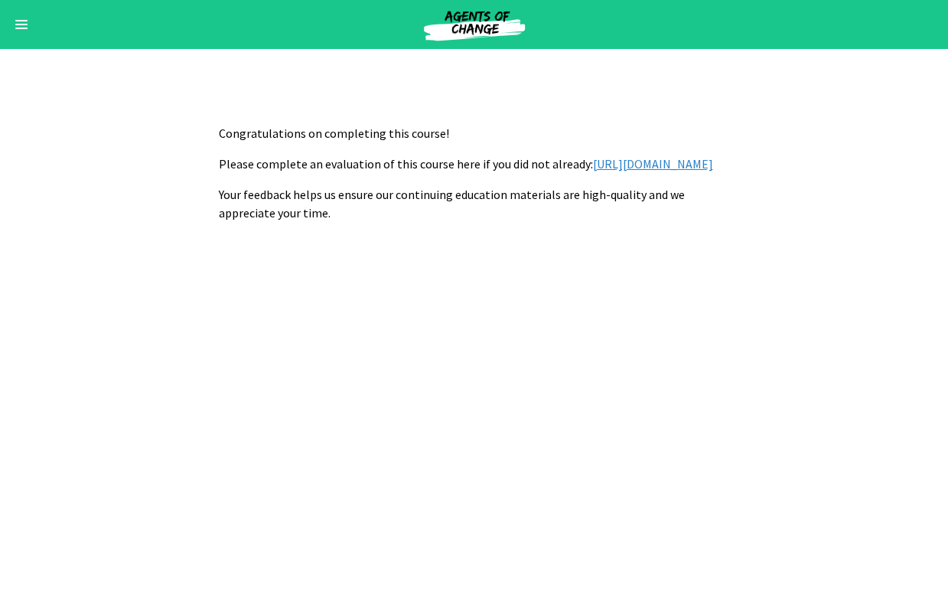
click at [593, 171] on link "https://forms.gle/qAqRm4tR5n1KGXee6" at bounding box center [653, 163] width 120 height 15
click at [41, 32] on div "Go to Dashboard" at bounding box center [474, 24] width 948 height 49
click at [26, 26] on button "Enable menu" at bounding box center [21, 24] width 18 height 18
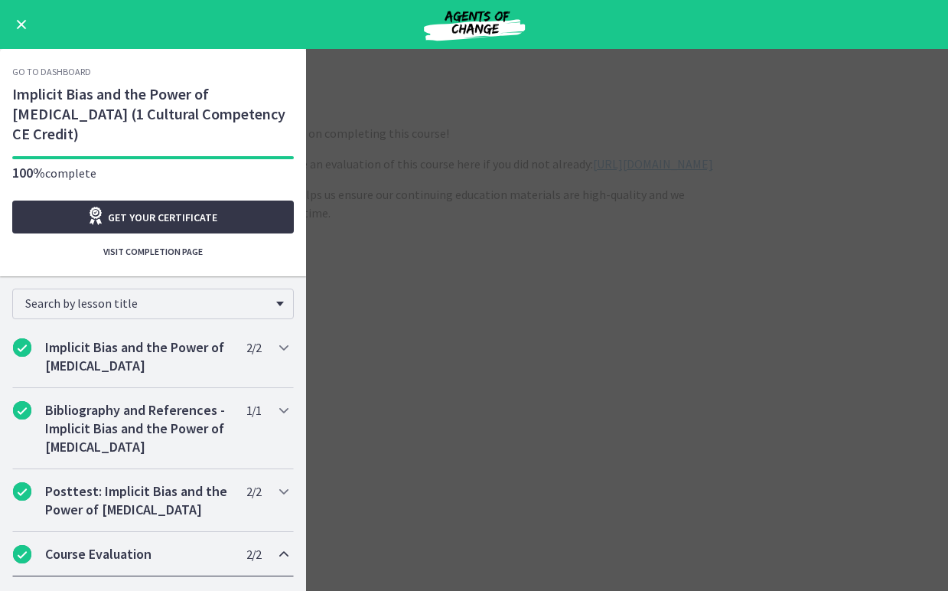
click at [78, 200] on link "Get your certificate" at bounding box center [153, 216] width 282 height 33
click at [169, 347] on h2 "Implicit Bias and the Power of Peer Support" at bounding box center [138, 356] width 187 height 37
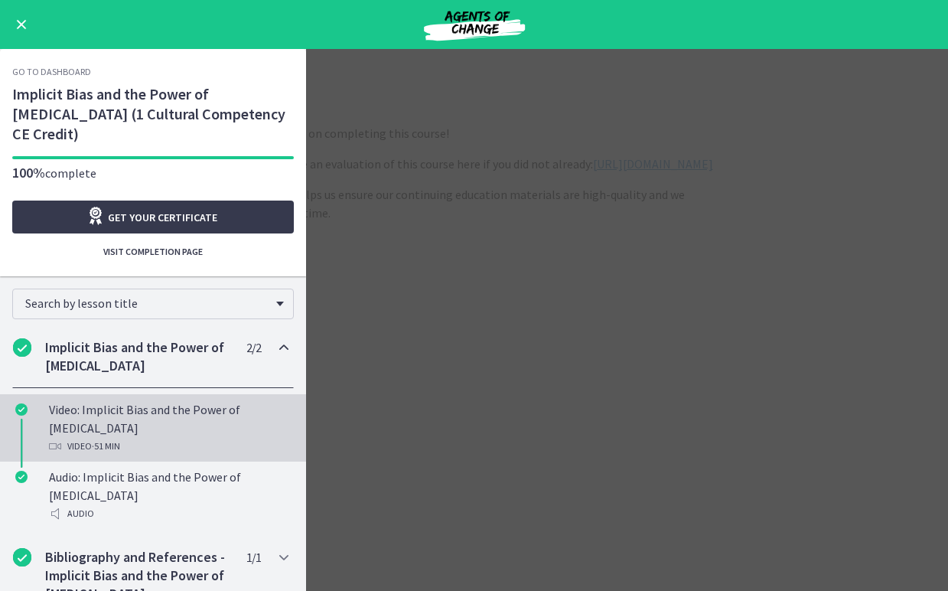
click at [233, 400] on div "Video: Implicit Bias and the Power of Peer Support Video · 51 min" at bounding box center [168, 427] width 239 height 55
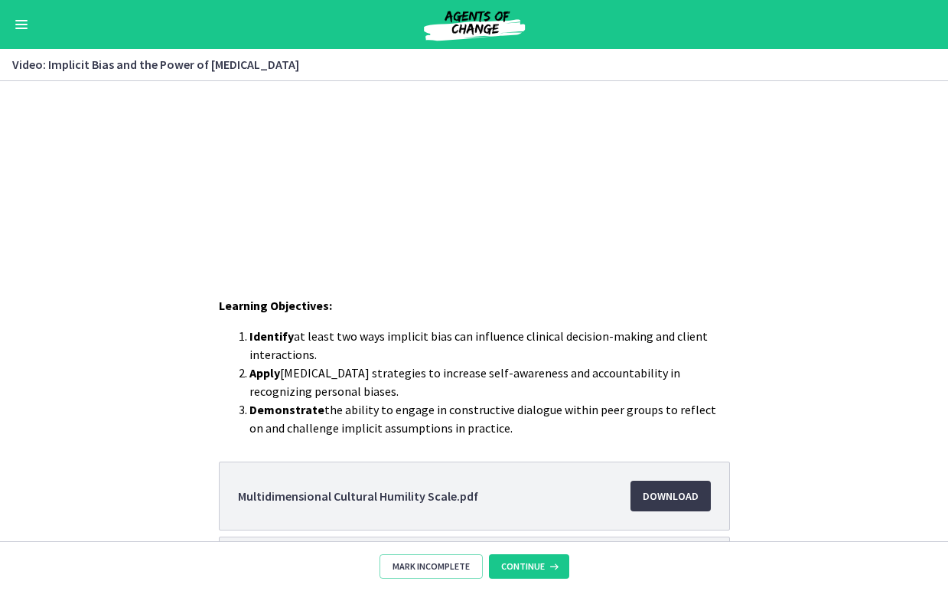
scroll to position [174, 0]
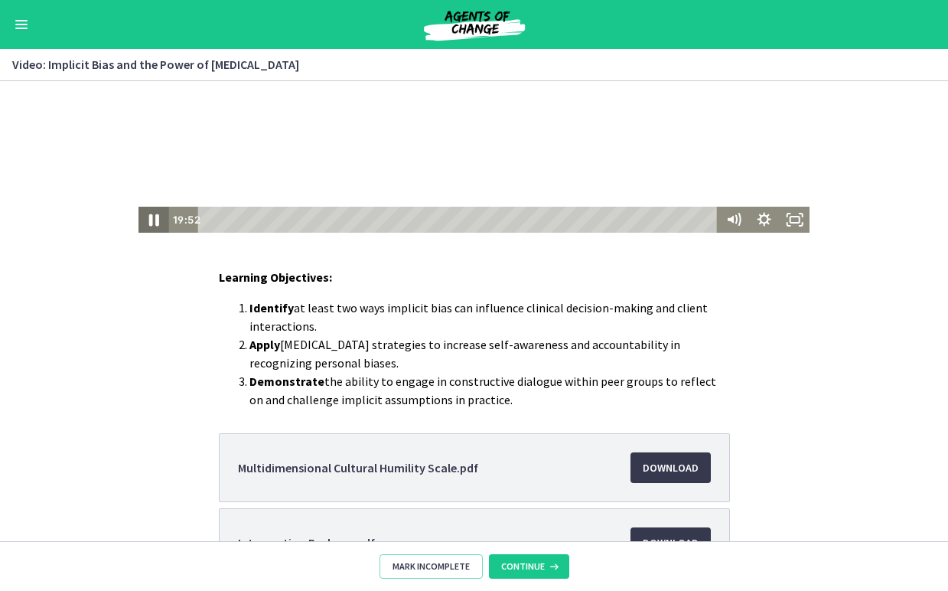
click at [151, 223] on icon "Pause" at bounding box center [154, 220] width 10 height 12
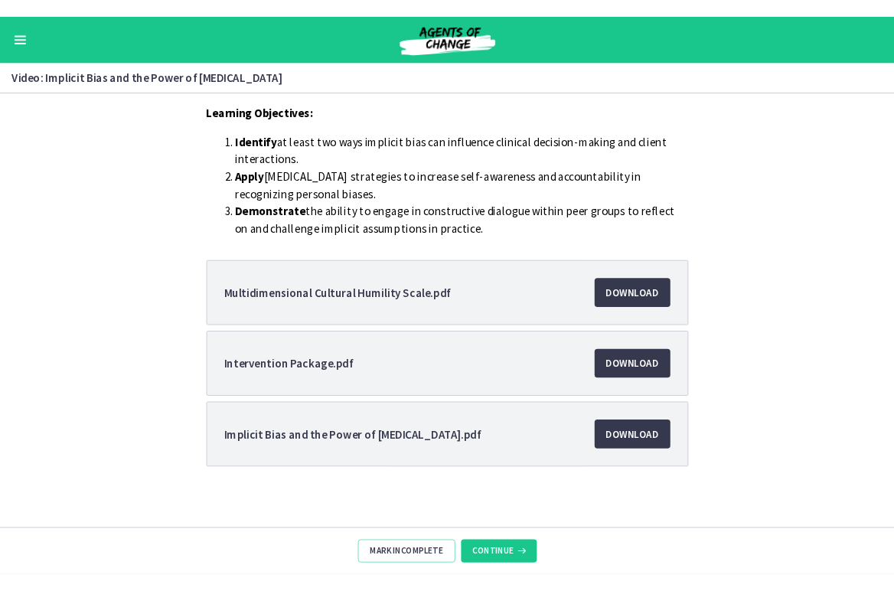
scroll to position [358, 0]
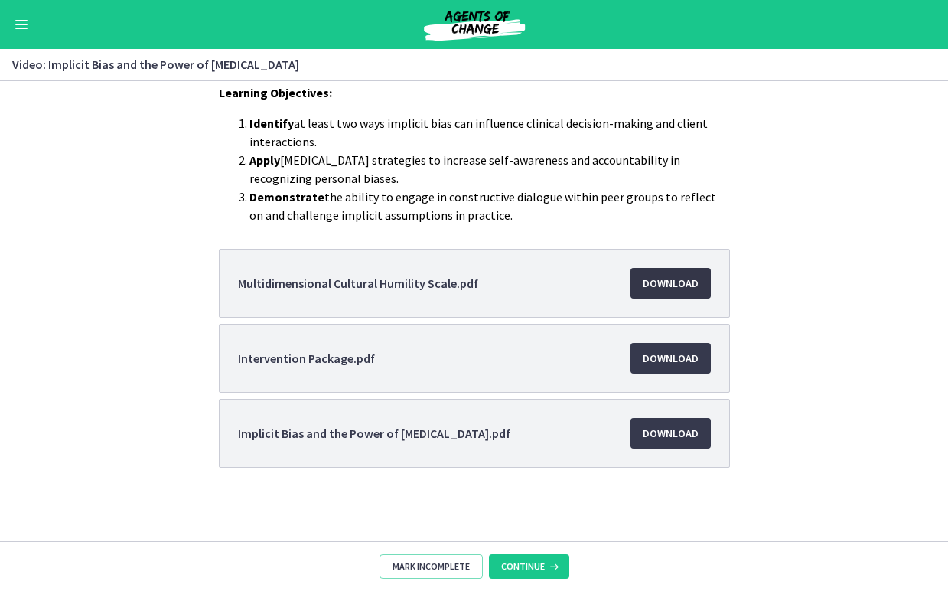
click at [644, 272] on link "Download Opens in a new window" at bounding box center [670, 283] width 80 height 31
click at [677, 356] on span "Download Opens in a new window" at bounding box center [671, 358] width 56 height 18
click at [666, 411] on li "Implicit Bias and the Power of Peer Support.pdf Download Opens in a new window" at bounding box center [474, 433] width 511 height 69
click at [647, 440] on span "Download Opens in a new window" at bounding box center [671, 433] width 56 height 18
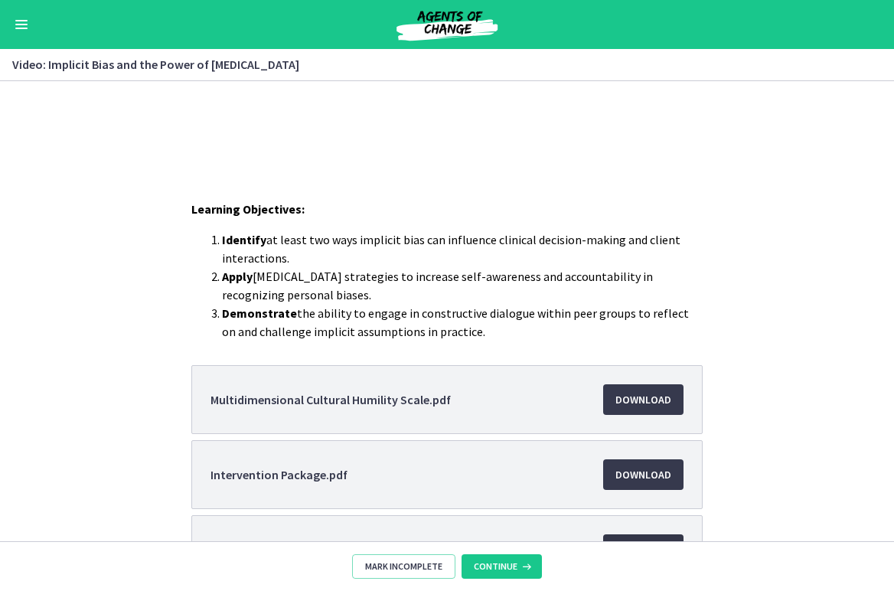
scroll to position [0, 0]
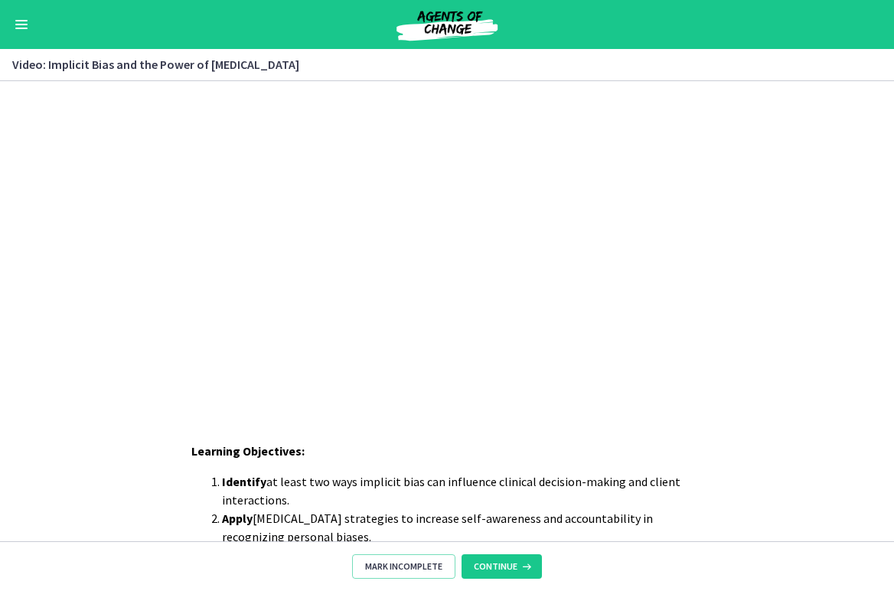
click at [31, 18] on div "Go to Dashboard" at bounding box center [447, 24] width 894 height 49
click at [15, 34] on div "Go to Dashboard" at bounding box center [447, 24] width 894 height 49
click at [18, 22] on button "Enable menu" at bounding box center [21, 24] width 18 height 18
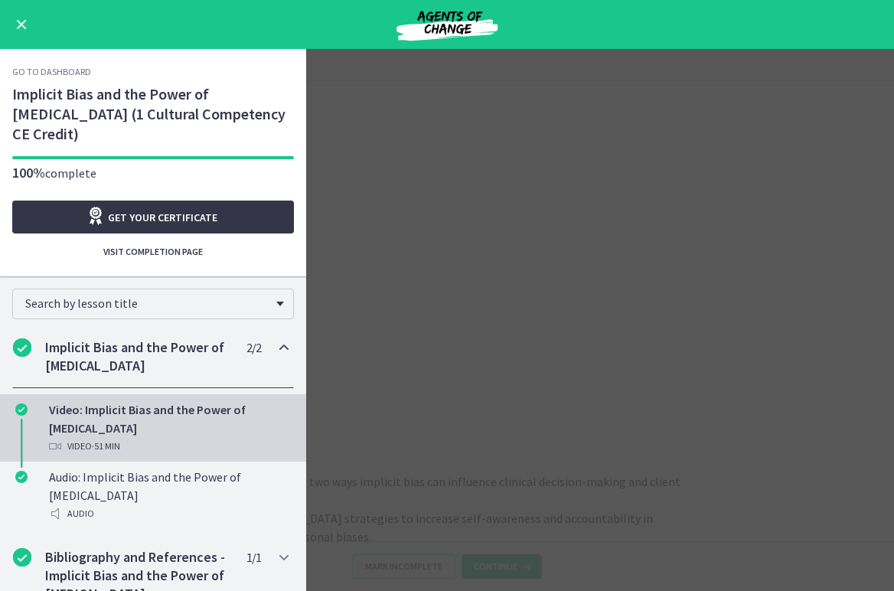
click at [90, 207] on icon "Opens in a new window" at bounding box center [96, 216] width 21 height 18
click at [246, 200] on link "Get your certificate" at bounding box center [153, 216] width 282 height 33
click at [18, 24] on span "Enable menu" at bounding box center [21, 25] width 12 height 2
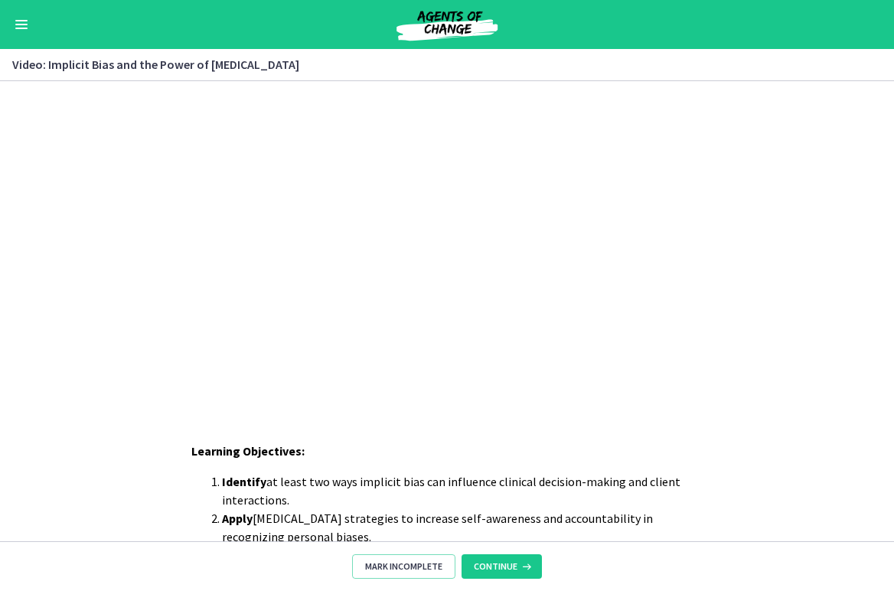
click at [14, 21] on button "Enable menu" at bounding box center [21, 24] width 18 height 18
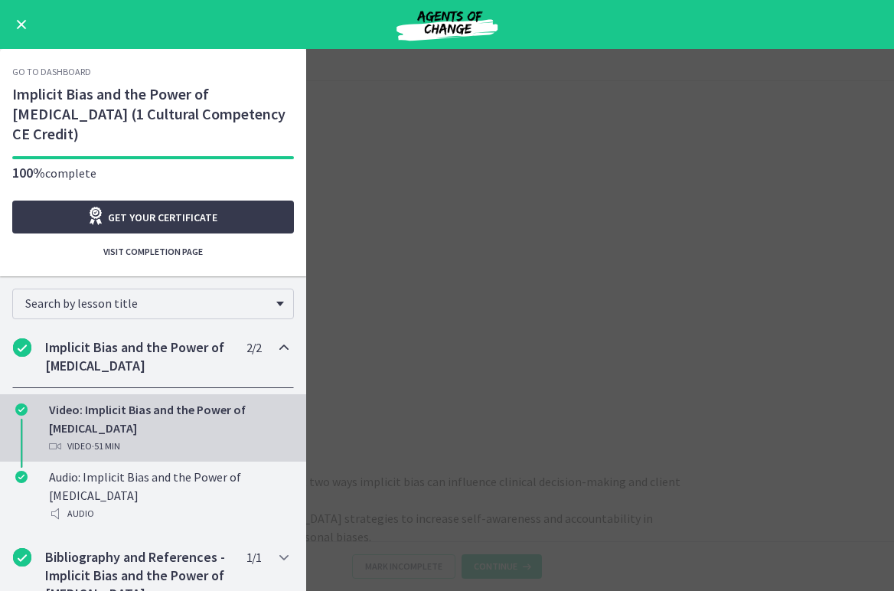
click at [20, 24] on span "Enable menu" at bounding box center [22, 25] width 10 height 10
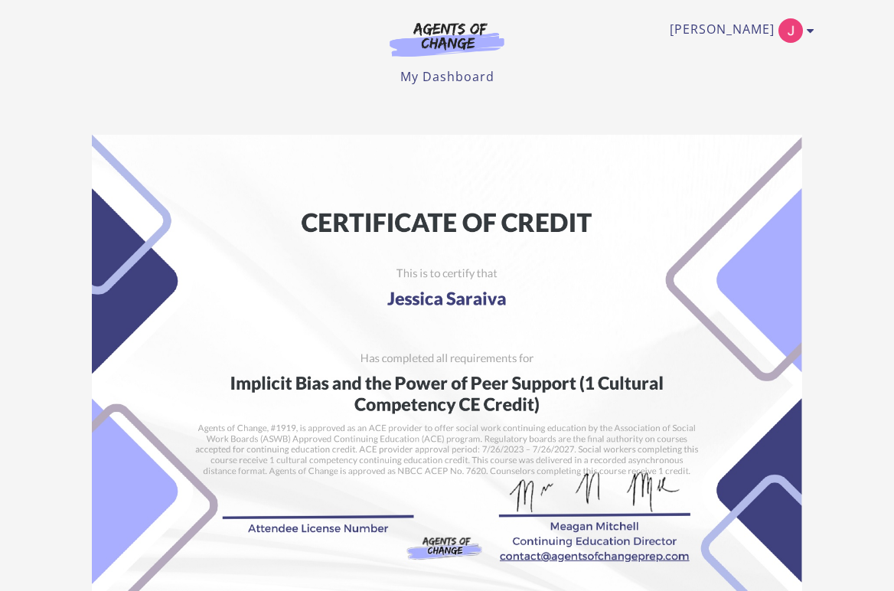
click at [497, 119] on main "Student: [PERSON_NAME] School: Agents of Change Social Work Test Prep Course: I…" at bounding box center [447, 470] width 894 height 744
click at [549, 109] on main "Student: [PERSON_NAME] School: Agents of Change Social Work Test Prep Course: I…" at bounding box center [447, 470] width 894 height 744
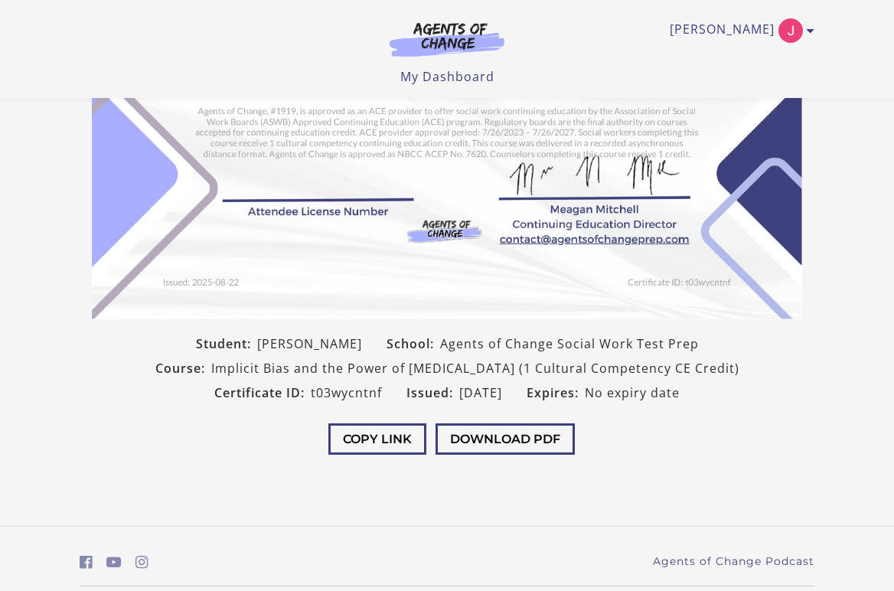
scroll to position [249, 0]
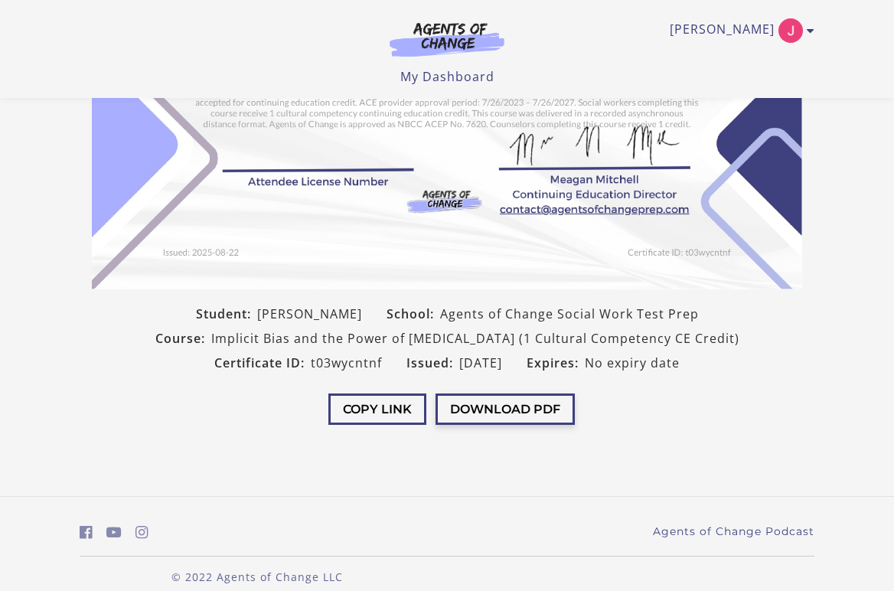
click at [475, 422] on button "Download PDF" at bounding box center [504, 408] width 139 height 31
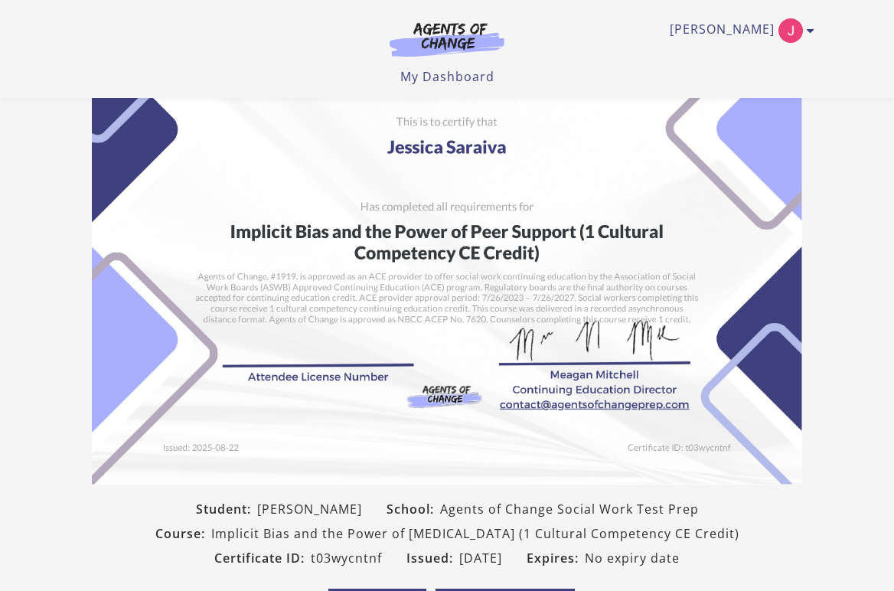
scroll to position [54, 0]
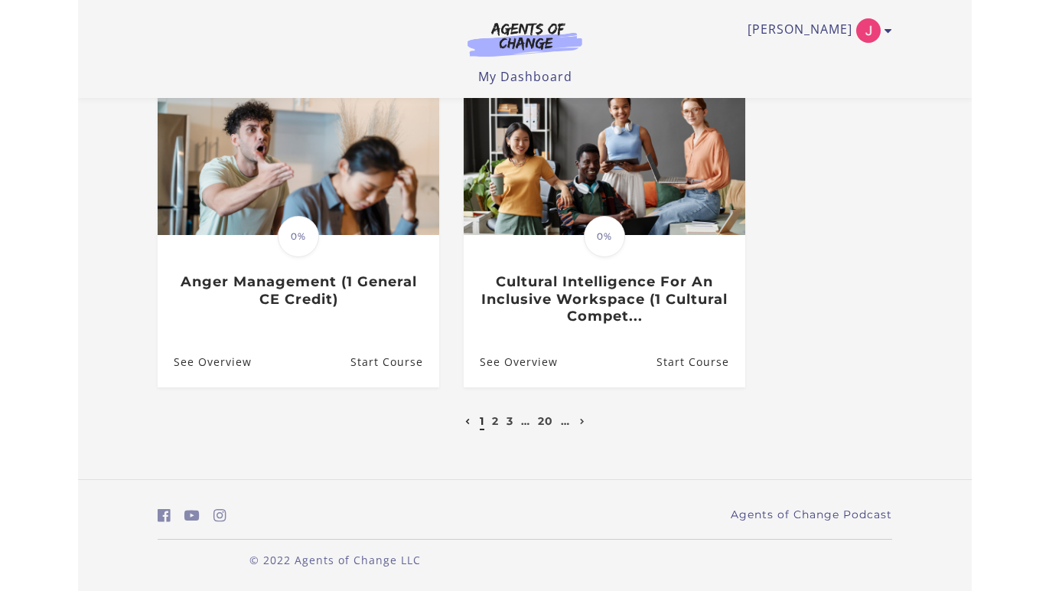
scroll to position [484, 0]
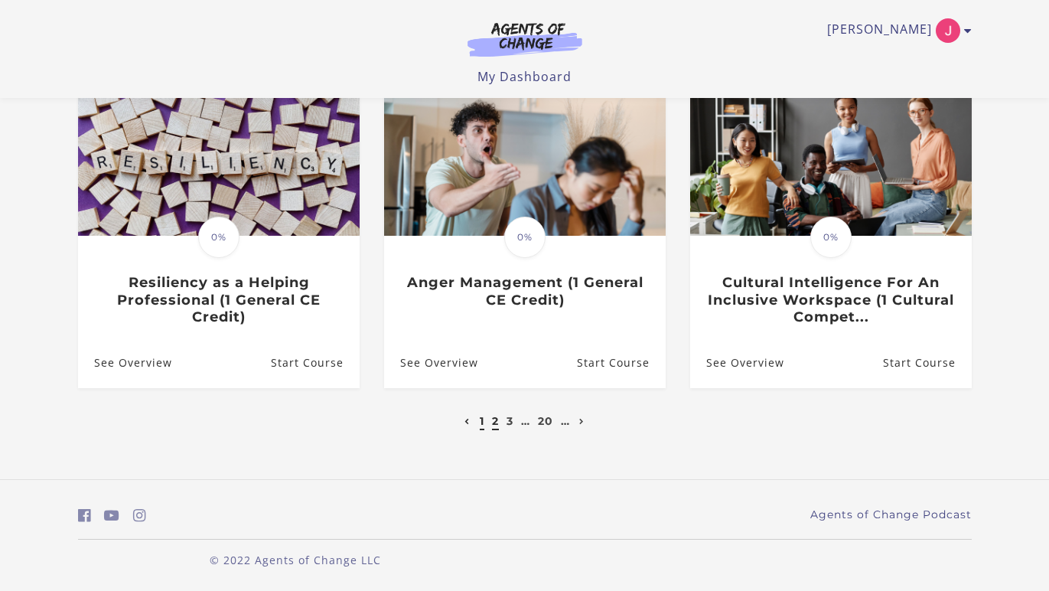
click at [492, 424] on link "2" at bounding box center [495, 421] width 7 height 14
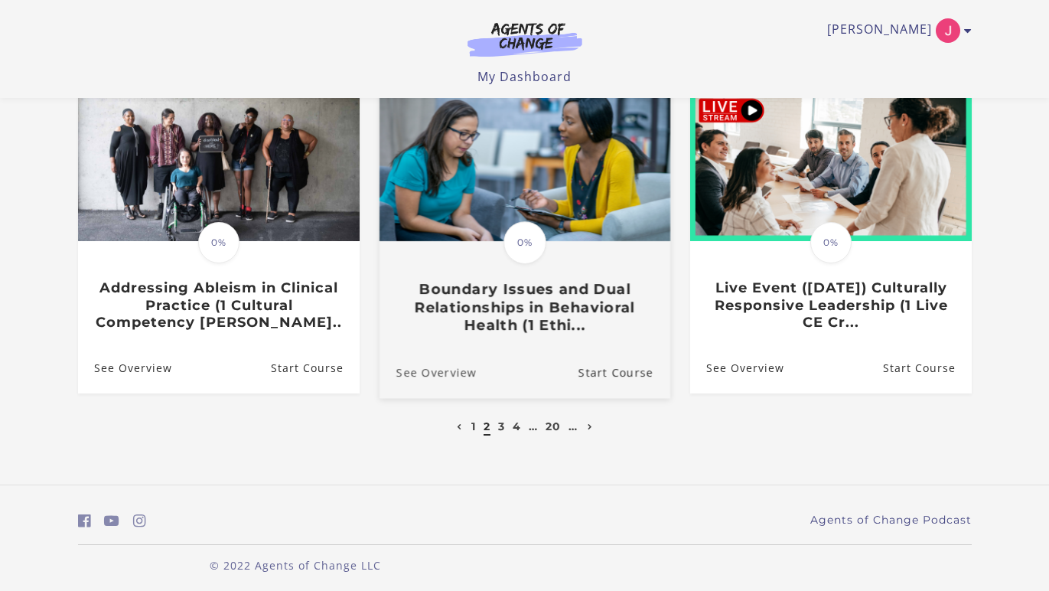
scroll to position [476, 0]
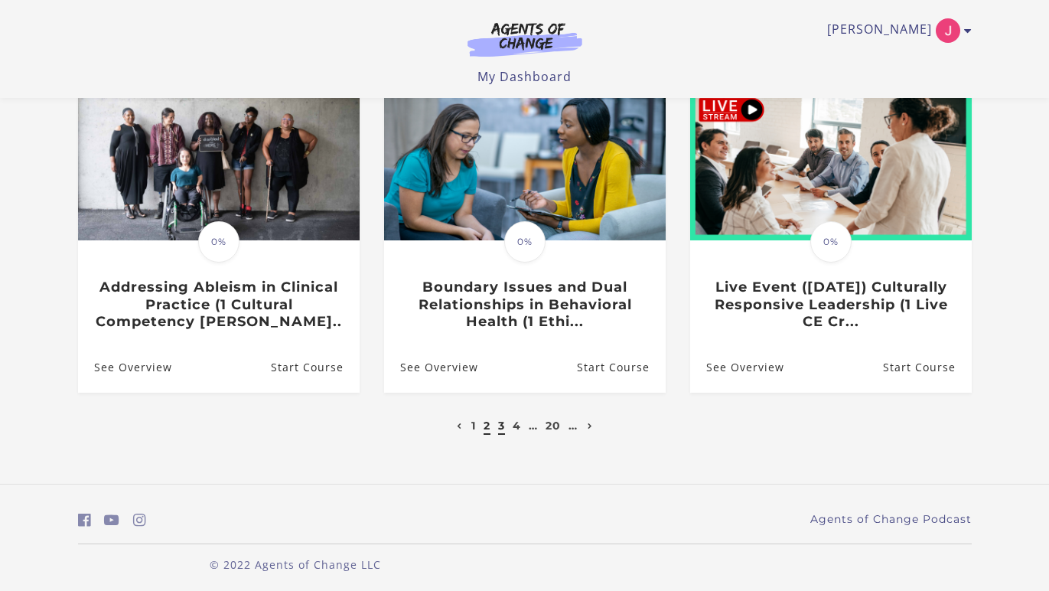
click at [501, 429] on link "3" at bounding box center [501, 425] width 7 height 14
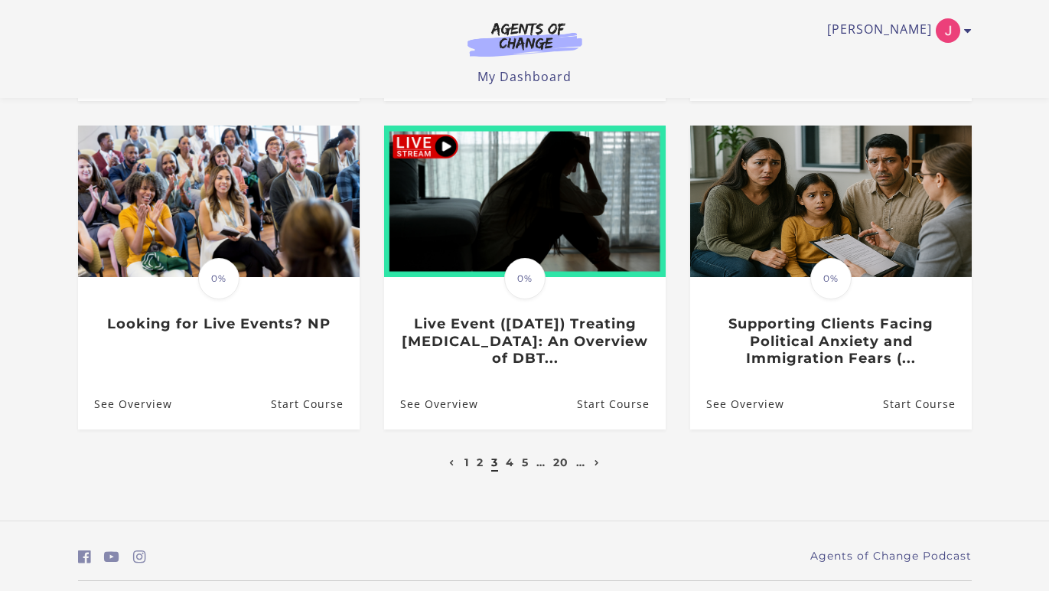
scroll to position [441, 0]
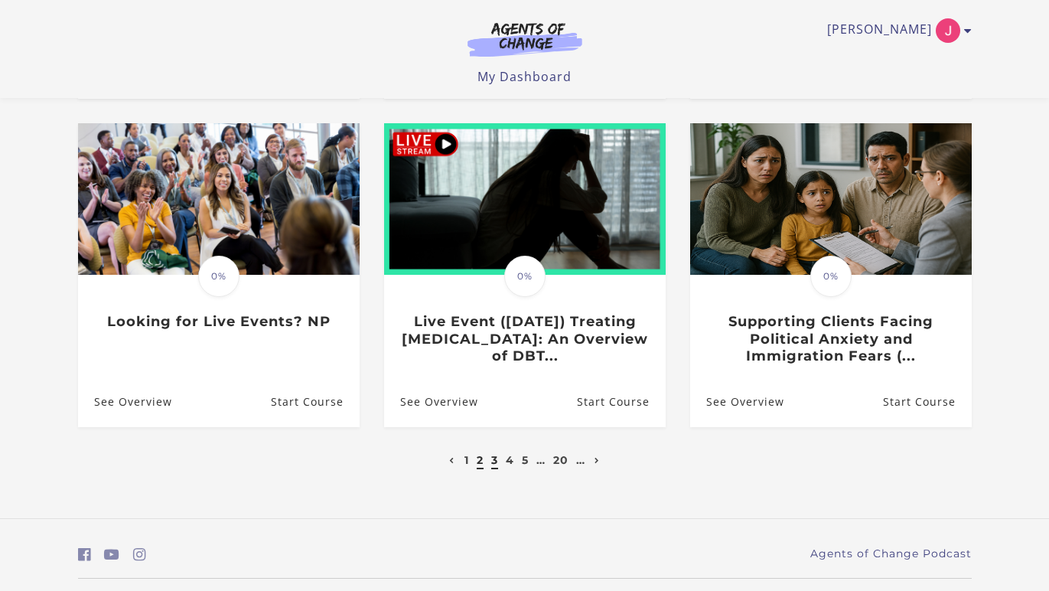
click at [478, 464] on link "2" at bounding box center [480, 460] width 7 height 14
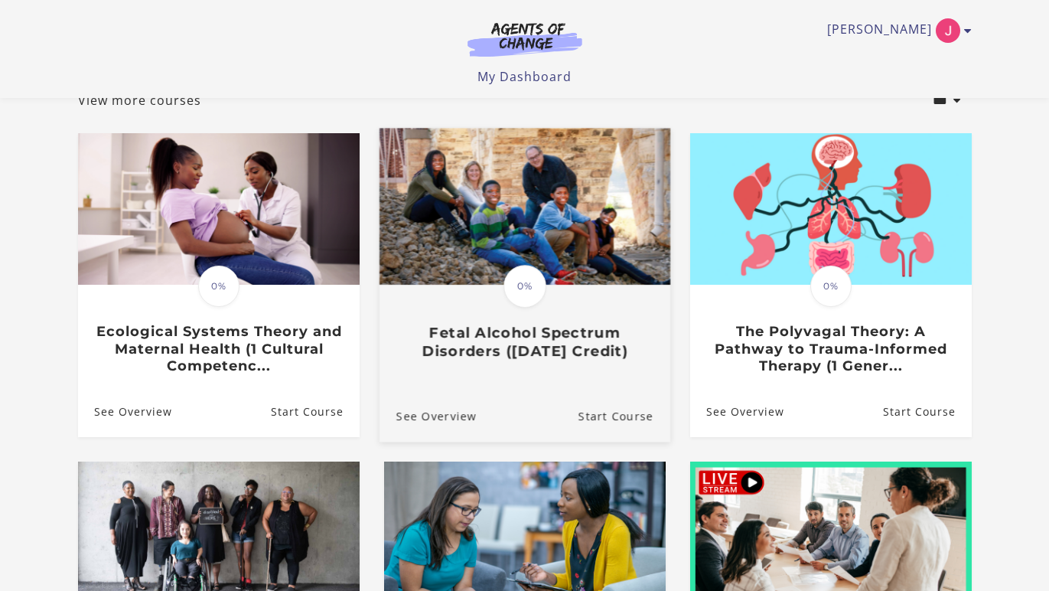
scroll to position [484, 0]
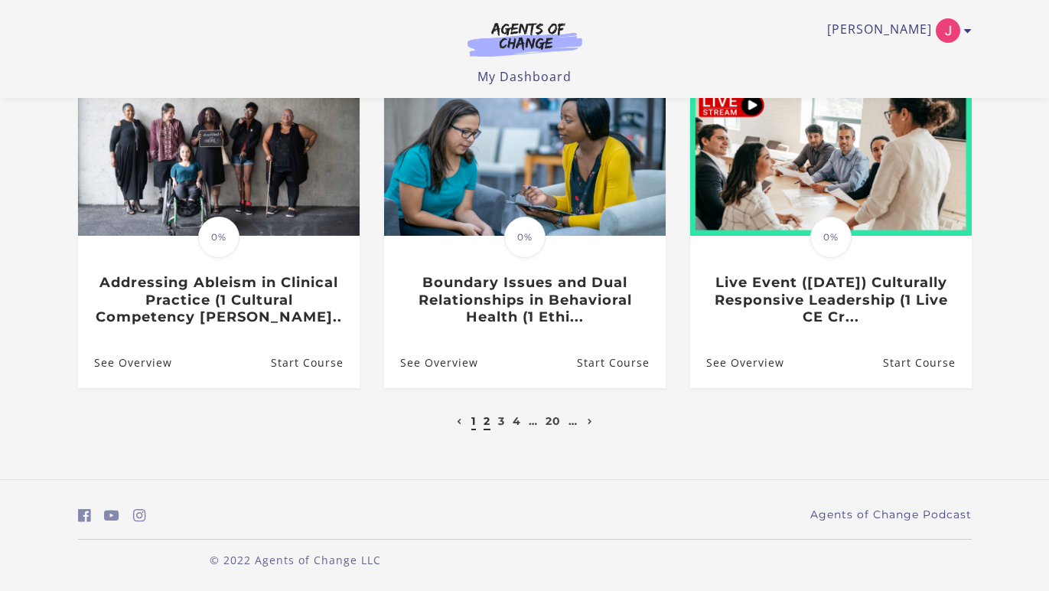
click at [474, 425] on link "1" at bounding box center [473, 421] width 5 height 14
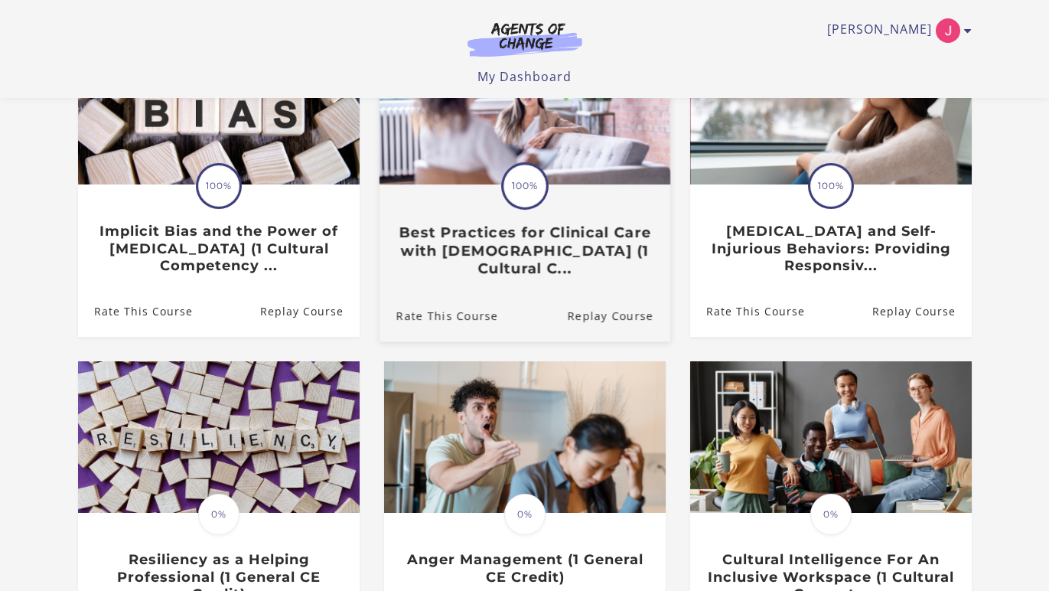
scroll to position [484, 0]
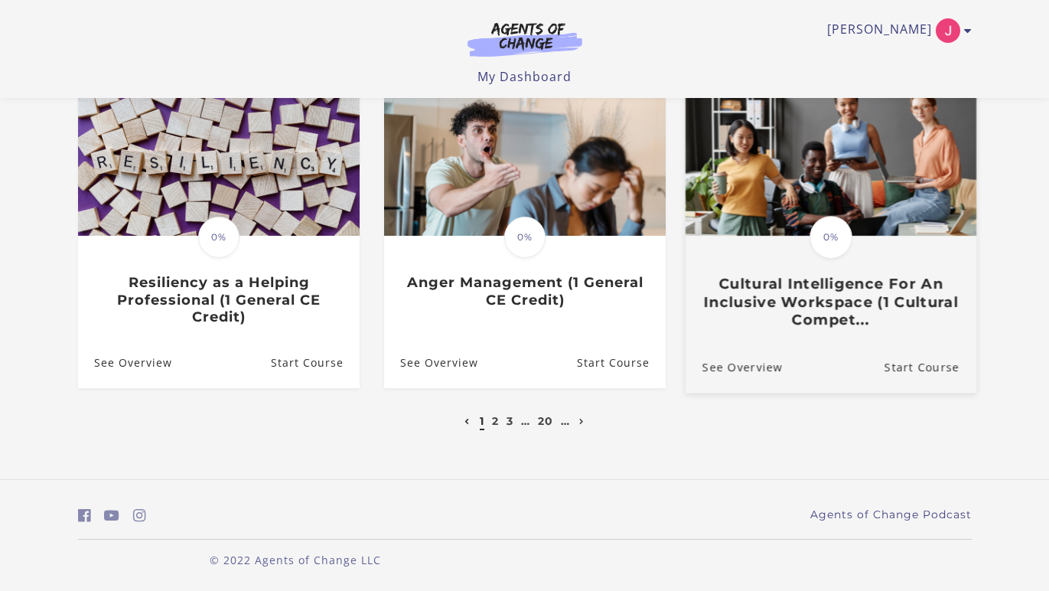
click at [777, 306] on h3 "Cultural Intelligence For An Inclusive Workspace (1 Cultural Compet..." at bounding box center [830, 302] width 257 height 54
